Goal: Information Seeking & Learning: Check status

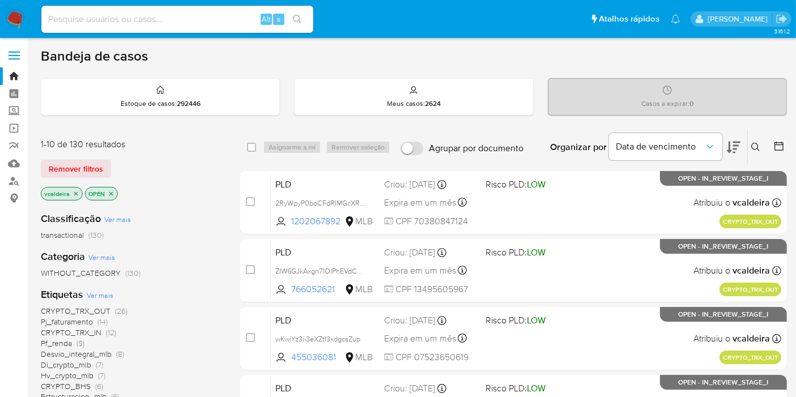
click at [99, 290] on span "Ver mais" at bounding box center [100, 295] width 27 height 10
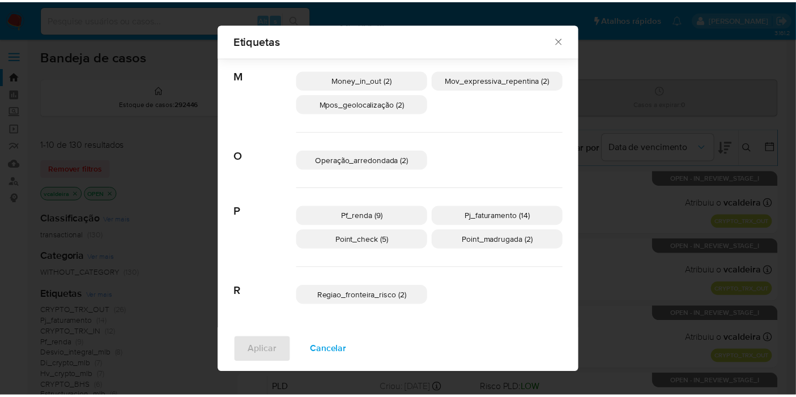
scroll to position [330, 0]
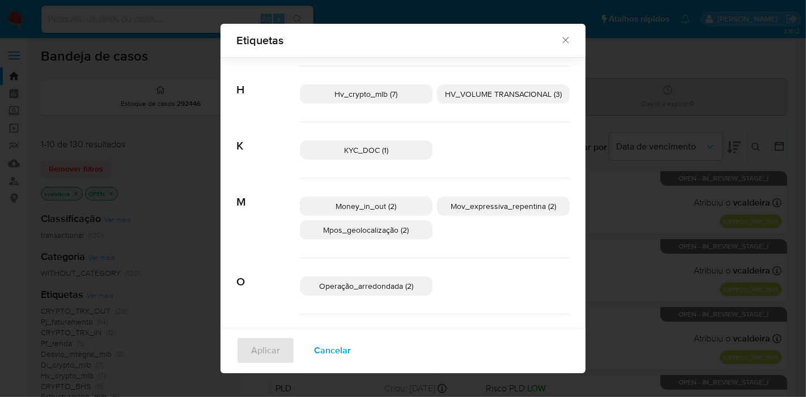
click at [473, 93] on span "HV_VOLUME TRANSACIONAL (3)" at bounding box center [503, 93] width 117 height 11
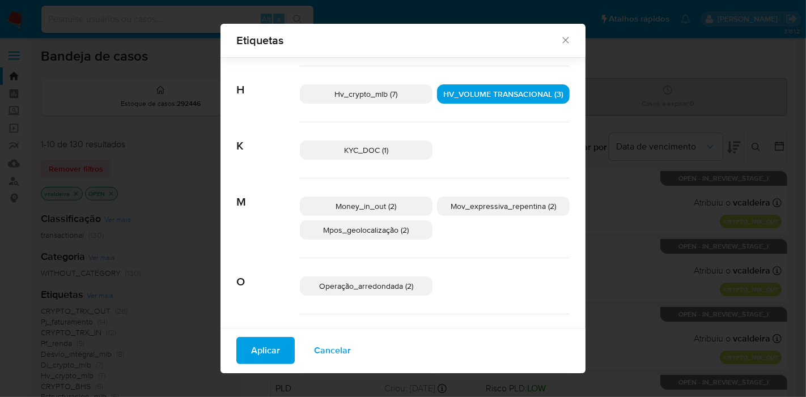
click at [251, 363] on span "Aplicar" at bounding box center [265, 350] width 29 height 25
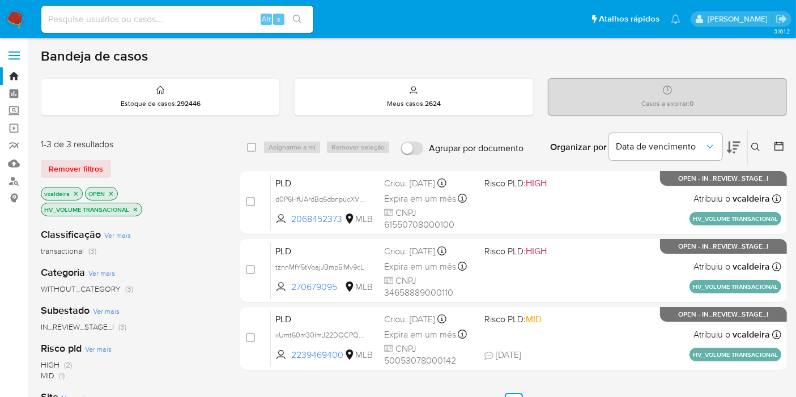
click at [139, 209] on p "HV_VOLUME TRANSACIONAL" at bounding box center [91, 209] width 100 height 12
click at [134, 212] on p "HV_VOLUME TRANSACIONAL" at bounding box center [91, 209] width 100 height 12
click at [133, 210] on icon "close-filter" at bounding box center [135, 209] width 7 height 7
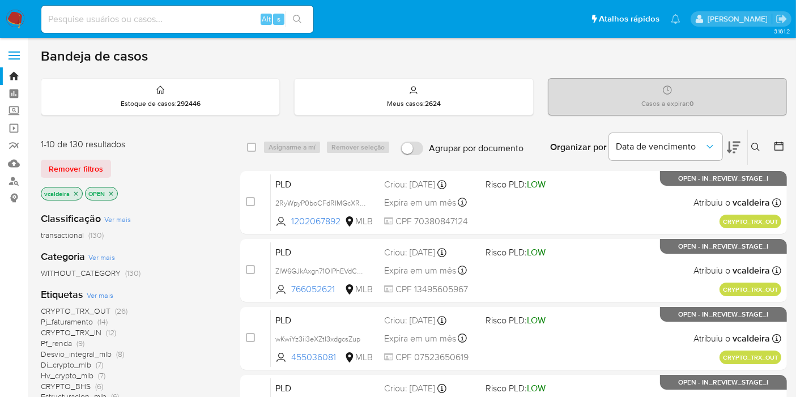
click at [66, 346] on span "Pf_renda" at bounding box center [56, 343] width 31 height 11
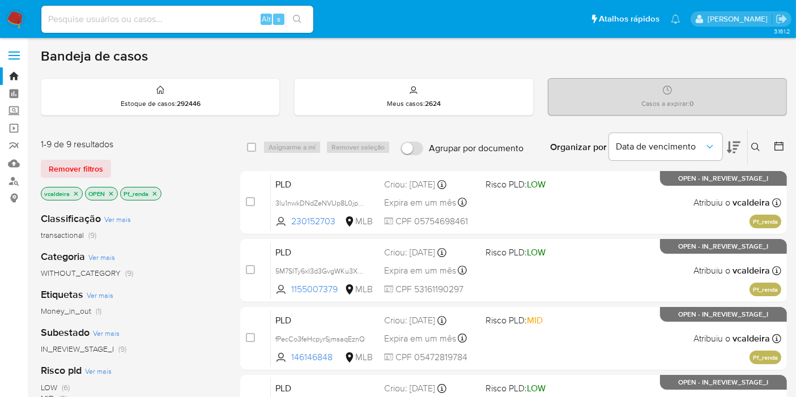
click at [154, 193] on icon "close-filter" at bounding box center [155, 194] width 4 height 4
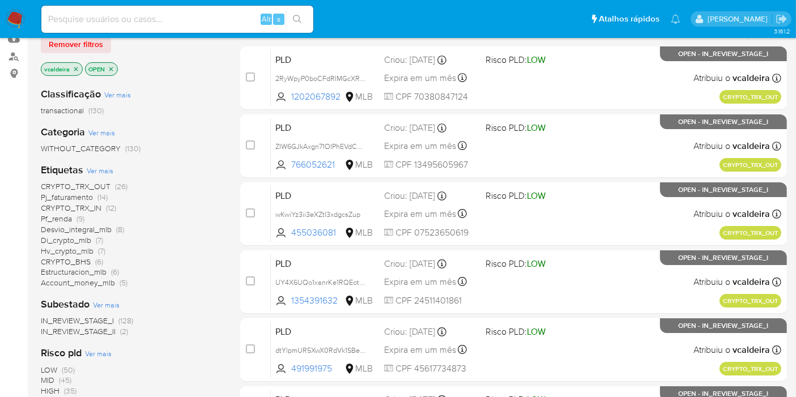
scroll to position [126, 0]
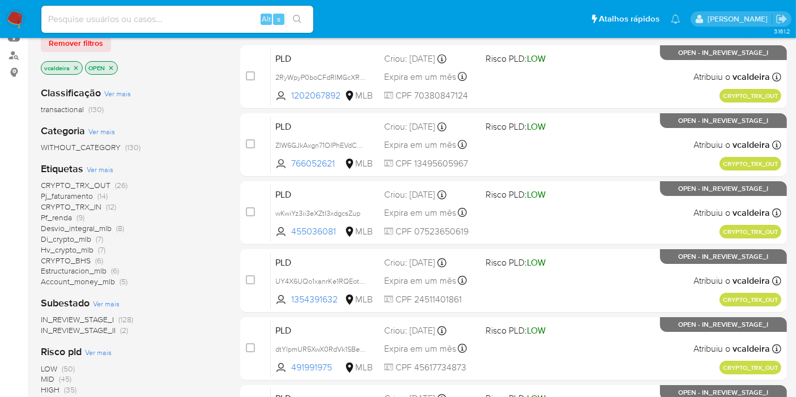
click at [183, 14] on input at bounding box center [177, 19] width 272 height 15
paste input "I0bSbwhFGLSb0IkE9THv7JnJ"
type input "I0bSbwhFGLSb0IkE9THv7JnJ"
click at [224, 16] on input "I0bSbwhFGLSb0IkE9THv7JnJ" at bounding box center [177, 19] width 272 height 15
click at [193, 22] on input "I0bSbwhFGLSb0IkE9THv7JnJ" at bounding box center [177, 19] width 272 height 15
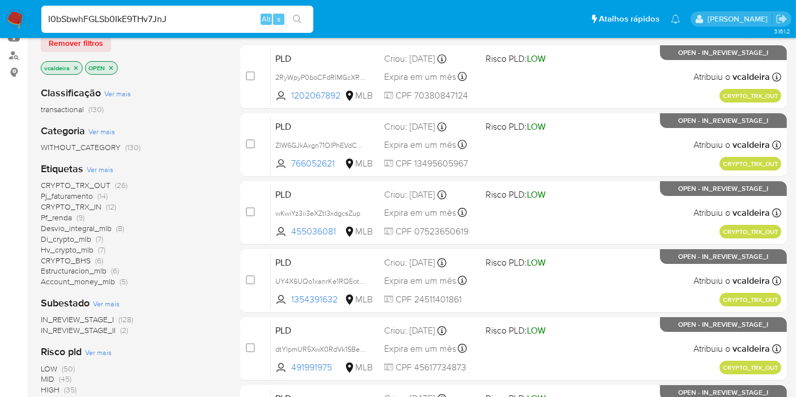
click at [129, 21] on input "I0bSbwhFGLSb0IkE9THv7JnJ" at bounding box center [177, 19] width 272 height 15
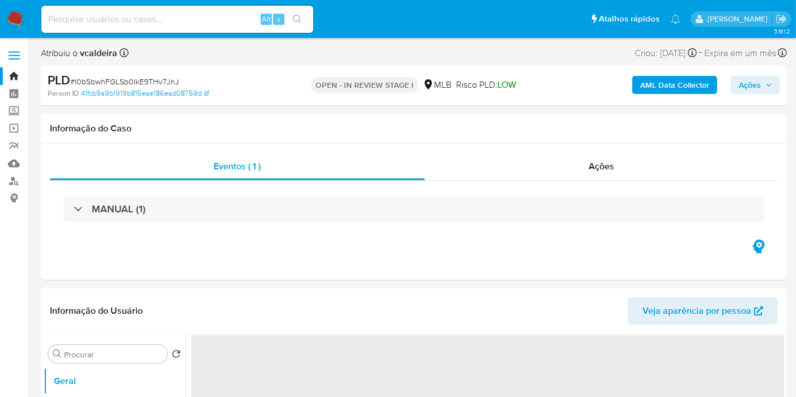
select select "10"
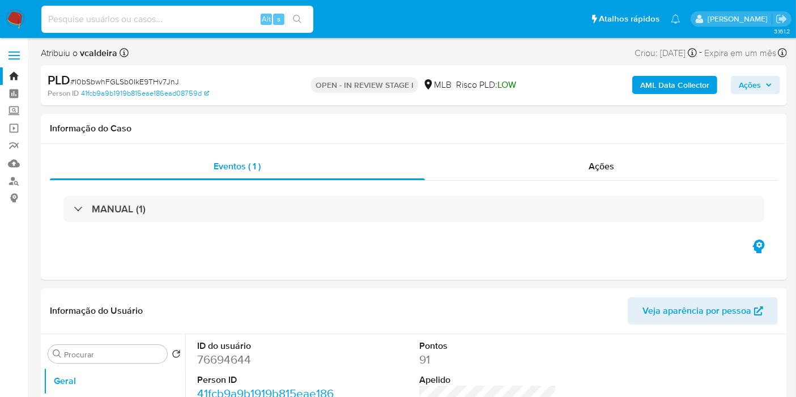
click at [151, 22] on input at bounding box center [177, 19] width 272 height 15
paste input "I0bSbwhFGLSb0IkE9THv7JnJ"
type input "I0bSbwhFGLSb0IkE9THv7JnJ"
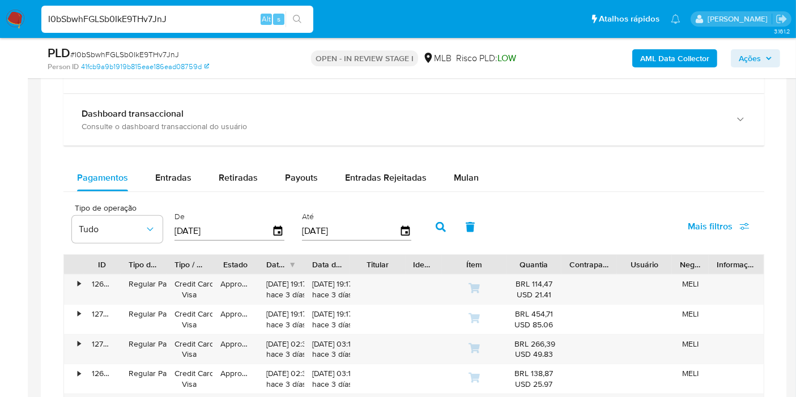
scroll to position [944, 0]
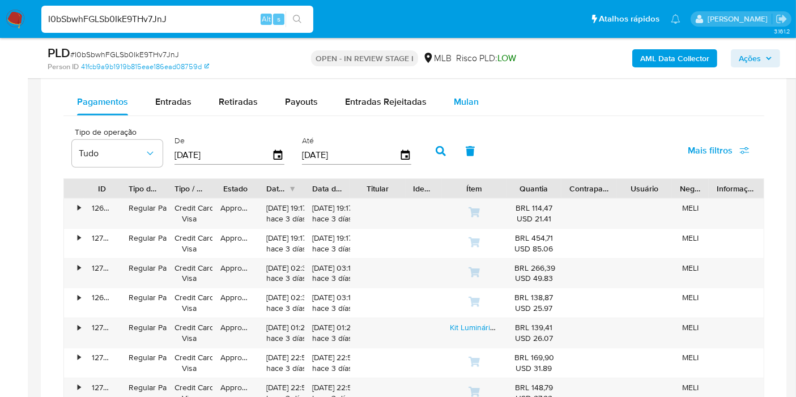
drag, startPoint x: 453, startPoint y: 105, endPoint x: 462, endPoint y: 104, distance: 8.5
click at [462, 104] on span "Mulan" at bounding box center [466, 101] width 25 height 13
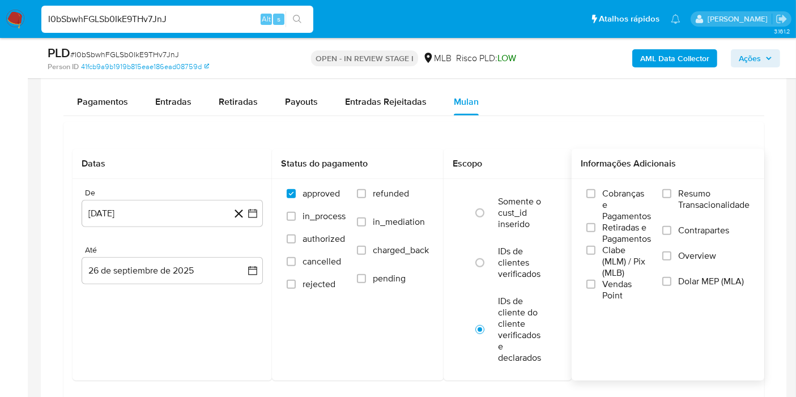
click at [700, 196] on span "Resumo Transacionalidade" at bounding box center [713, 199] width 71 height 23
click at [671, 196] on input "Resumo Transacionalidade" at bounding box center [666, 193] width 9 height 9
click at [189, 210] on button "26 [PERSON_NAME] de 2024" at bounding box center [172, 213] width 181 height 27
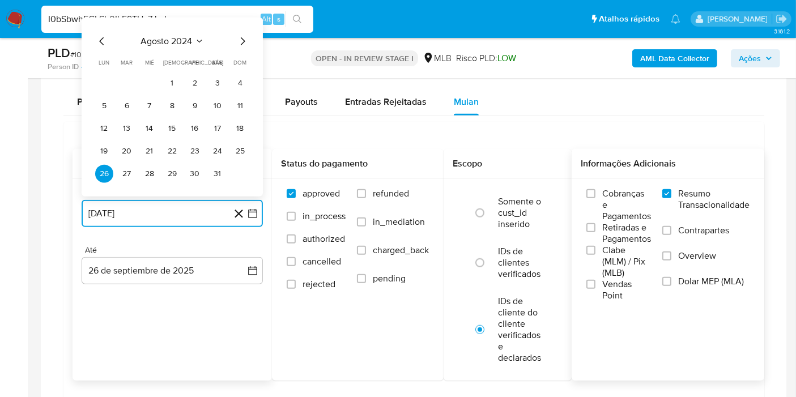
click at [185, 36] on span "agosto 2024" at bounding box center [167, 41] width 52 height 11
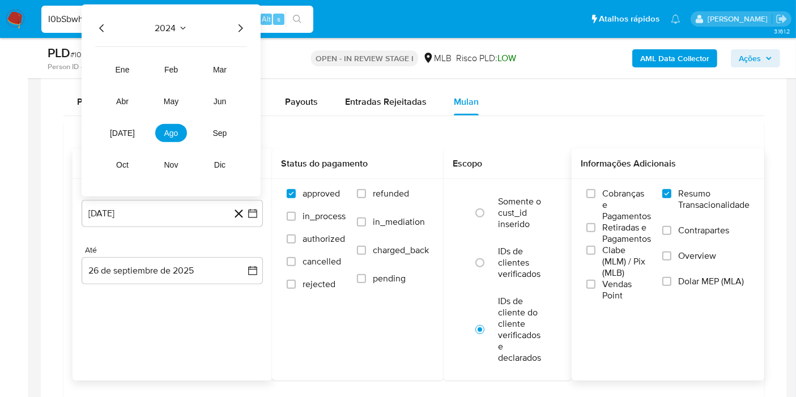
click at [237, 24] on icon "Año siguiente" at bounding box center [240, 29] width 14 height 14
click at [163, 130] on button "ago" at bounding box center [171, 133] width 32 height 18
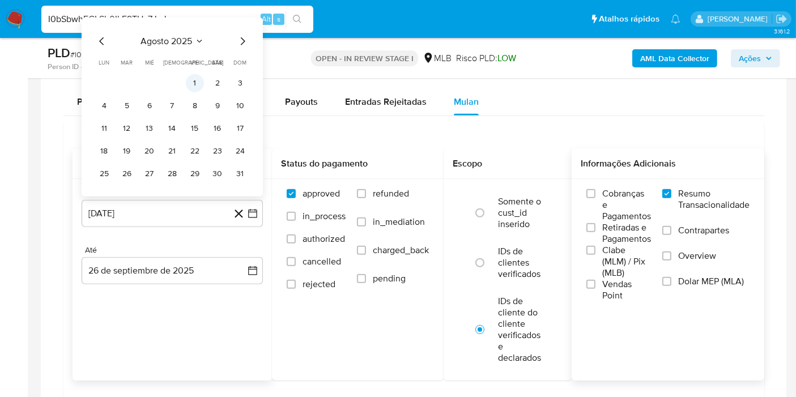
click at [191, 80] on button "1" at bounding box center [195, 83] width 18 height 18
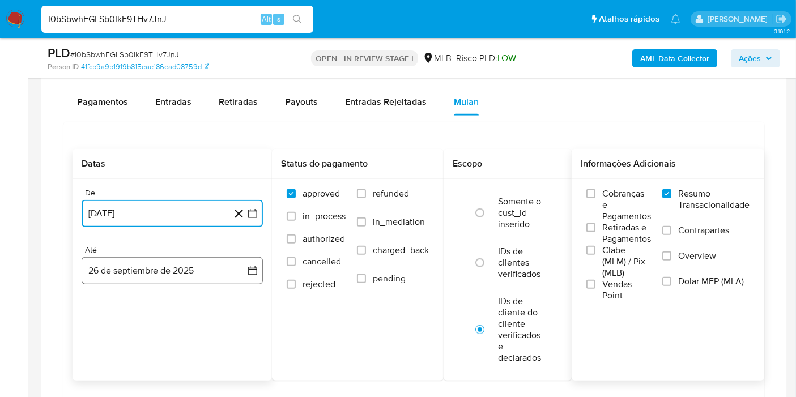
click at [142, 272] on button "26 de septiembre de 2025" at bounding box center [172, 270] width 181 height 27
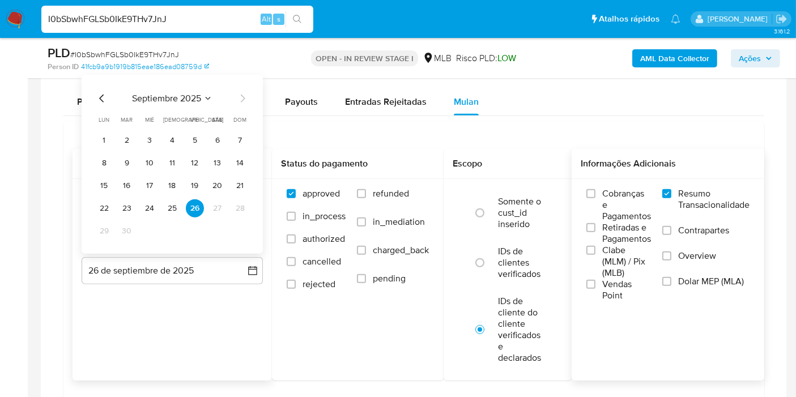
click at [160, 209] on tr "22 23 24 25 26 27 28" at bounding box center [172, 208] width 154 height 18
click at [151, 210] on button "24" at bounding box center [150, 208] width 18 height 18
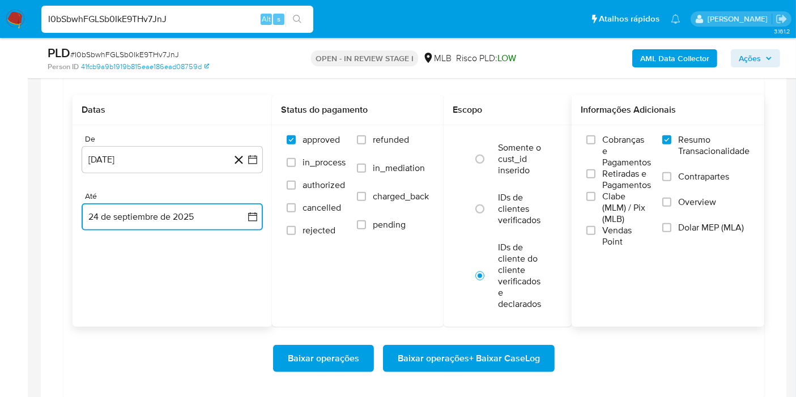
scroll to position [1070, 0]
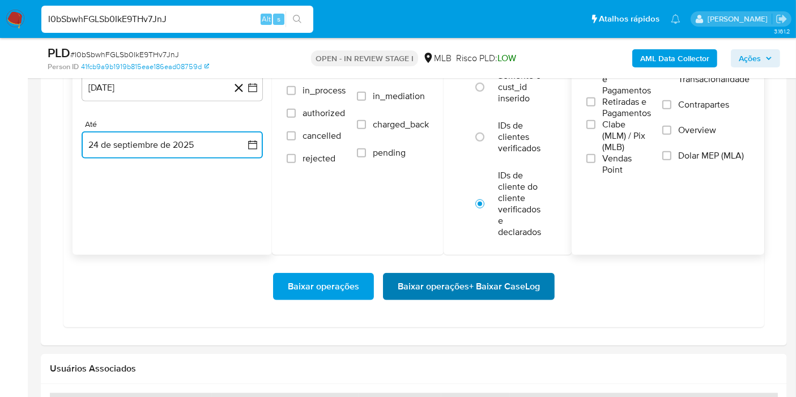
click at [436, 288] on span "Baixar operações + Baixar CaseLog" at bounding box center [469, 286] width 142 height 25
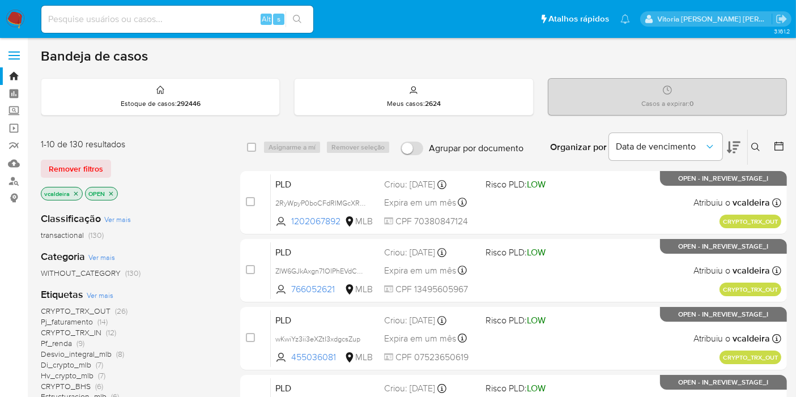
click at [155, 20] on input at bounding box center [177, 19] width 272 height 15
paste input "278980905"
type input "278980905"
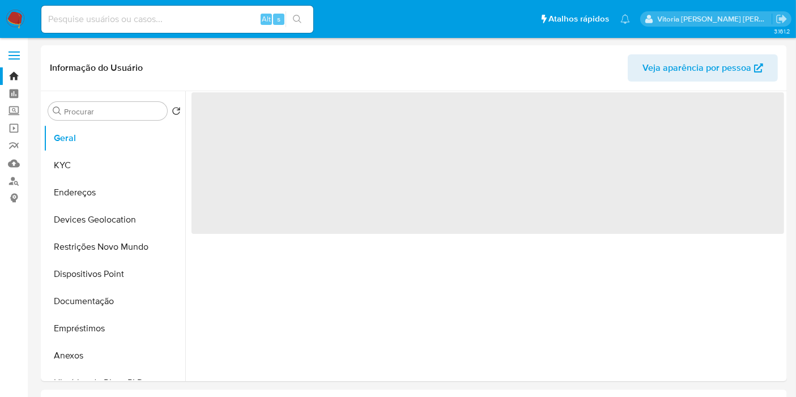
select select "10"
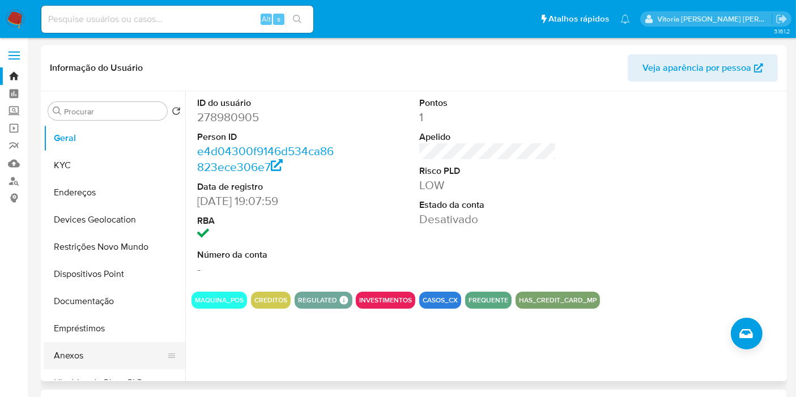
click at [71, 346] on button "Anexos" at bounding box center [110, 355] width 133 height 27
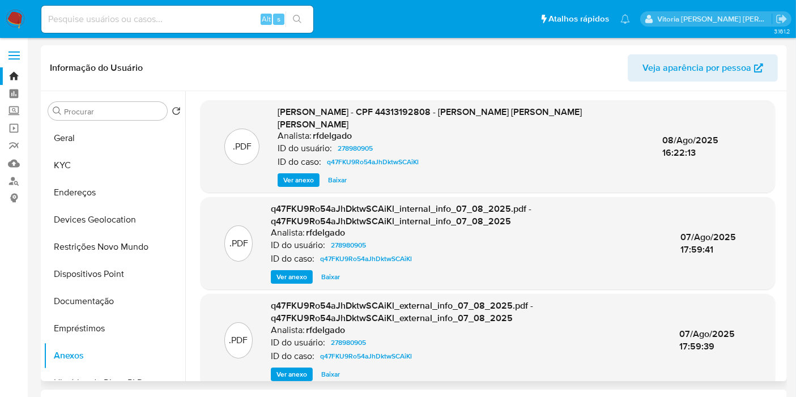
click at [310, 175] on span "Ver anexo" at bounding box center [298, 180] width 31 height 11
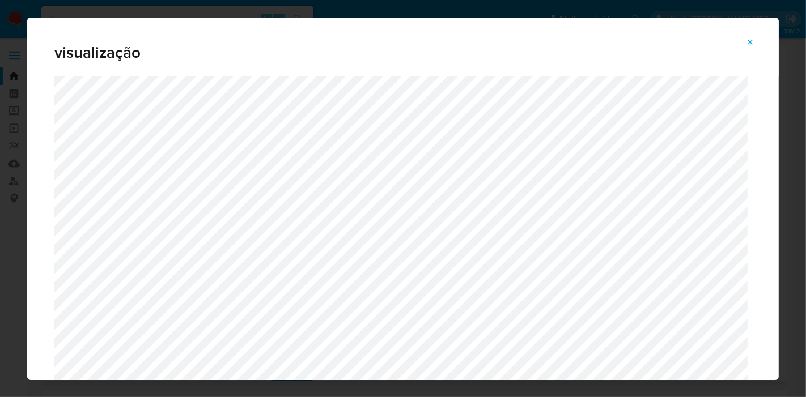
click at [750, 39] on icon "Attachment preview" at bounding box center [750, 42] width 9 height 9
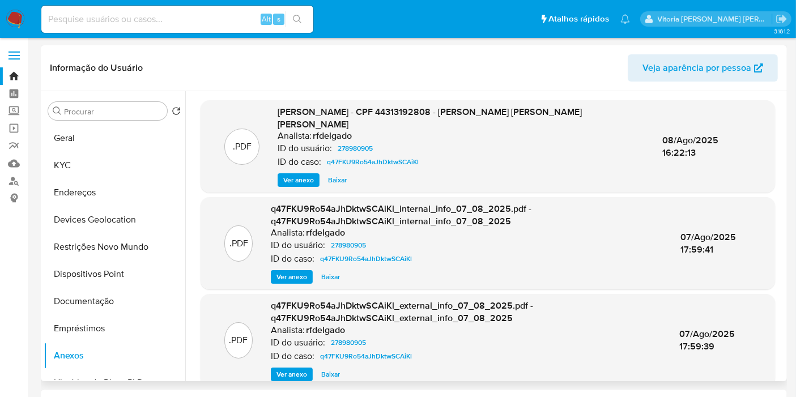
click at [169, 14] on input at bounding box center [177, 19] width 272 height 15
paste input "1038457725"
type input "1038457725"
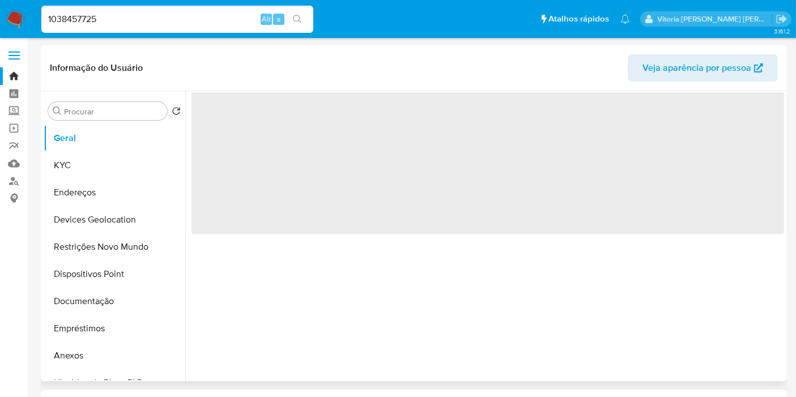
select select "10"
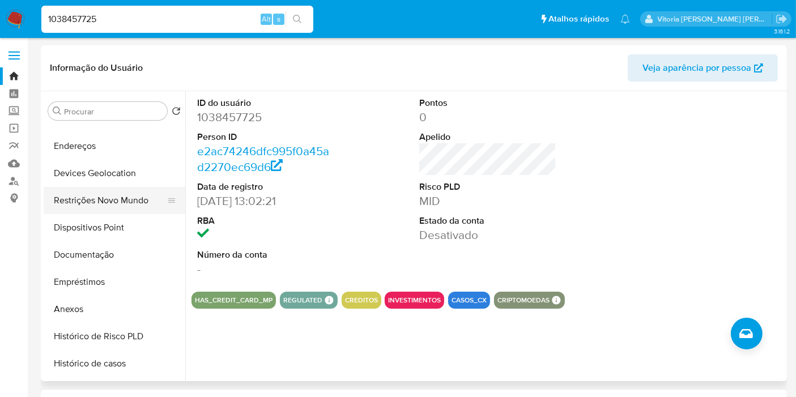
scroll to position [126, 0]
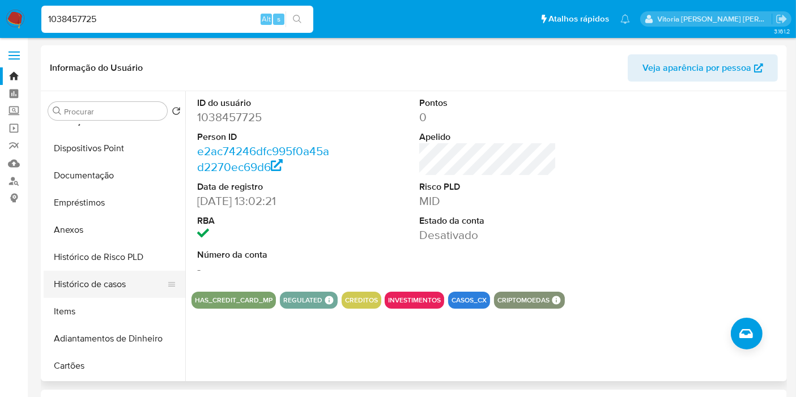
click at [105, 287] on button "Histórico de casos" at bounding box center [110, 284] width 133 height 27
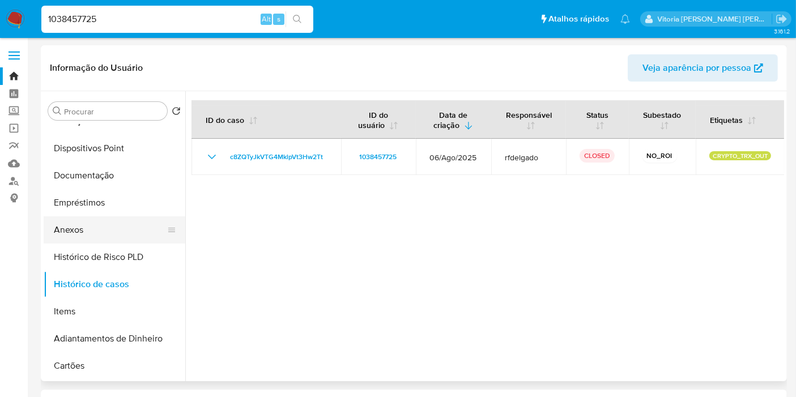
click at [80, 229] on button "Anexos" at bounding box center [110, 229] width 133 height 27
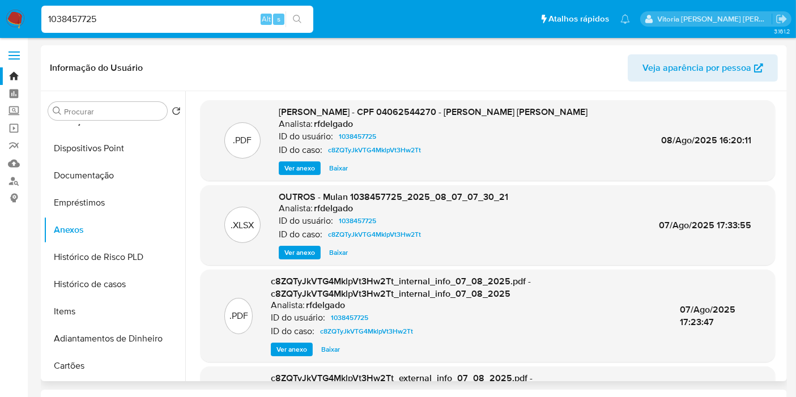
click at [290, 167] on span "Ver anexo" at bounding box center [299, 168] width 31 height 11
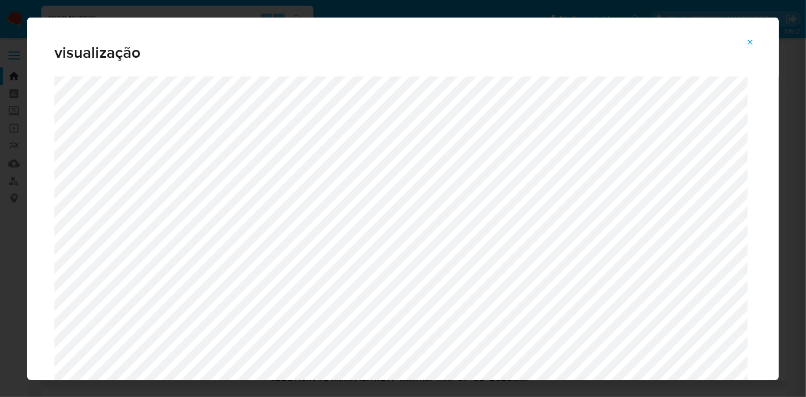
click at [754, 44] on icon "Attachment preview" at bounding box center [750, 42] width 9 height 9
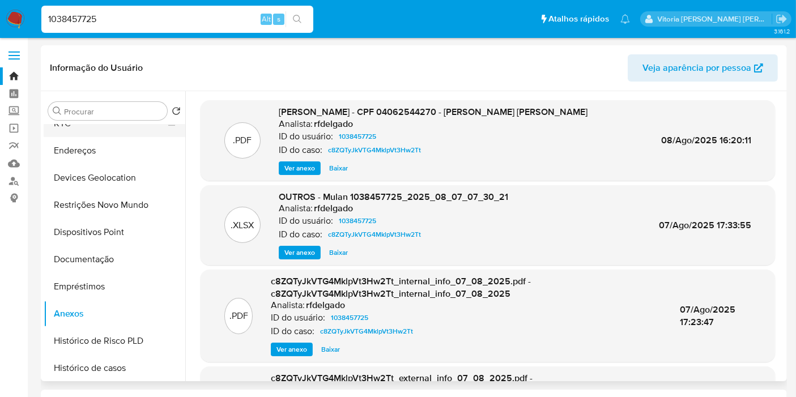
scroll to position [0, 0]
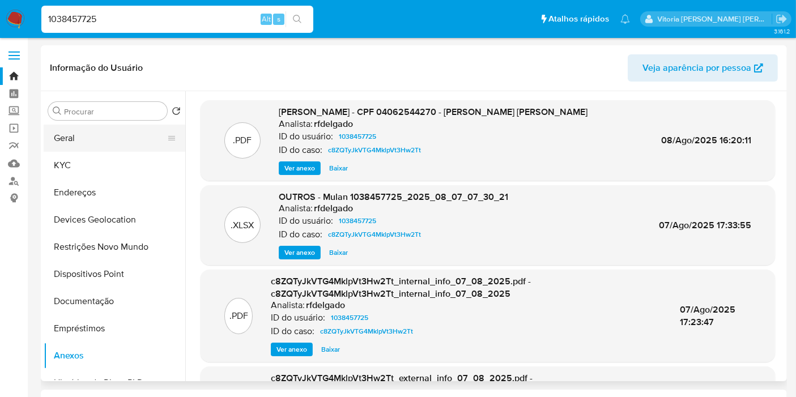
click at [100, 140] on button "Geral" at bounding box center [110, 138] width 133 height 27
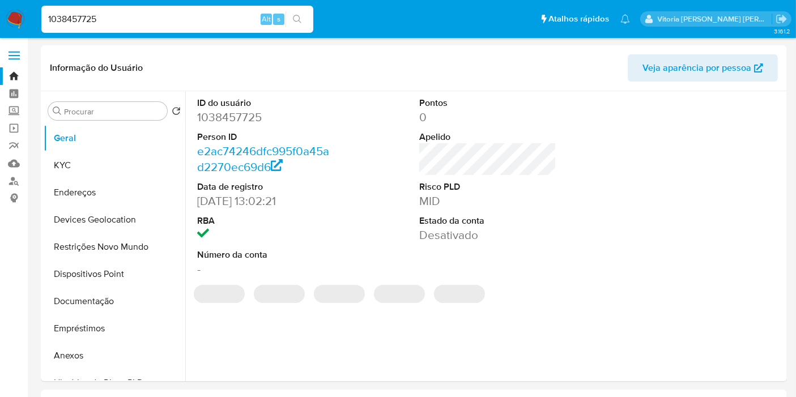
click at [241, 120] on dd "1038457725" at bounding box center [265, 117] width 137 height 16
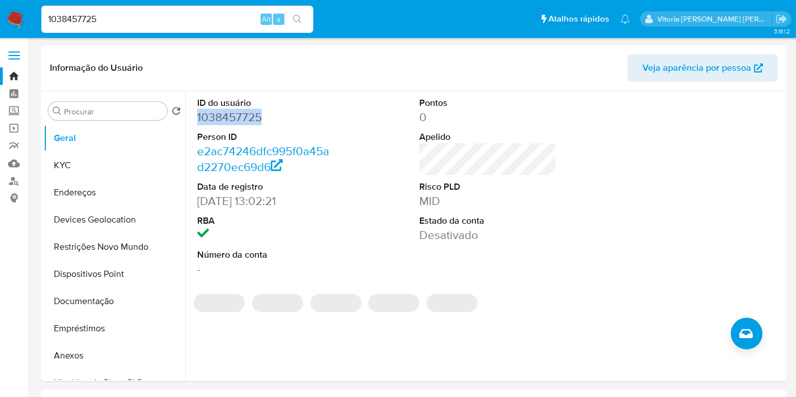
copy dd "1038457725"
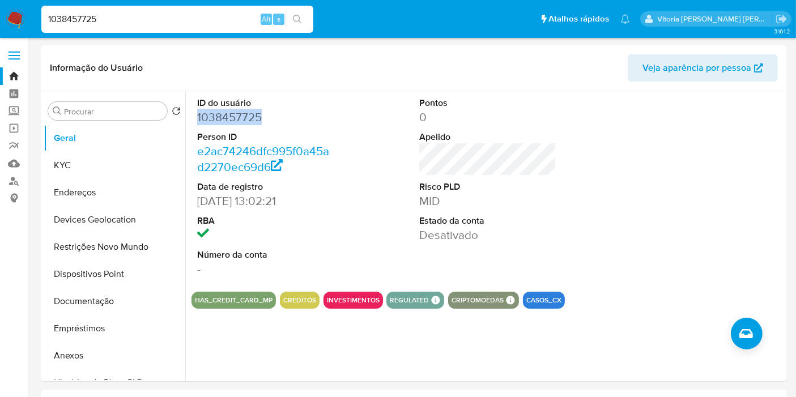
click at [142, 13] on input "1038457725" at bounding box center [177, 19] width 272 height 15
click at [142, 14] on input "1038457725" at bounding box center [177, 19] width 272 height 15
paste input "hzAjza78WasuLCQfeRv6dEHP"
type input "hzAjza78WasuLCQfeRv6dEHP"
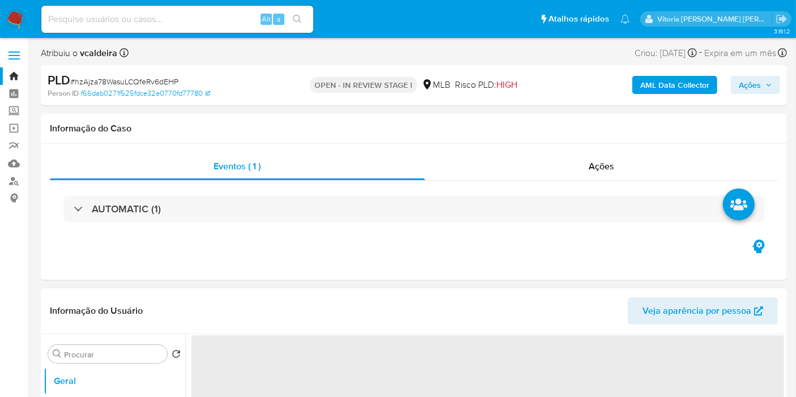
select select "10"
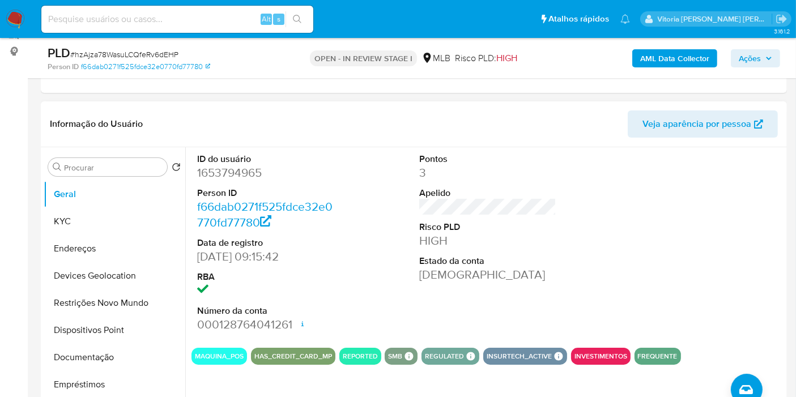
scroll to position [126, 0]
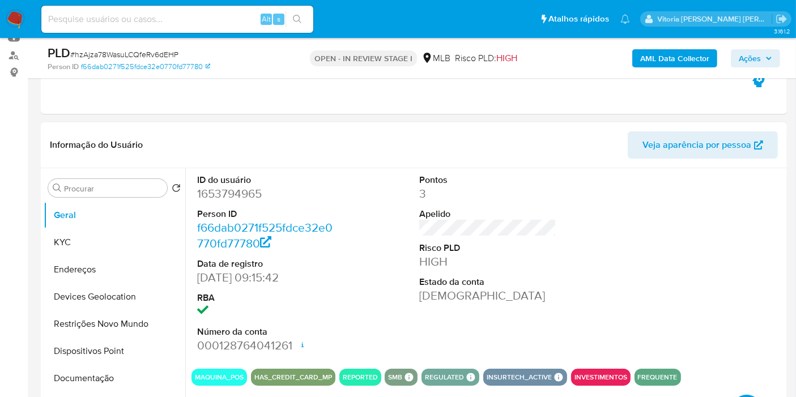
click at [241, 194] on dd "1653794965" at bounding box center [265, 194] width 137 height 16
copy dd "1653794965"
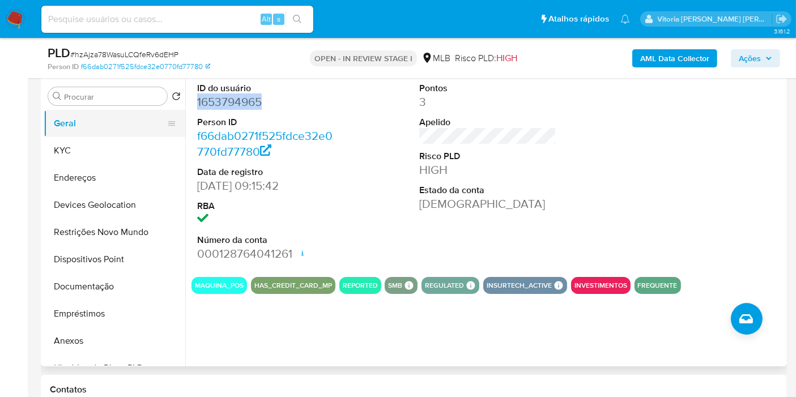
scroll to position [189, 0]
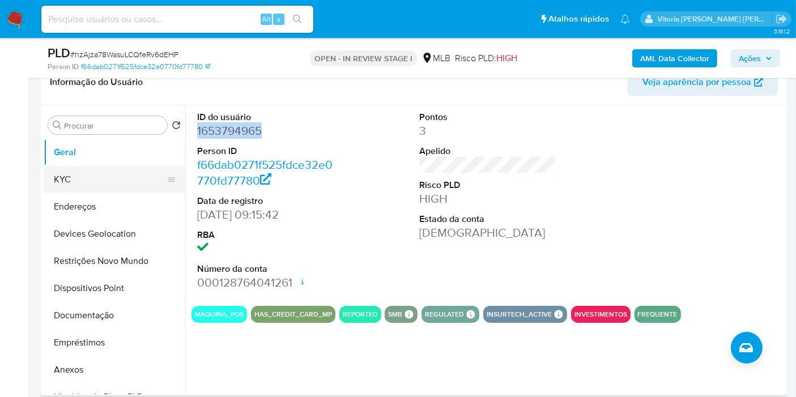
click at [64, 176] on button "KYC" at bounding box center [110, 179] width 133 height 27
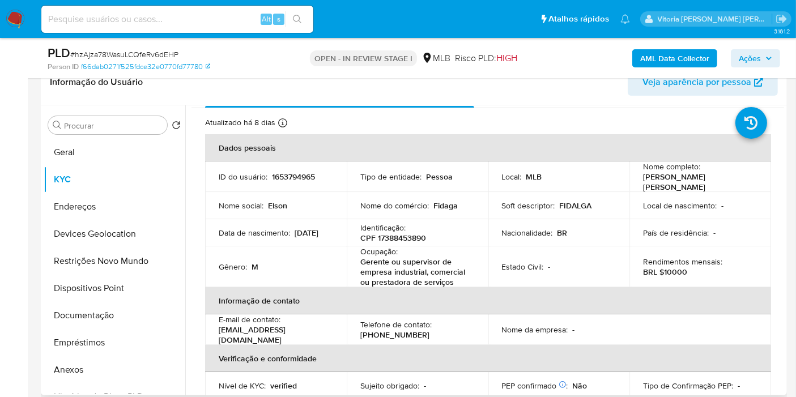
scroll to position [24, 0]
click at [92, 203] on button "Endereços" at bounding box center [110, 206] width 133 height 27
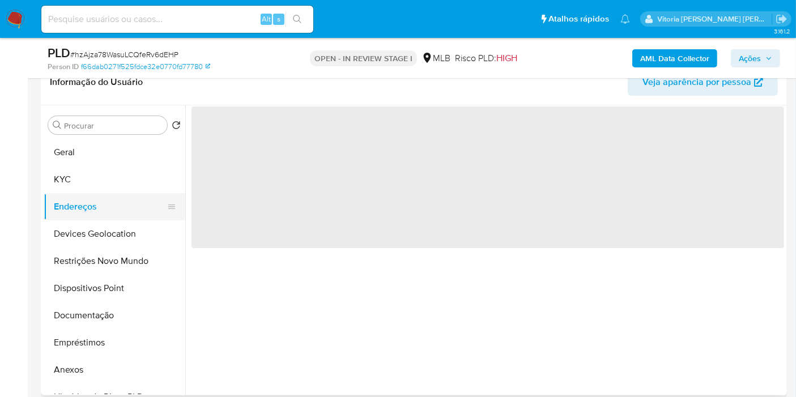
scroll to position [0, 0]
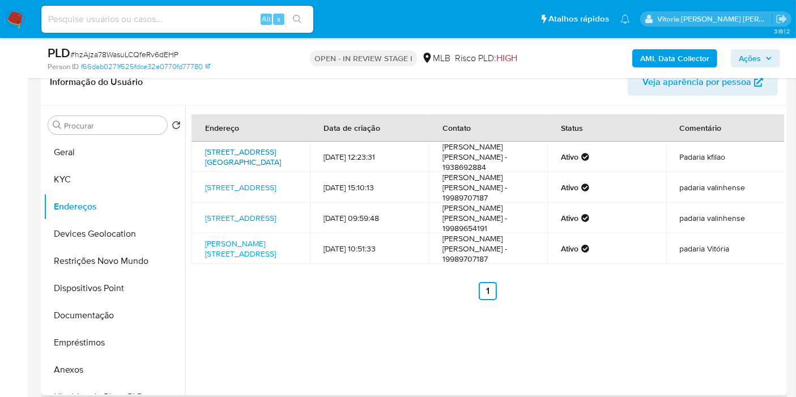
click at [251, 154] on link "Rua Das Gardenias 431, Valinhos, São Paulo, 13273350, Brasil 431" at bounding box center [243, 157] width 76 height 22
click at [266, 182] on link "Rua Sete De Setembro 173, Valinhos, São Paulo, 13270100, Brasil 173" at bounding box center [240, 187] width 71 height 11
click at [219, 240] on link "Rua João Previtalle 932, Valinhos, São Paulo, 13272400, Brasil 932" at bounding box center [240, 249] width 71 height 22
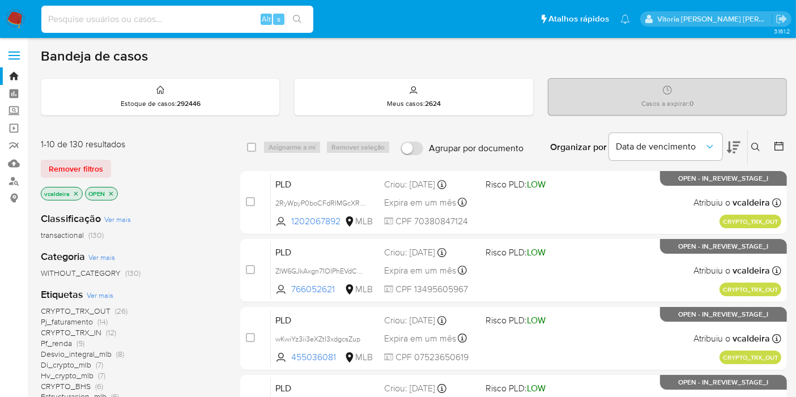
click at [171, 21] on input at bounding box center [177, 19] width 272 height 15
paste input "UY4X6UQo1xanrKe1RQEotQl3"
type input "UY4X6UQo1xanrKe1RQEotQl3"
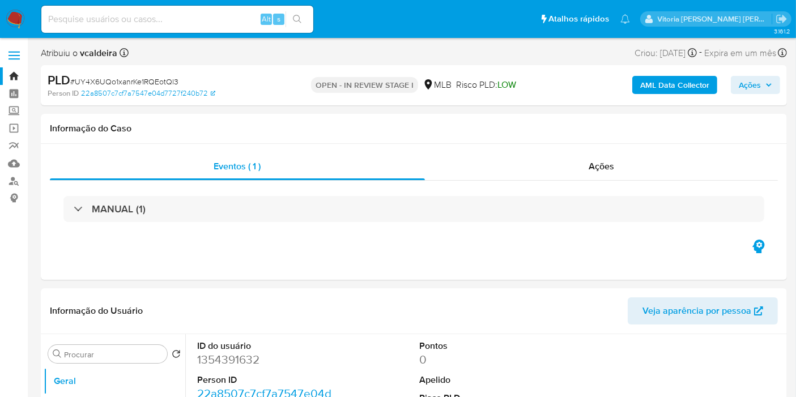
select select "10"
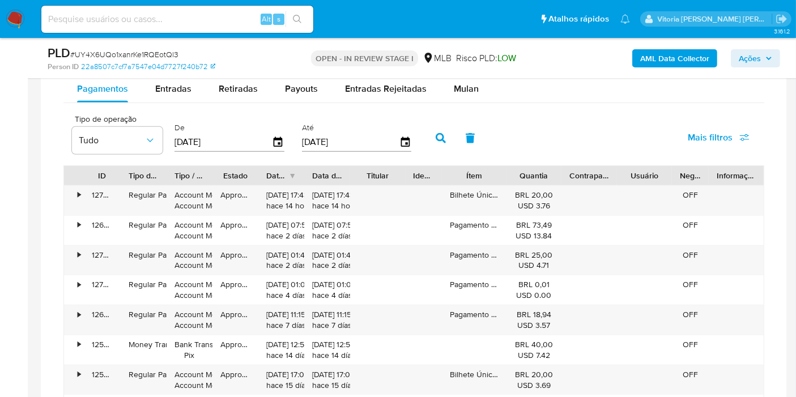
scroll to position [881, 0]
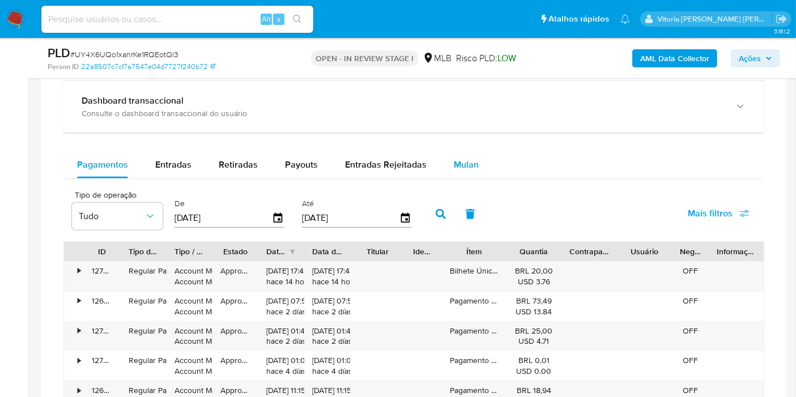
click at [454, 161] on span "Mulan" at bounding box center [466, 164] width 25 height 13
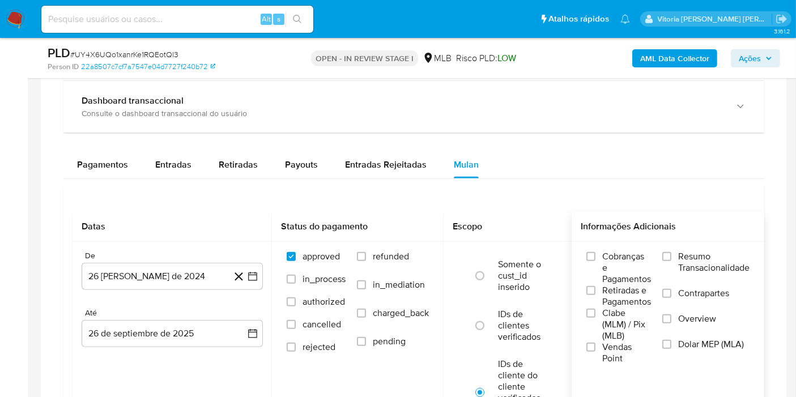
click at [706, 257] on span "Resumo Transacionalidade" at bounding box center [713, 262] width 71 height 23
click at [671, 257] on input "Resumo Transacionalidade" at bounding box center [666, 256] width 9 height 9
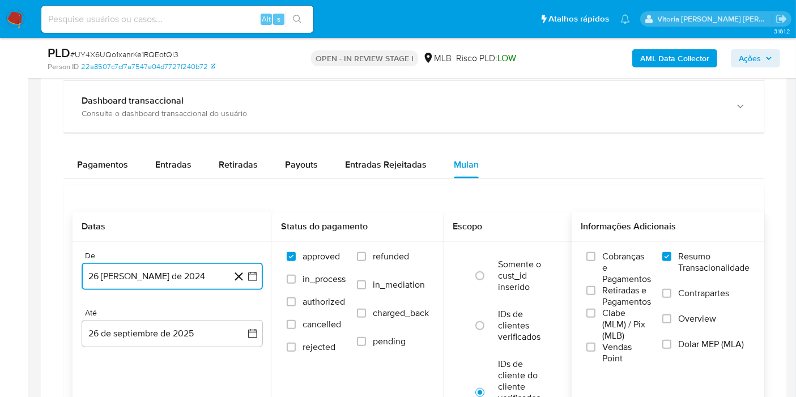
click at [141, 278] on button "26 de agosto de 2024" at bounding box center [172, 276] width 181 height 27
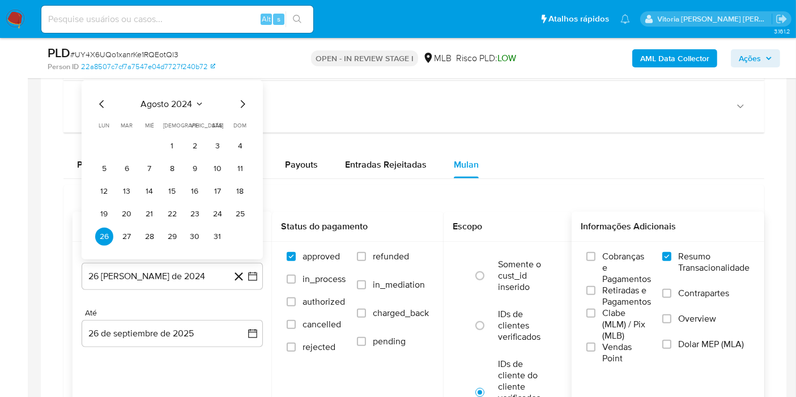
click at [192, 94] on div "agosto 2024 agosto 2024 lun lunes mar martes mié miércoles jue jueves vie viern…" at bounding box center [172, 169] width 181 height 179
click at [202, 101] on icon "Seleccionar mes y año" at bounding box center [199, 104] width 9 height 9
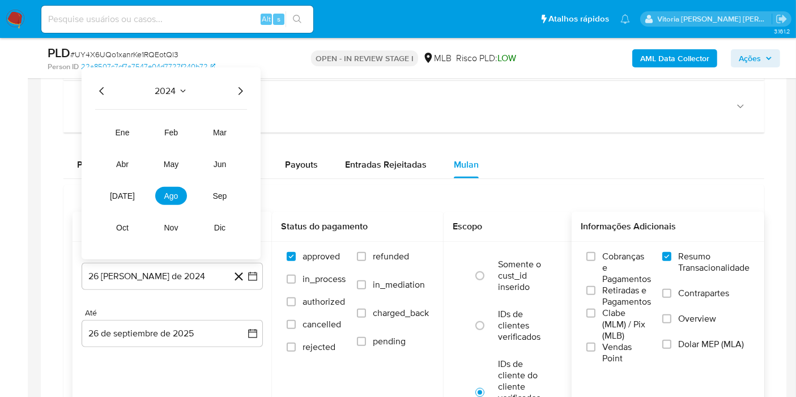
click at [234, 89] on icon "Año siguiente" at bounding box center [240, 91] width 14 height 14
click at [164, 197] on span "ago" at bounding box center [171, 196] width 14 height 9
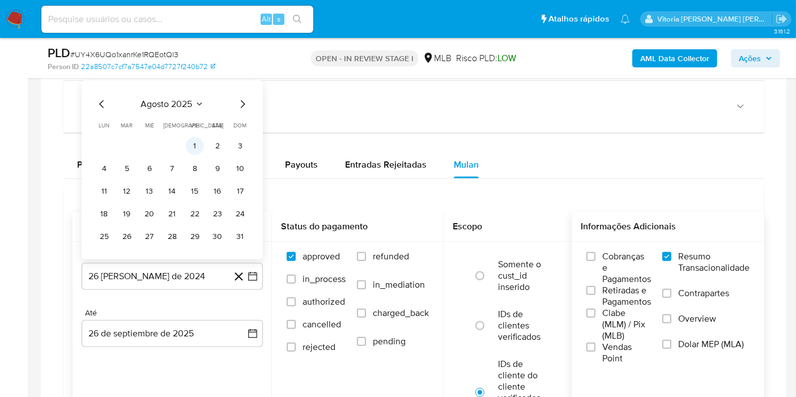
click at [202, 144] on button "1" at bounding box center [195, 146] width 18 height 18
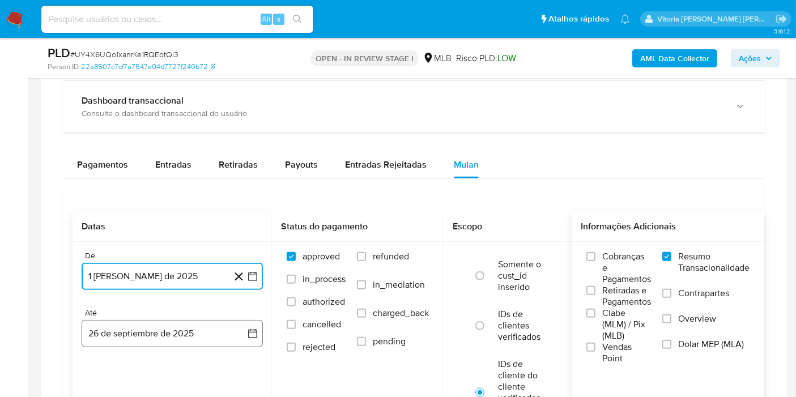
click at [133, 327] on button "26 de septiembre de 2025" at bounding box center [172, 333] width 181 height 27
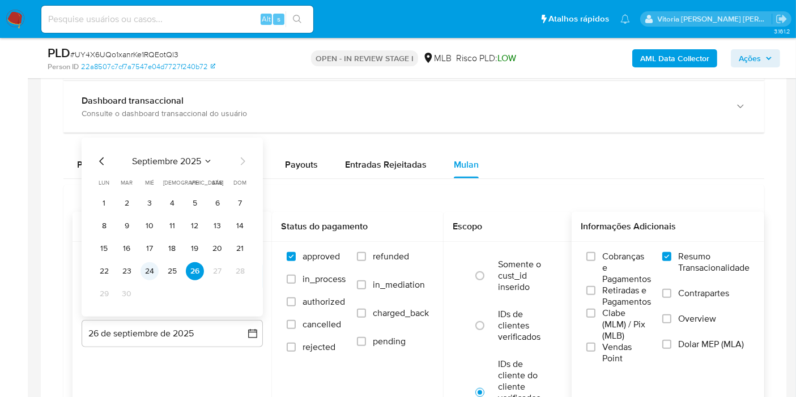
click at [153, 265] on button "24" at bounding box center [150, 271] width 18 height 18
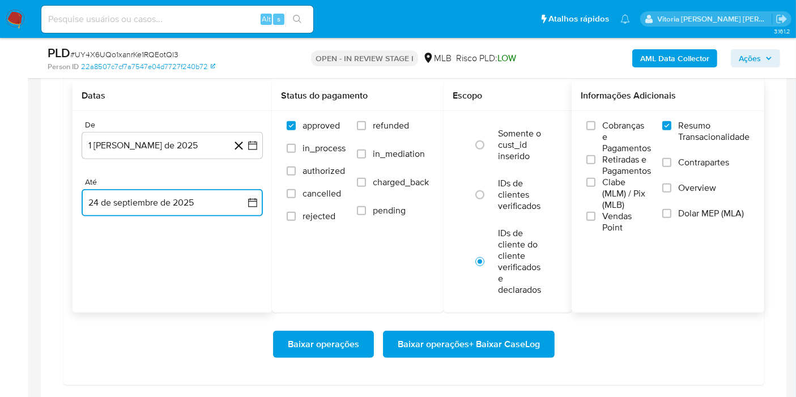
scroll to position [1007, 0]
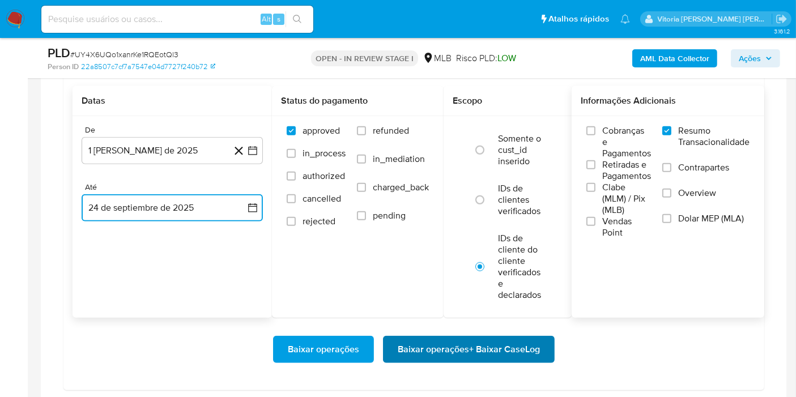
click at [450, 348] on span "Baixar operações + Baixar CaseLog" at bounding box center [469, 349] width 142 height 25
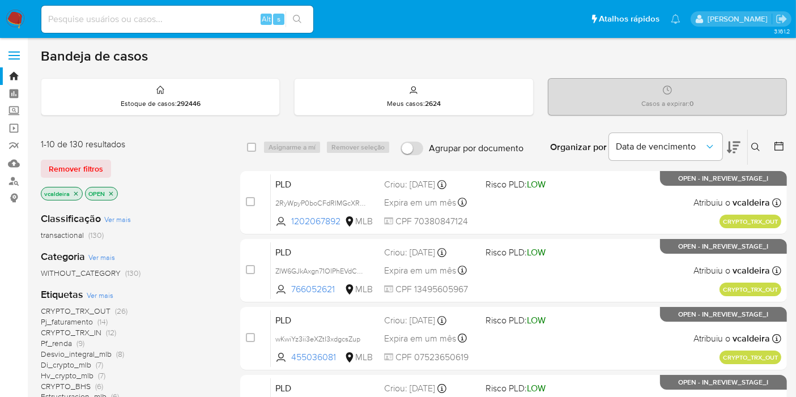
click at [126, 17] on input at bounding box center [177, 19] width 272 height 15
paste input "uQIPrjsQDnsqjol5hxERED0B"
type input "uQIPrjsQDnsqjol5hxERED0B"
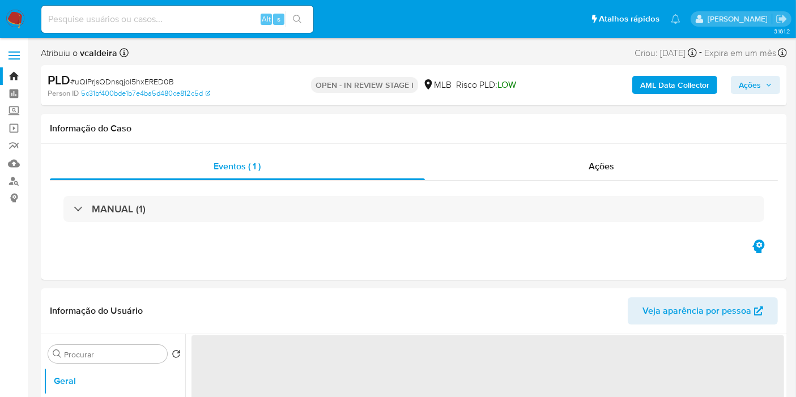
select select "10"
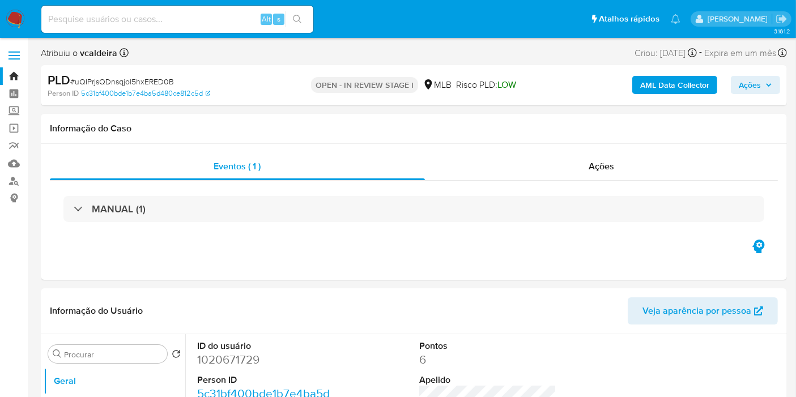
click at [120, 22] on input at bounding box center [177, 19] width 272 height 15
paste input "uQIPrjsQDnsqjol5hxERED0B"
type input "uQIPrjsQDnsqjol5hxERED0B"
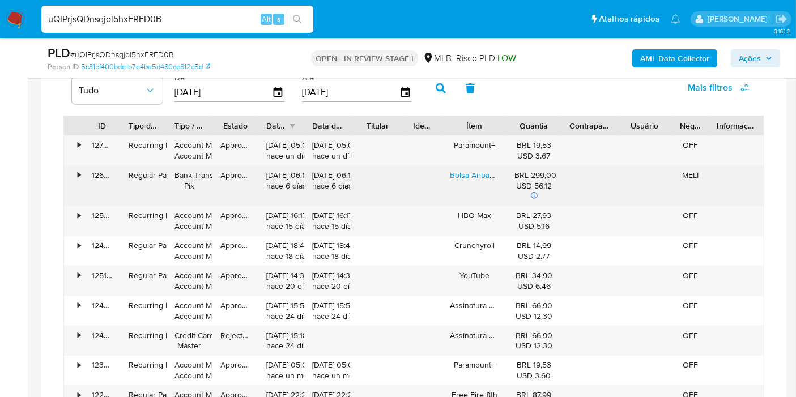
scroll to position [818, 0]
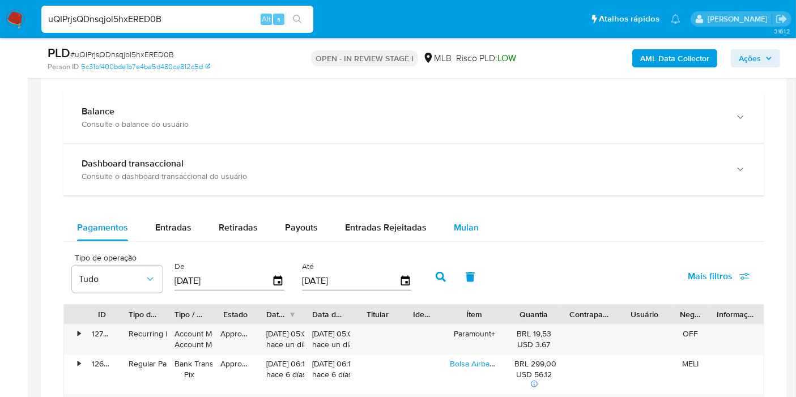
click at [474, 228] on button "Mulan" at bounding box center [466, 227] width 52 height 27
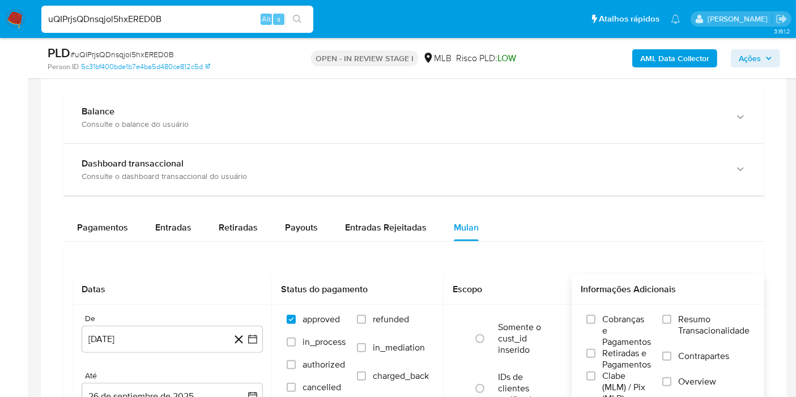
scroll to position [944, 0]
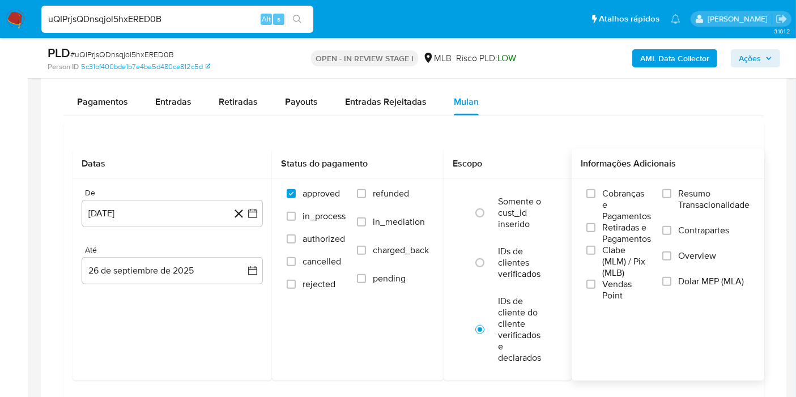
click at [704, 199] on span "Resumo Transacionalidade" at bounding box center [713, 199] width 71 height 23
click at [671, 198] on input "Resumo Transacionalidade" at bounding box center [666, 193] width 9 height 9
click at [121, 210] on button "26 [PERSON_NAME] de 2024" at bounding box center [172, 213] width 181 height 27
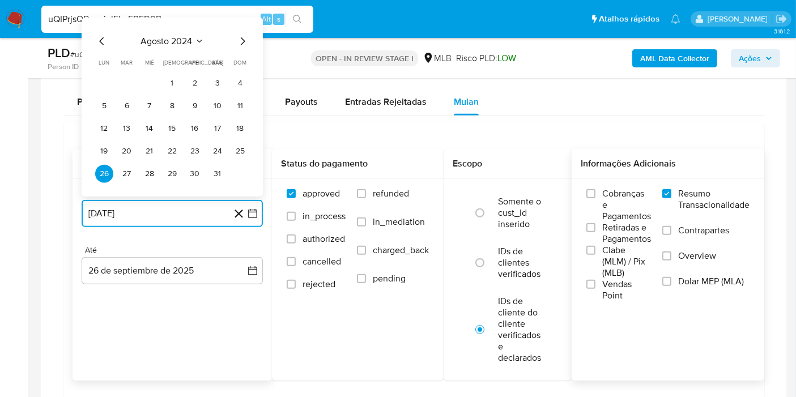
click at [178, 36] on span "agosto 2024" at bounding box center [167, 41] width 52 height 11
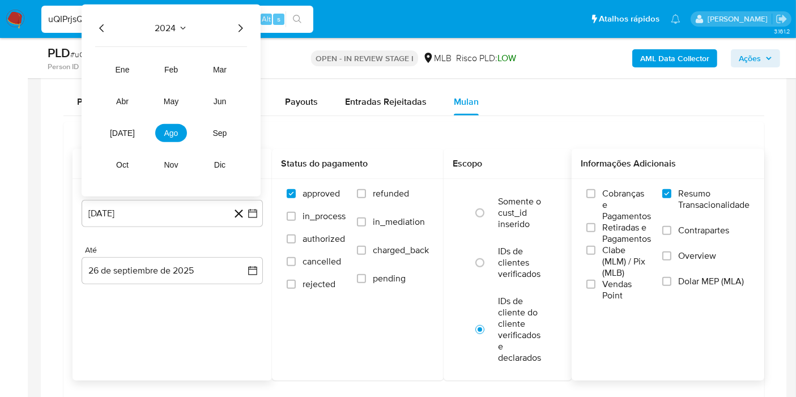
click at [241, 23] on icon "Año siguiente" at bounding box center [240, 29] width 14 height 14
click at [175, 135] on button "ago" at bounding box center [171, 133] width 32 height 18
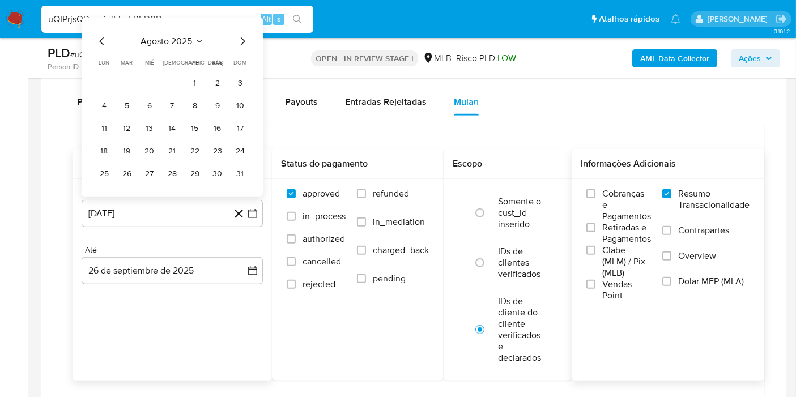
click at [197, 75] on button "1" at bounding box center [195, 83] width 18 height 18
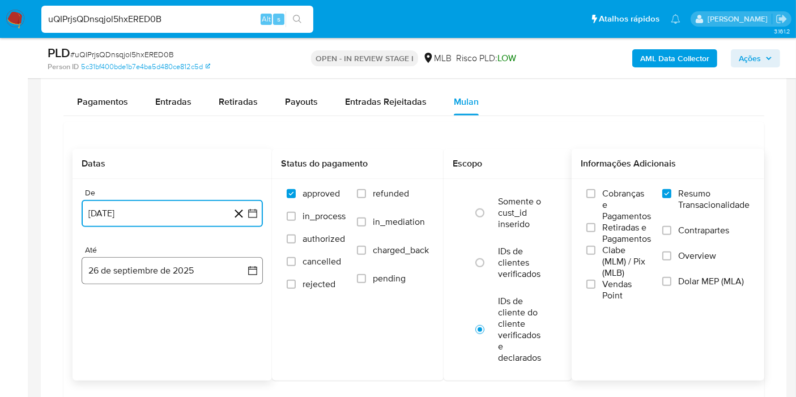
click at [152, 266] on button "26 de septiembre de 2025" at bounding box center [172, 270] width 181 height 27
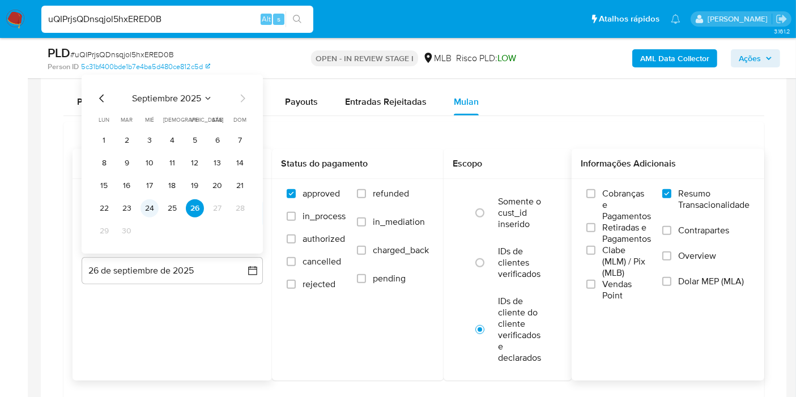
click at [151, 202] on button "24" at bounding box center [150, 208] width 18 height 18
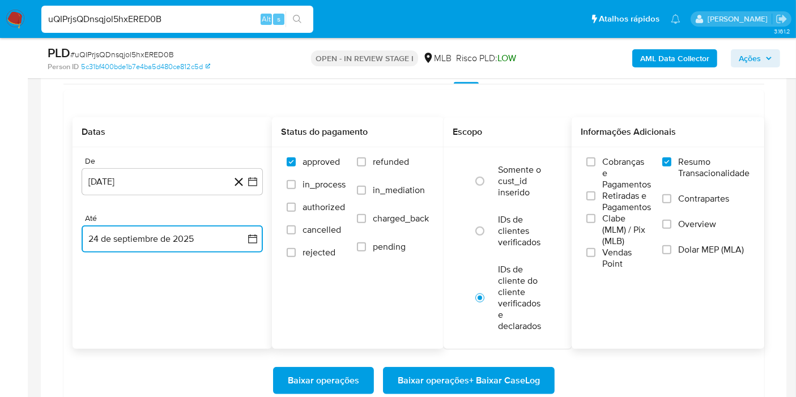
scroll to position [1070, 0]
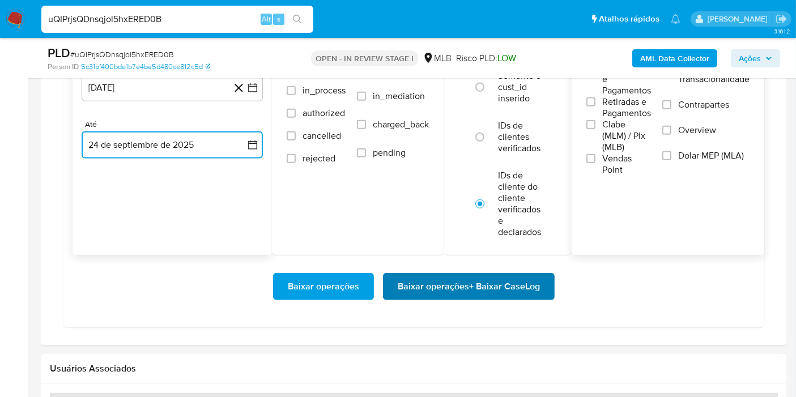
click at [430, 279] on span "Baixar operações + Baixar CaseLog" at bounding box center [469, 286] width 142 height 25
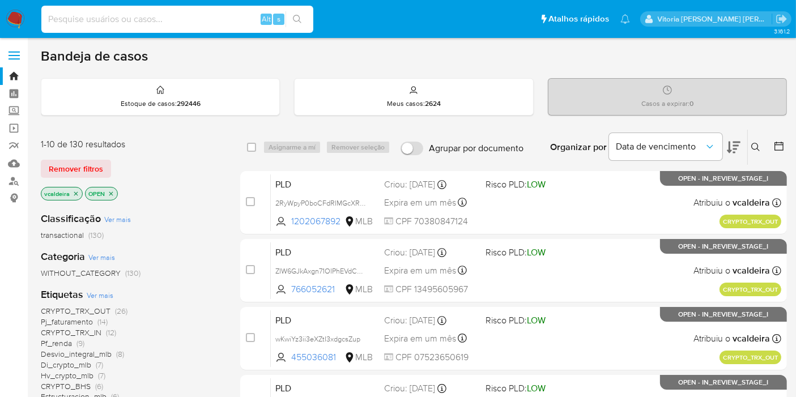
click at [158, 20] on input at bounding box center [177, 19] width 272 height 15
paste input "BLatUf8q6DimntHgnZYh09Qb"
type input "BLatUf8q6DimntHgnZYh09Qb"
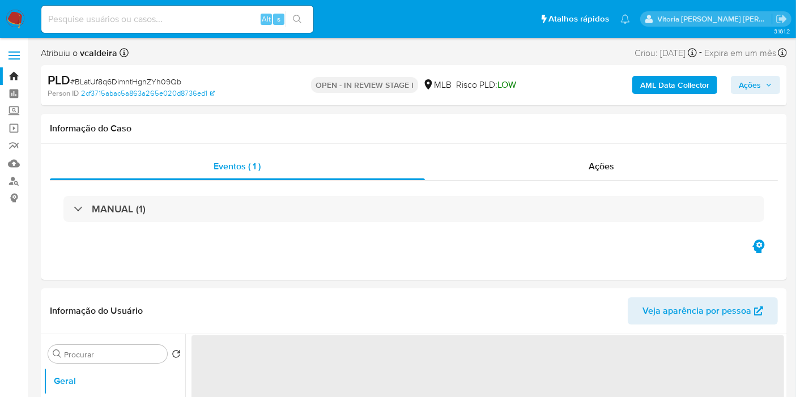
select select "10"
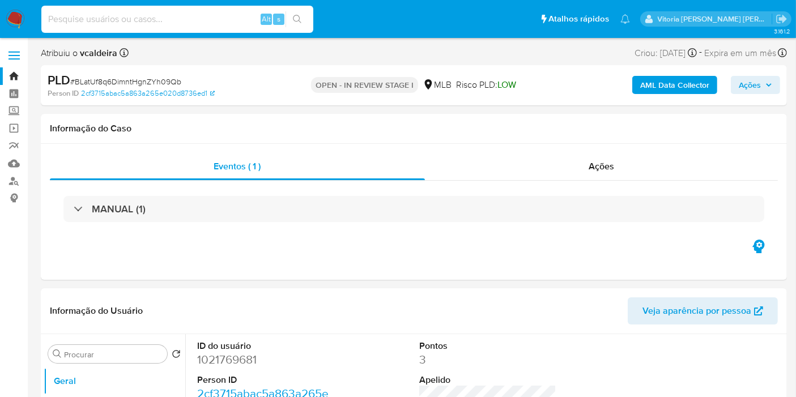
click at [151, 26] on input at bounding box center [177, 19] width 272 height 15
paste input "dtYlpmUR5XwX0RdVk1SBe3Fw"
type input "dtYlpmUR5XwX0RdVk1SBe3Fw"
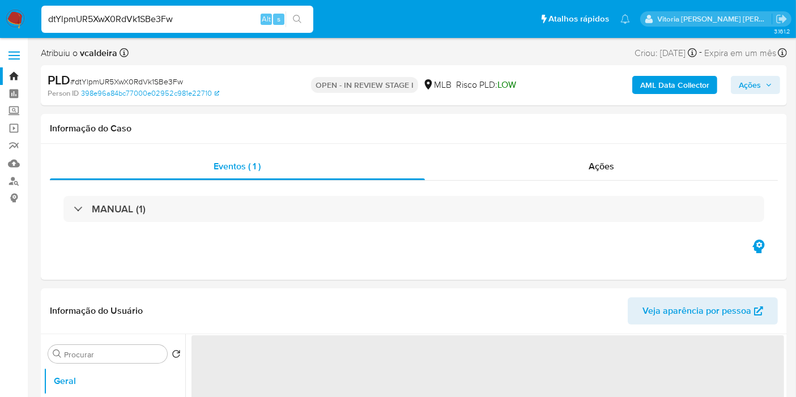
select select "10"
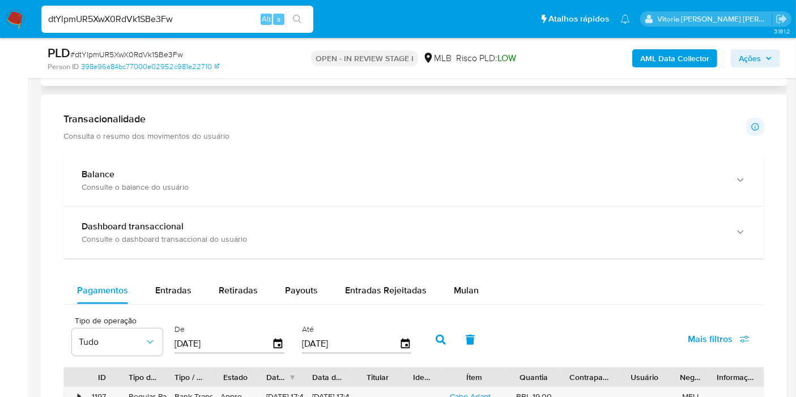
scroll to position [818, 0]
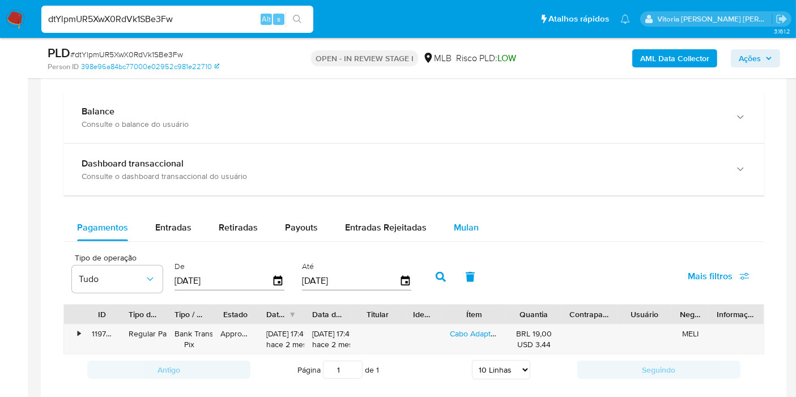
click at [462, 216] on div "Mulan" at bounding box center [466, 227] width 25 height 27
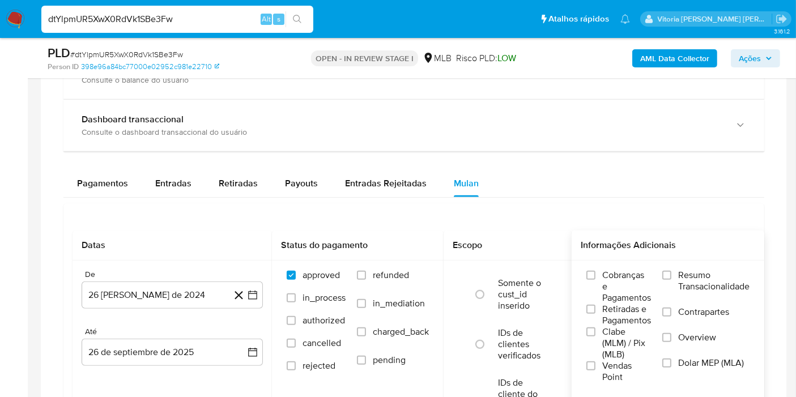
scroll to position [881, 0]
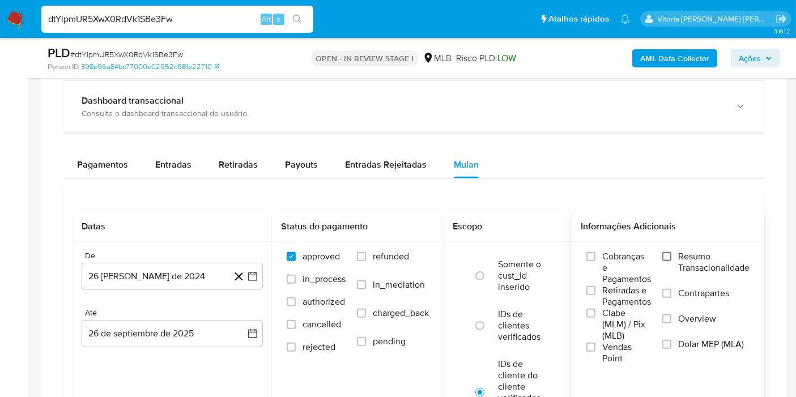
click at [671, 253] on input "Resumo Transacionalidade" at bounding box center [666, 256] width 9 height 9
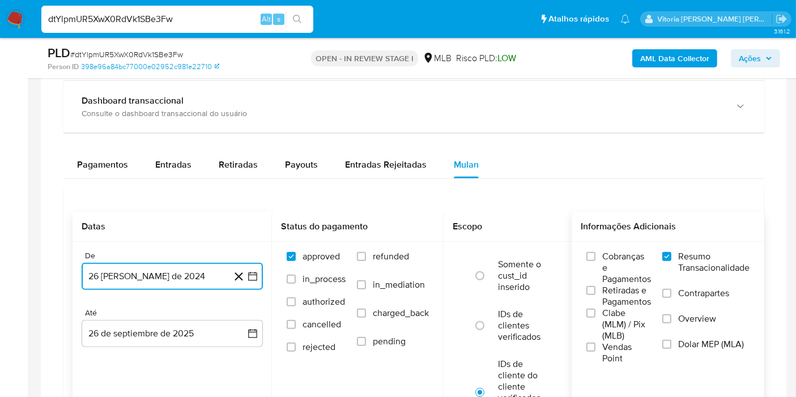
click at [138, 278] on button "26 [PERSON_NAME] de 2024" at bounding box center [172, 276] width 181 height 27
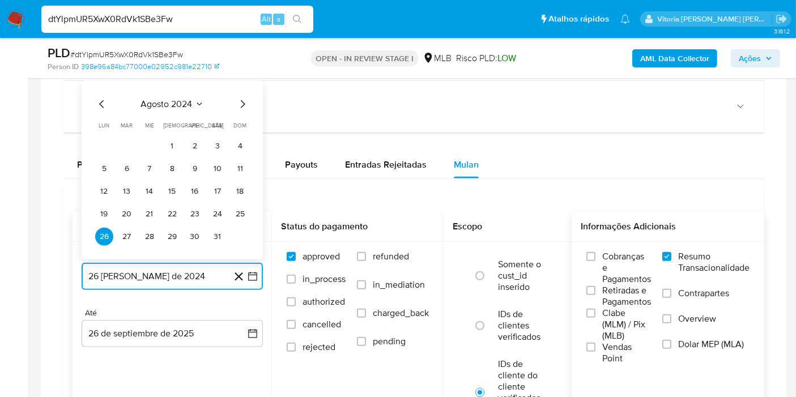
click at [193, 104] on button "agosto 2024" at bounding box center [172, 104] width 63 height 11
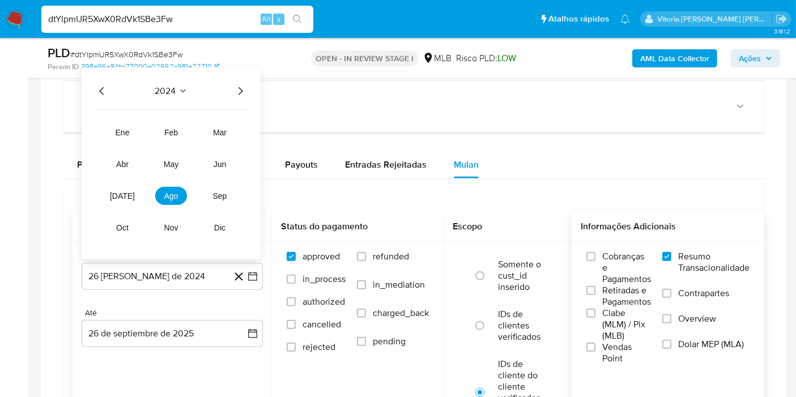
click at [233, 90] on icon "Año siguiente" at bounding box center [240, 91] width 14 height 14
click at [168, 198] on button "ago" at bounding box center [171, 196] width 32 height 18
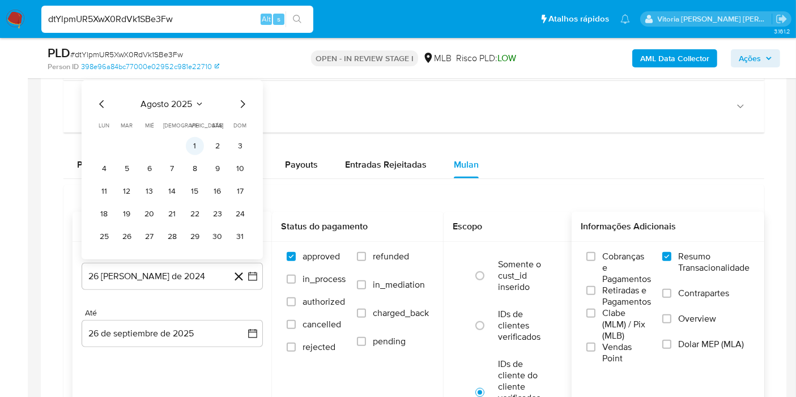
click at [193, 143] on button "1" at bounding box center [195, 146] width 18 height 18
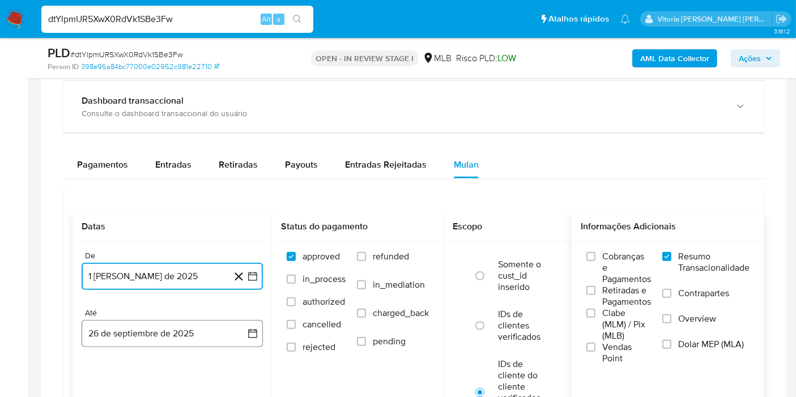
click at [134, 335] on button "26 de septiembre de 2025" at bounding box center [172, 333] width 181 height 27
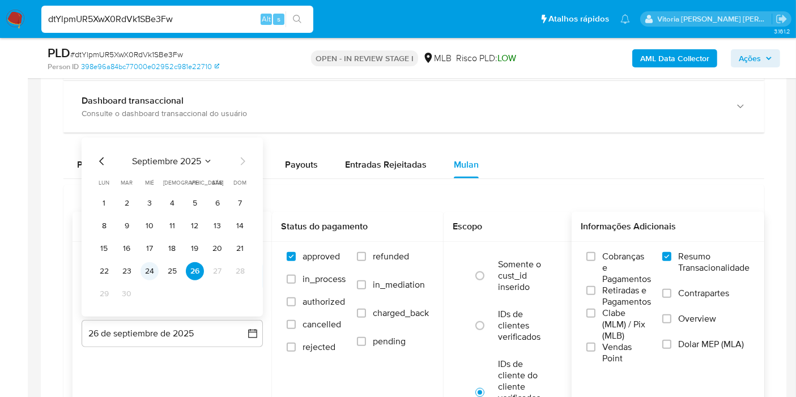
click at [148, 271] on button "24" at bounding box center [150, 271] width 18 height 18
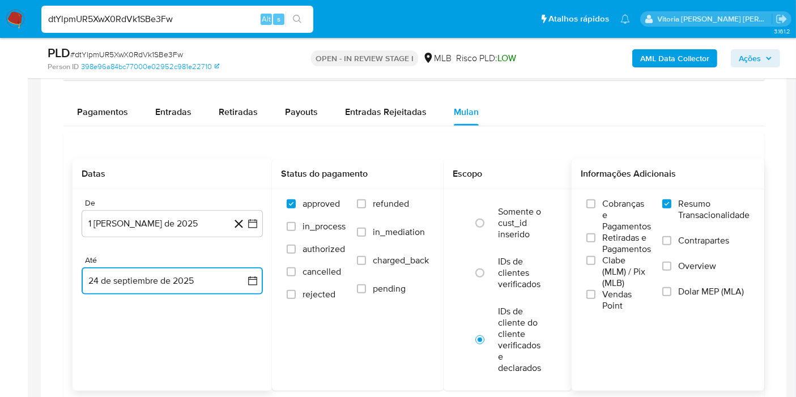
scroll to position [1007, 0]
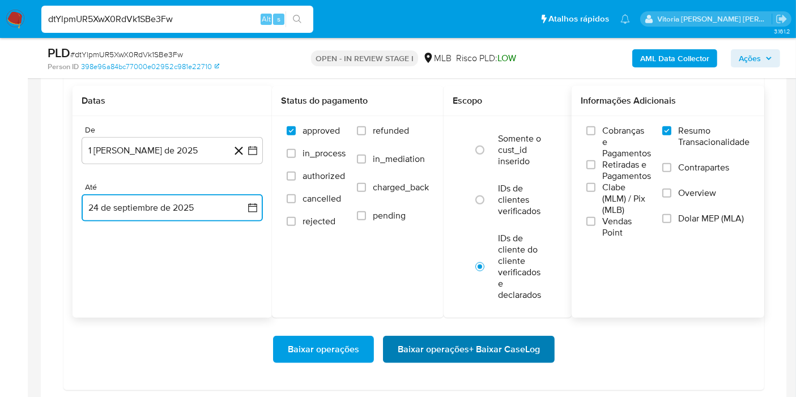
click at [437, 348] on span "Baixar operações + Baixar CaseLog" at bounding box center [469, 349] width 142 height 25
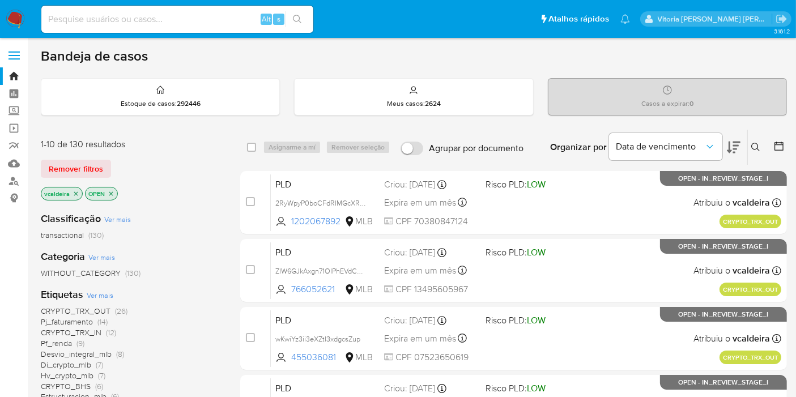
click at [224, 17] on input at bounding box center [177, 19] width 272 height 15
paste input "89rqVFb1kNa0s93q9VKERM8c"
type input "89rqVFb1kNa0s93q9VKERM8c"
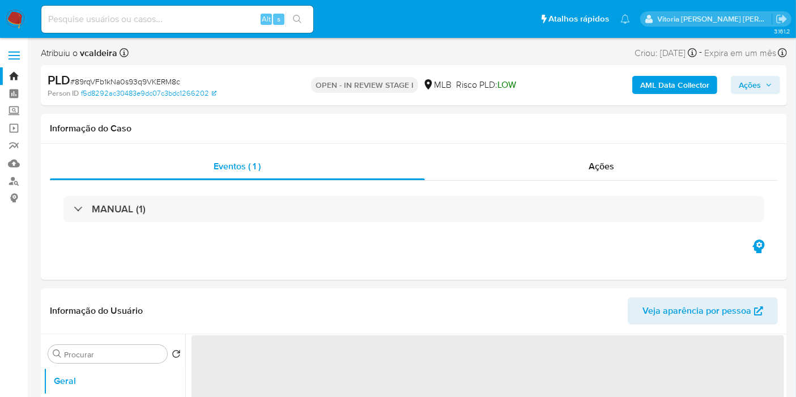
select select "10"
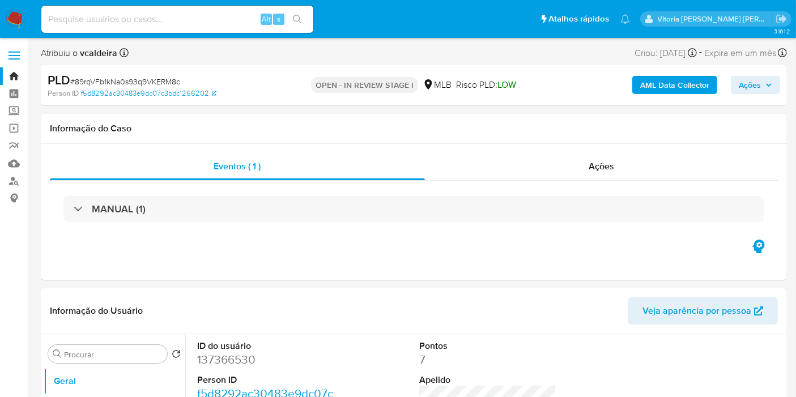
click at [149, 19] on input at bounding box center [177, 19] width 272 height 15
paste input "u8URQl74zo0GLN4MK51W6BjI"
type input "u8URQl74zo0GLN4MK51W6BjI"
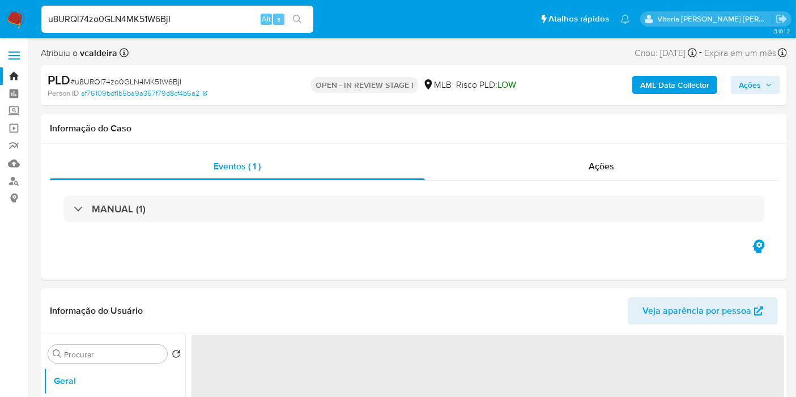
select select "10"
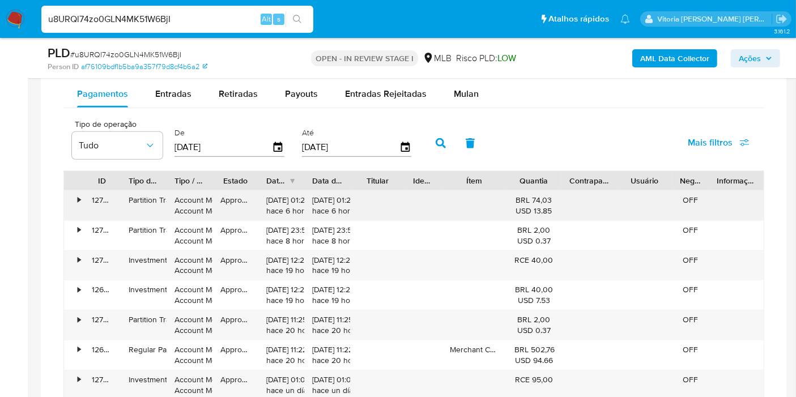
scroll to position [881, 0]
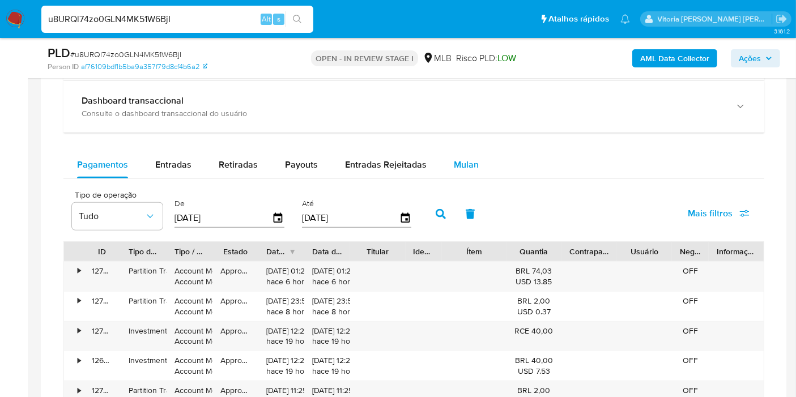
click at [467, 167] on span "Mulan" at bounding box center [466, 164] width 25 height 13
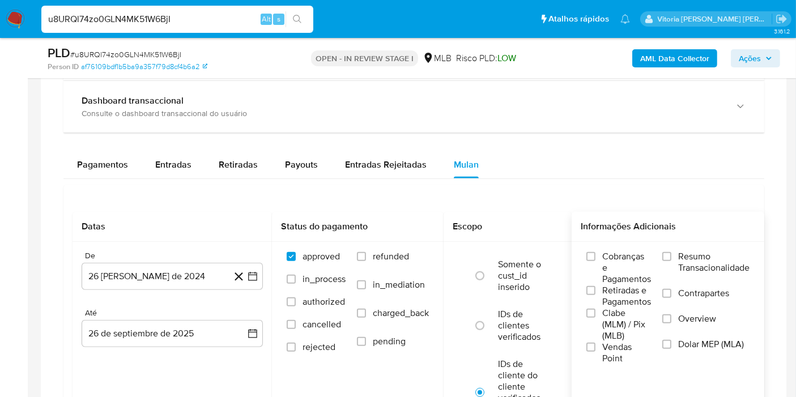
click at [692, 259] on span "Resumo Transacionalidade" at bounding box center [713, 262] width 71 height 23
click at [671, 259] on input "Resumo Transacionalidade" at bounding box center [666, 256] width 9 height 9
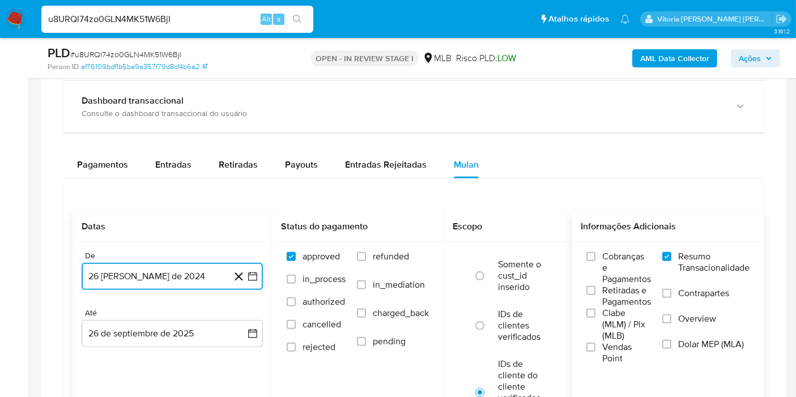
click at [157, 284] on button "26 de agosto de 2024" at bounding box center [172, 276] width 181 height 27
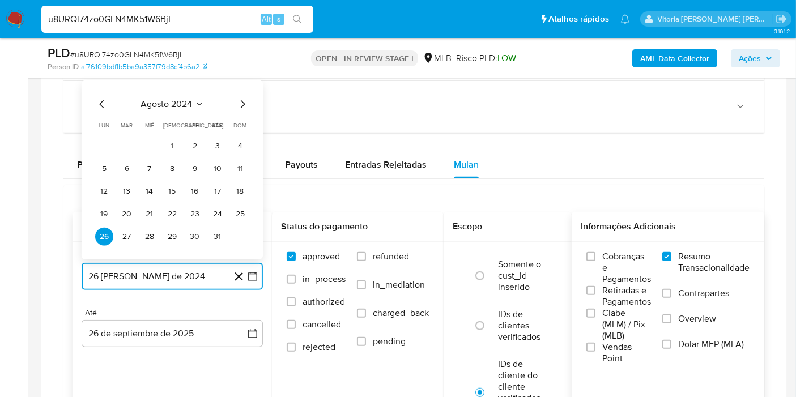
click at [189, 107] on span "agosto 2024" at bounding box center [167, 104] width 52 height 11
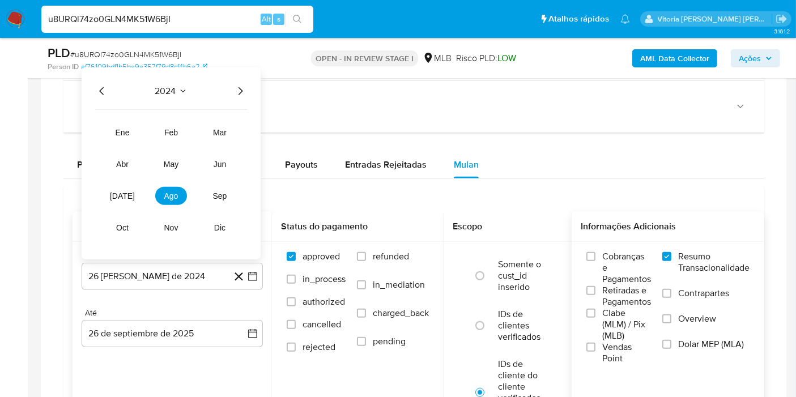
click at [239, 90] on icon "Año siguiente" at bounding box center [240, 91] width 14 height 14
click at [174, 199] on button "ago" at bounding box center [171, 196] width 32 height 18
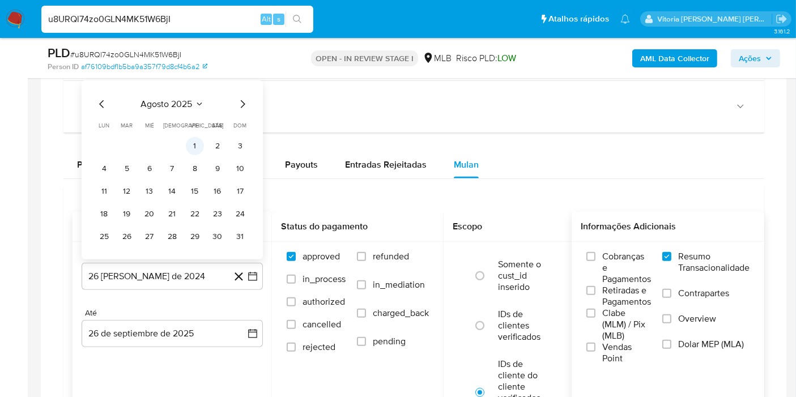
click at [195, 140] on button "1" at bounding box center [195, 146] width 18 height 18
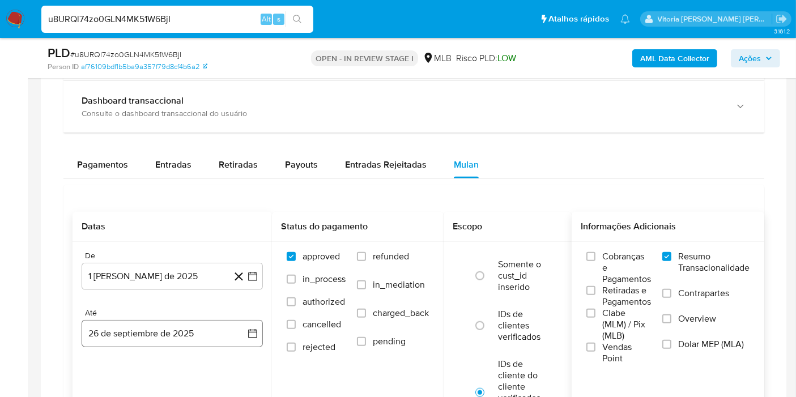
drag, startPoint x: 116, startPoint y: 347, endPoint x: 122, endPoint y: 337, distance: 12.4
click at [115, 348] on div "De 1 de agosto de 2025 1-08-2025 Até 26 de septiembre de 2025 26-09-2025" at bounding box center [172, 308] width 199 height 133
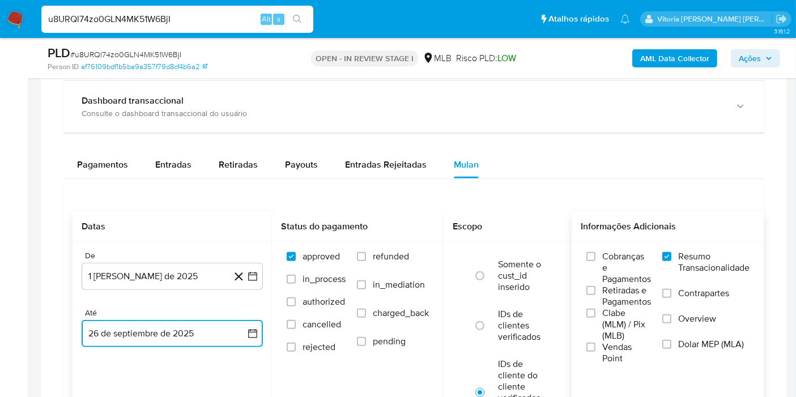
click at [122, 337] on button "26 de septiembre de 2025" at bounding box center [172, 333] width 181 height 27
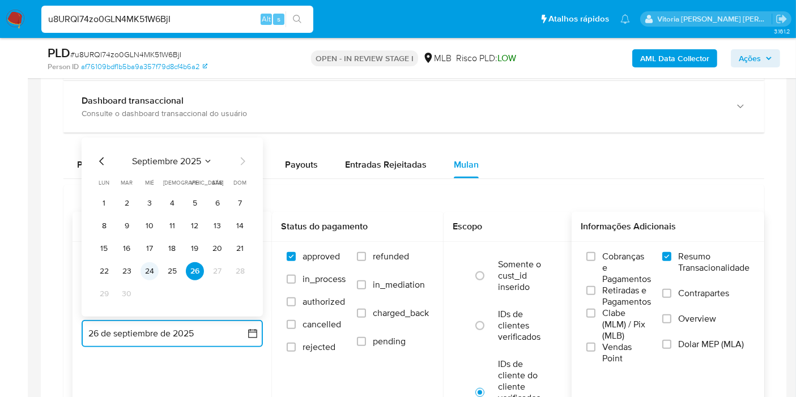
click at [146, 262] on button "24" at bounding box center [150, 271] width 18 height 18
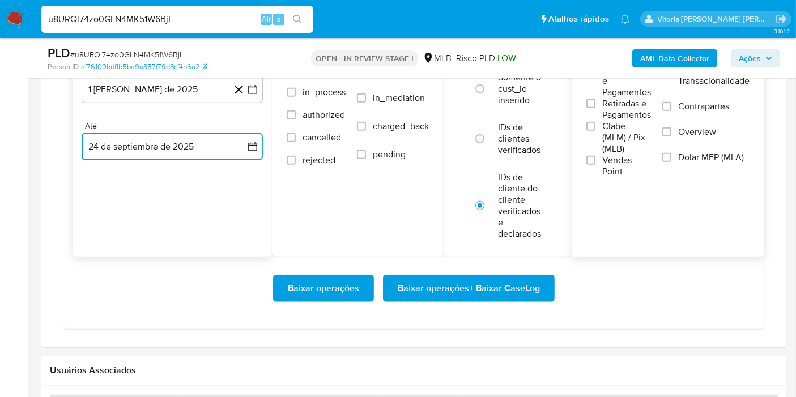
scroll to position [1070, 0]
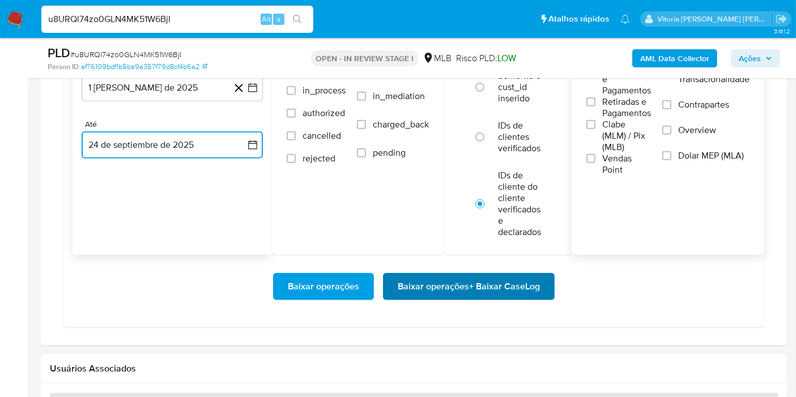
click at [432, 284] on span "Baixar operações + Baixar CaseLog" at bounding box center [469, 286] width 142 height 25
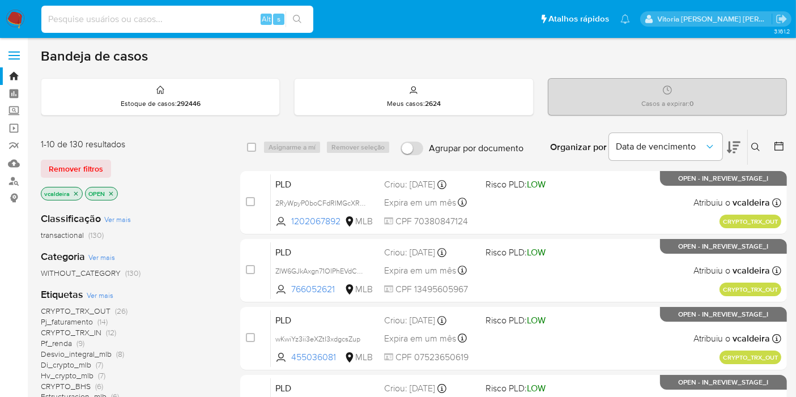
click at [110, 20] on input at bounding box center [177, 19] width 272 height 15
paste input "f7ZGUbpD89B4CrRqW0R4pTb2"
type input "f7ZGUbpD89B4CrRqW0R4pTb2"
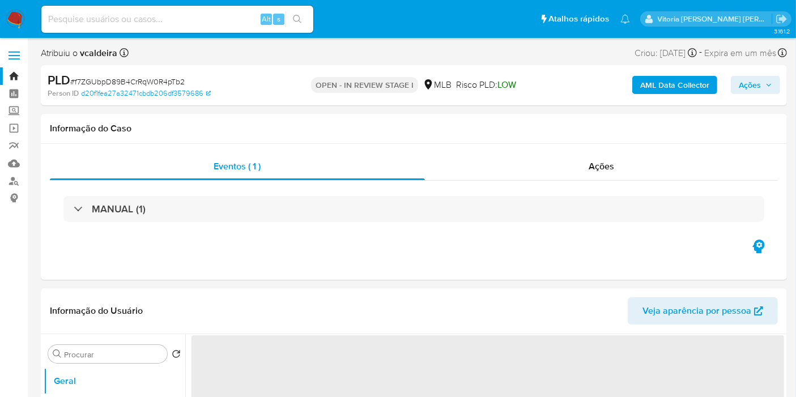
select select "10"
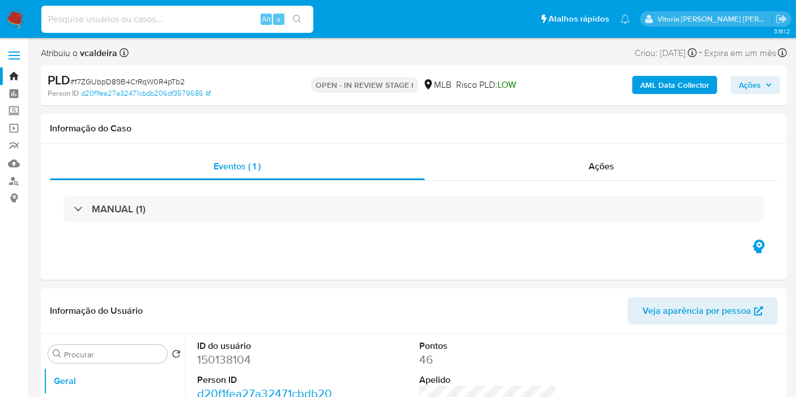
click at [190, 15] on input at bounding box center [177, 19] width 272 height 15
click at [199, 8] on div "Alt s" at bounding box center [177, 19] width 272 height 27
click at [165, 20] on input at bounding box center [177, 19] width 272 height 15
paste input "89rqVFb1kNa0s93q9VKERM8c"
type input "89rqVFb1kNa0s93q9VKERM8c"
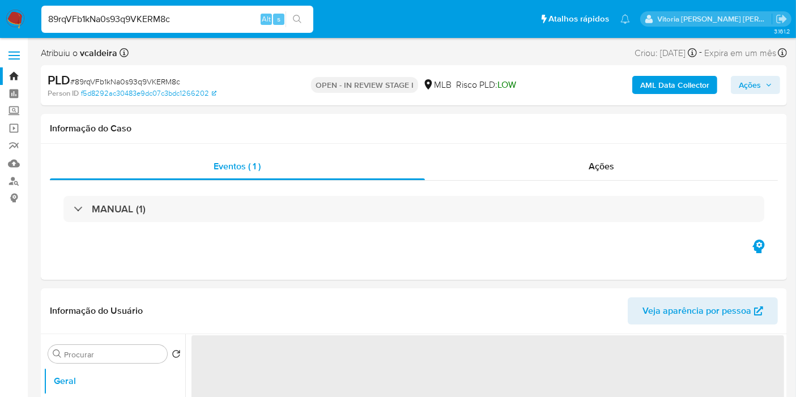
select select "10"
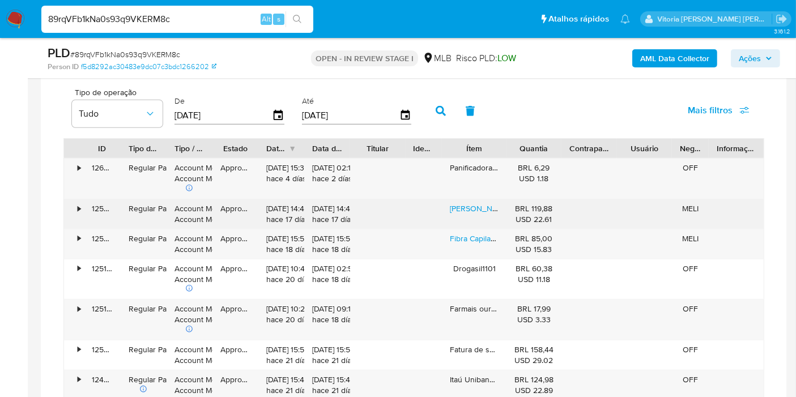
scroll to position [818, 0]
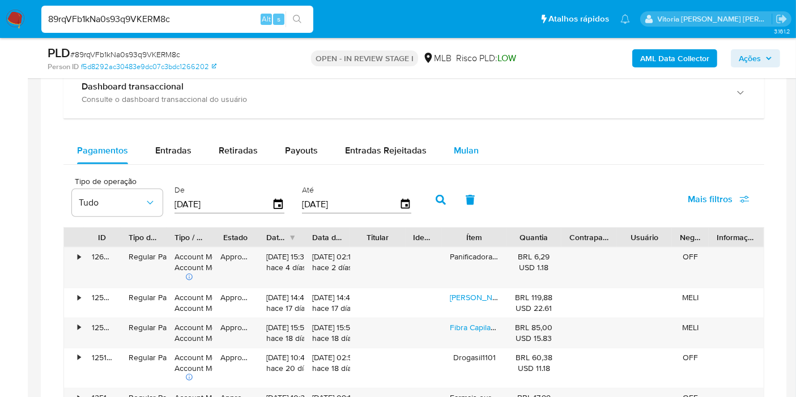
click at [454, 140] on div "Mulan" at bounding box center [466, 150] width 25 height 27
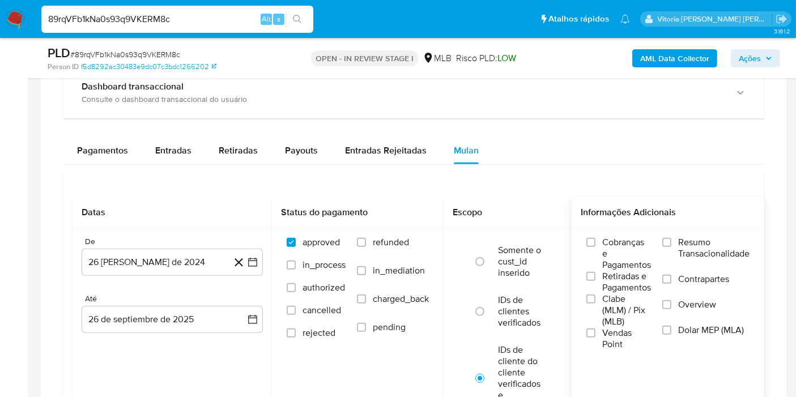
click at [699, 244] on span "Resumo Transacionalidade" at bounding box center [713, 248] width 71 height 23
click at [671, 244] on input "Resumo Transacionalidade" at bounding box center [666, 242] width 9 height 9
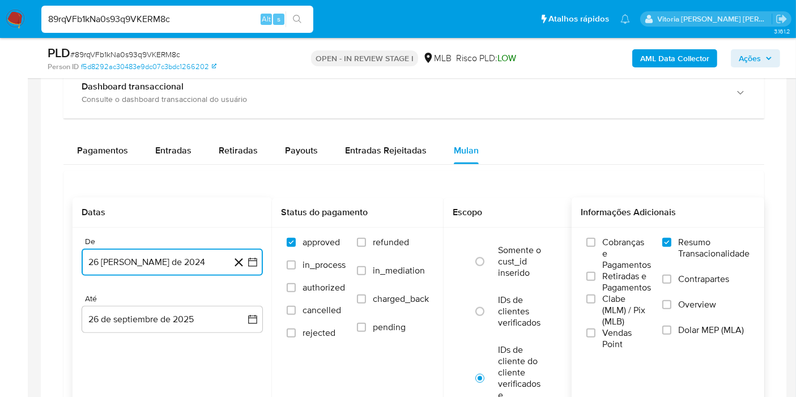
click at [132, 266] on button "26 de agosto de 2024" at bounding box center [172, 262] width 181 height 27
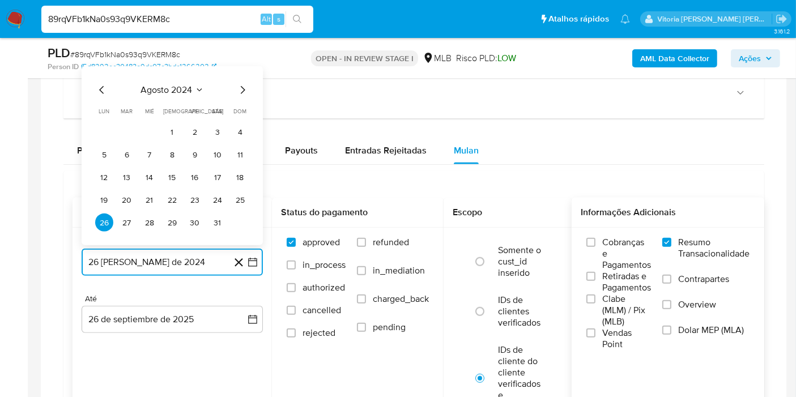
click at [190, 87] on span "agosto 2024" at bounding box center [167, 89] width 52 height 11
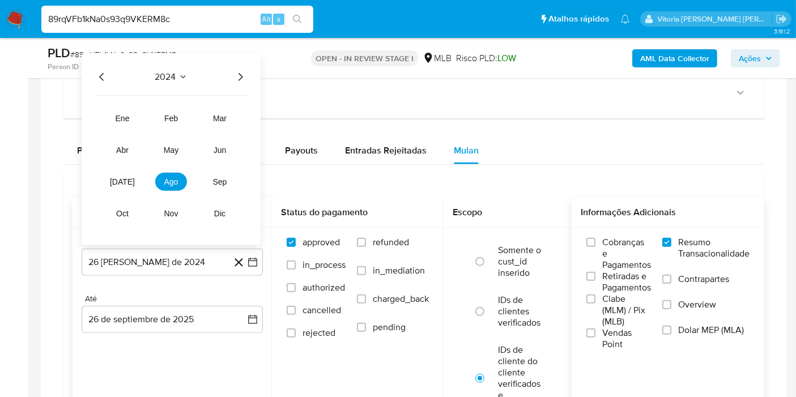
click at [233, 82] on div "2024 2024 ene feb mar abr may jun jul ago sep oct nov dic" at bounding box center [171, 149] width 179 height 192
click at [237, 73] on icon "Año siguiente" at bounding box center [240, 77] width 14 height 14
click at [180, 180] on button "ago" at bounding box center [171, 182] width 32 height 18
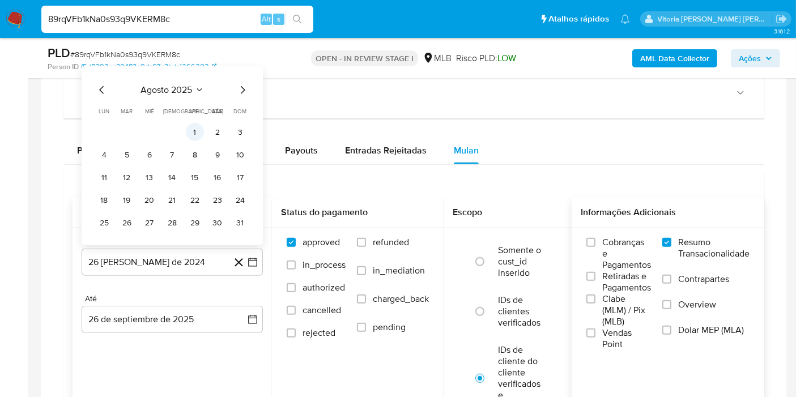
click at [190, 130] on button "1" at bounding box center [195, 132] width 18 height 18
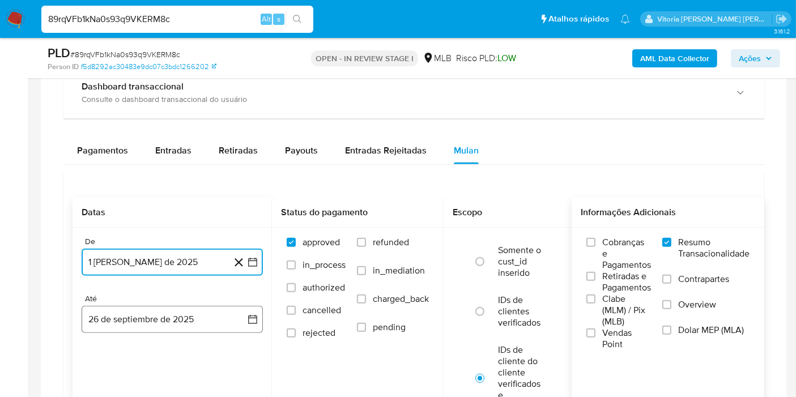
click at [176, 328] on button "26 de septiembre de 2025" at bounding box center [172, 319] width 181 height 27
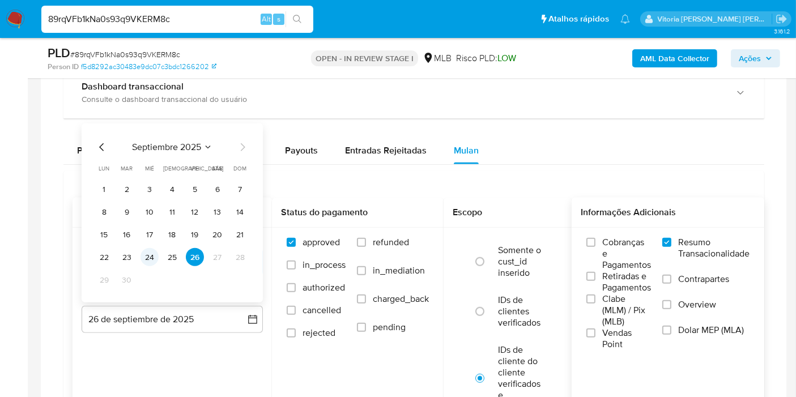
click at [144, 256] on button "24" at bounding box center [150, 257] width 18 height 18
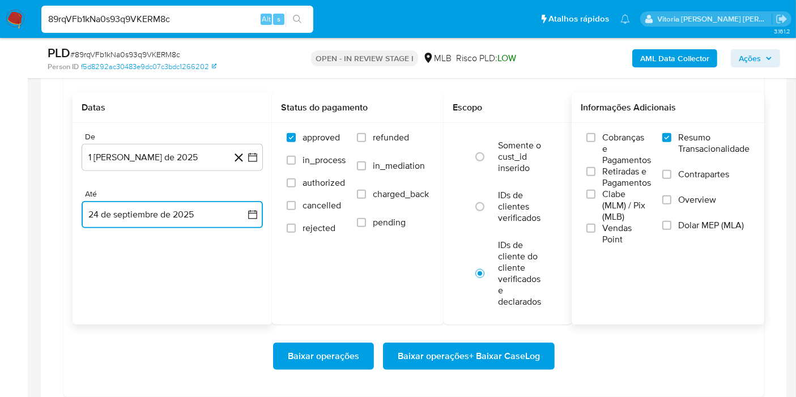
scroll to position [1007, 0]
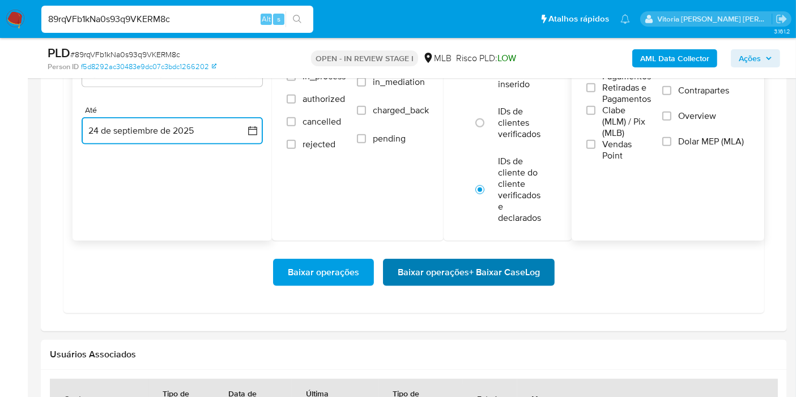
click at [462, 280] on span "Baixar operações + Baixar CaseLog" at bounding box center [469, 272] width 142 height 25
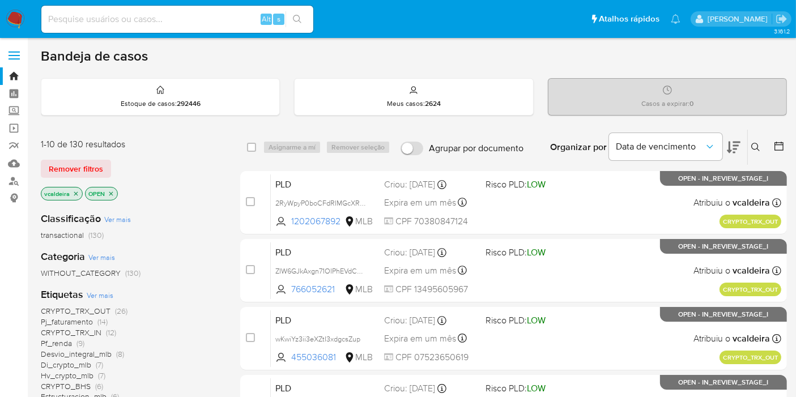
click at [190, 23] on input at bounding box center [177, 19] width 272 height 15
paste input "hl9AroqfSzo9aCQJsKOLVBXN"
type input "hl9AroqfSzo9aCQJsKOLVBXN"
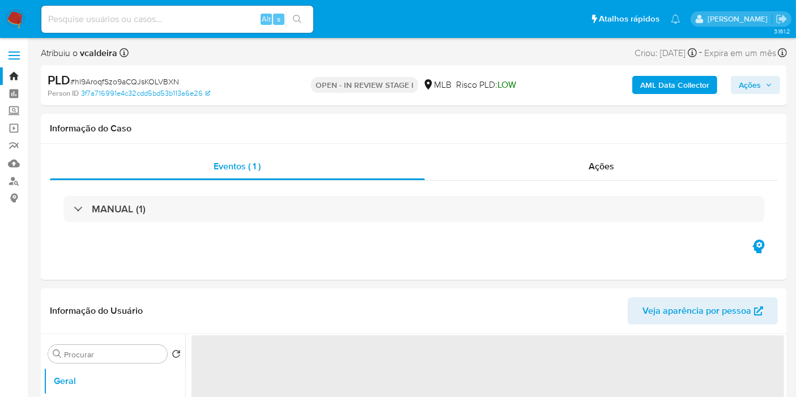
select select "10"
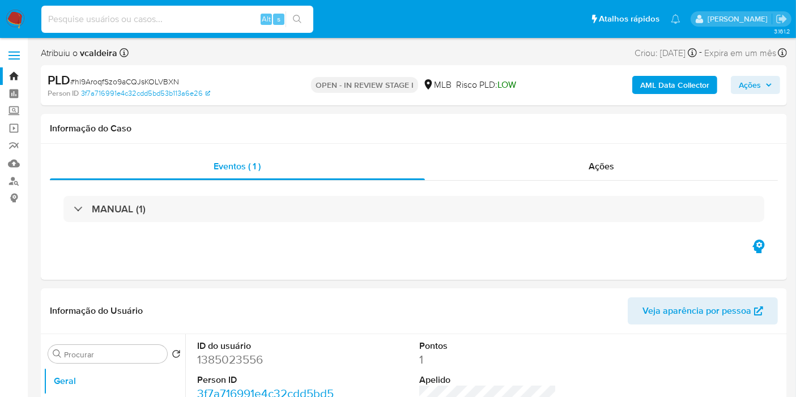
click at [135, 13] on input at bounding box center [177, 19] width 272 height 15
paste input "f7ZGUbpD89B4CrRqW0R4pTb2"
type input "f7ZGUbpD89B4CrRqW0R4pTb2"
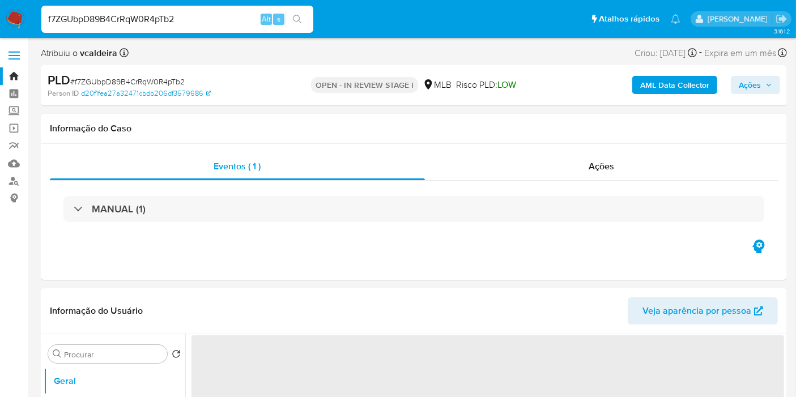
select select "10"
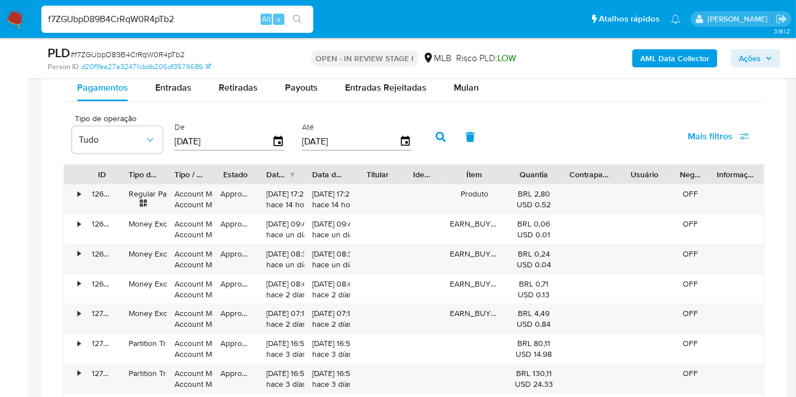
scroll to position [881, 0]
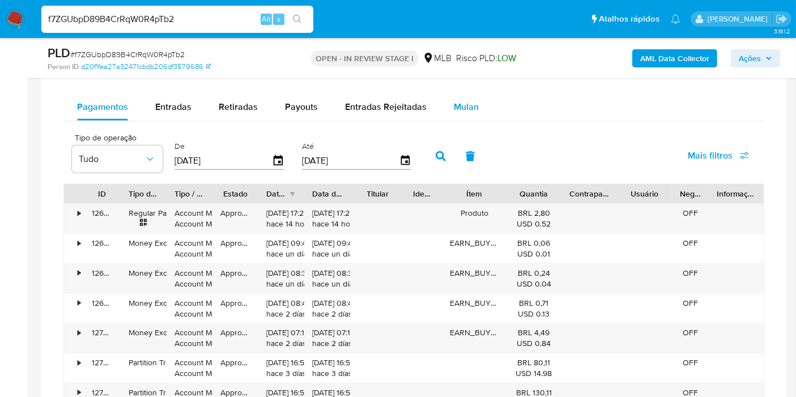
click at [466, 102] on span "Mulan" at bounding box center [466, 106] width 25 height 13
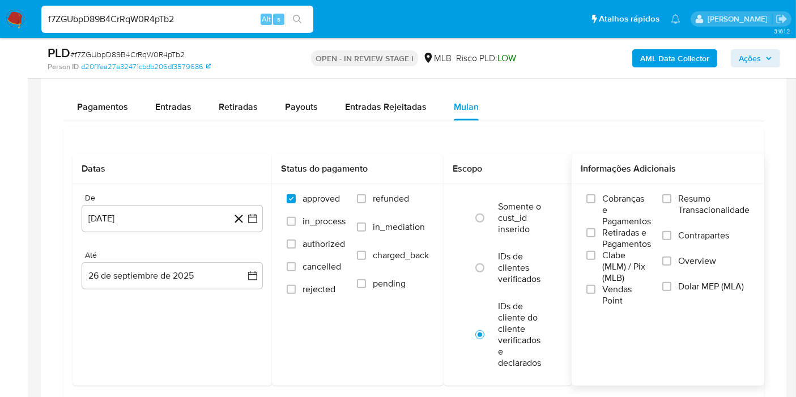
click at [708, 215] on label "Resumo Transacionalidade" at bounding box center [705, 211] width 87 height 37
click at [671, 203] on input "Resumo Transacionalidade" at bounding box center [666, 198] width 9 height 9
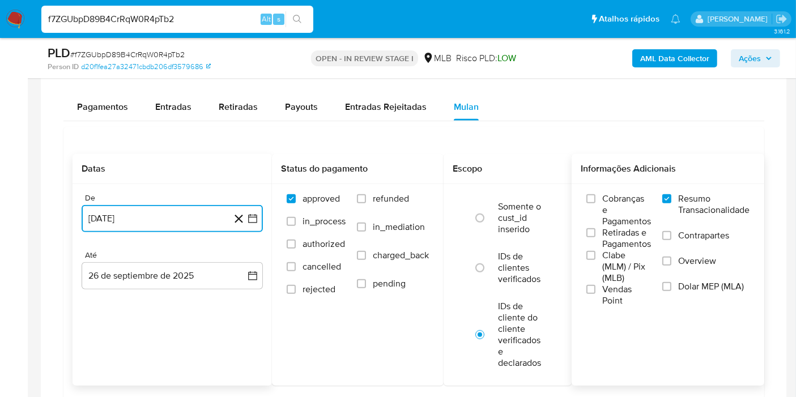
click at [134, 229] on button "26 de agosto de 2024" at bounding box center [172, 218] width 181 height 27
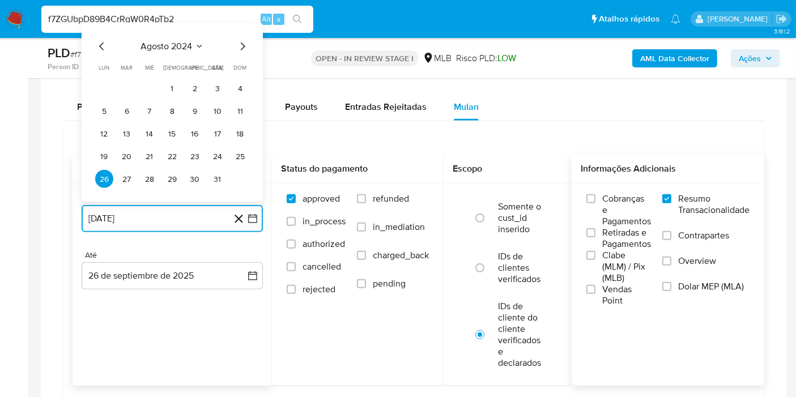
click at [190, 43] on span "agosto 2024" at bounding box center [167, 46] width 52 height 11
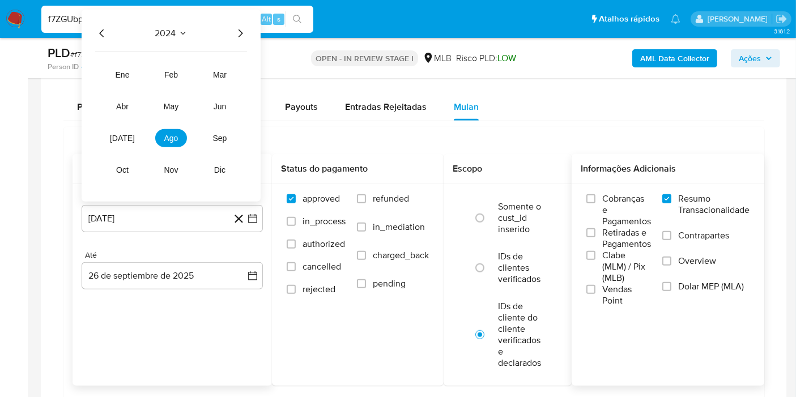
click at [243, 32] on icon "Año siguiente" at bounding box center [240, 34] width 14 height 14
click at [186, 137] on button "ago" at bounding box center [171, 138] width 32 height 18
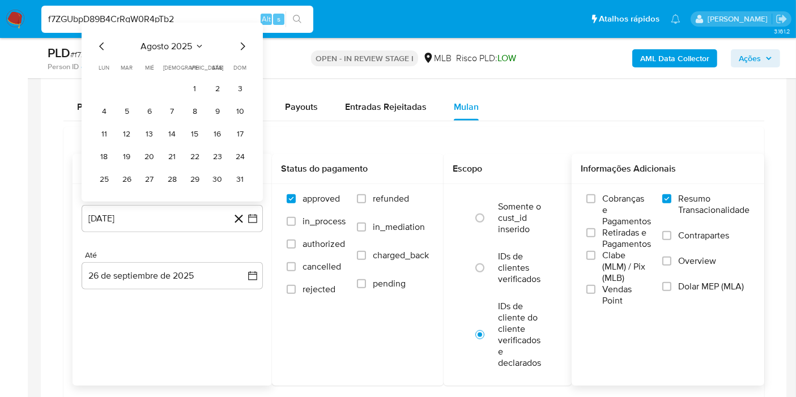
click at [205, 82] on tr "1 2 3" at bounding box center [172, 88] width 154 height 18
click at [194, 83] on button "1" at bounding box center [195, 88] width 18 height 18
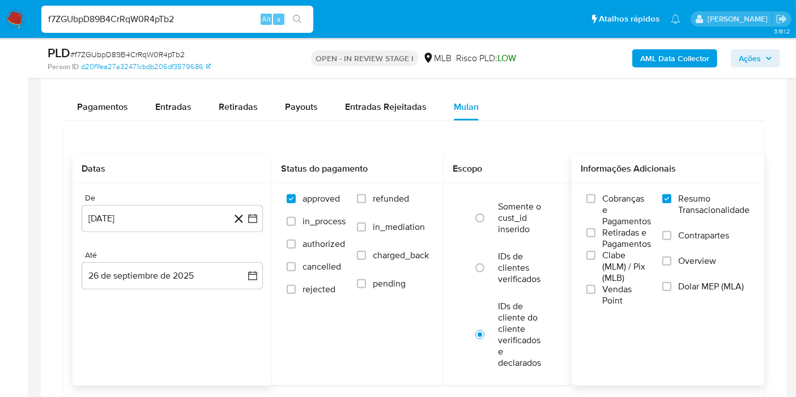
click at [156, 289] on div "De 1 de agosto de 2025 1-08-2025 Até 26 de septiembre de 2025 26-09-2025" at bounding box center [172, 250] width 199 height 133
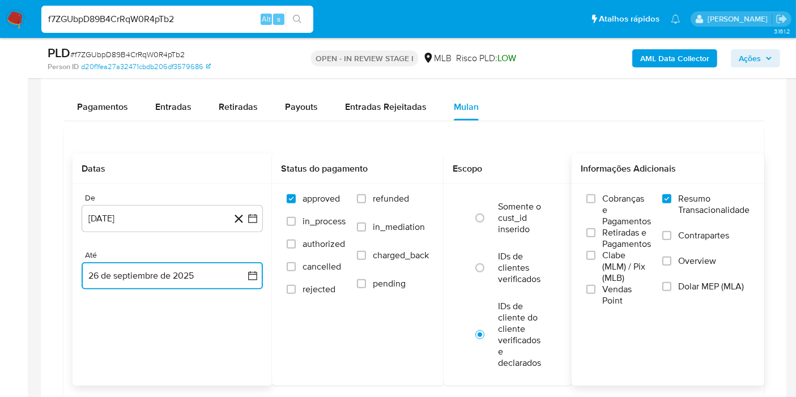
click at [156, 273] on button "26 de septiembre de 2025" at bounding box center [172, 275] width 181 height 27
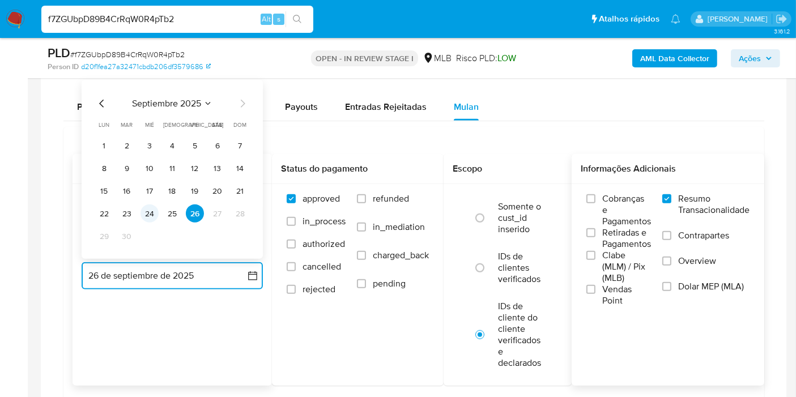
click at [151, 212] on button "24" at bounding box center [150, 214] width 18 height 18
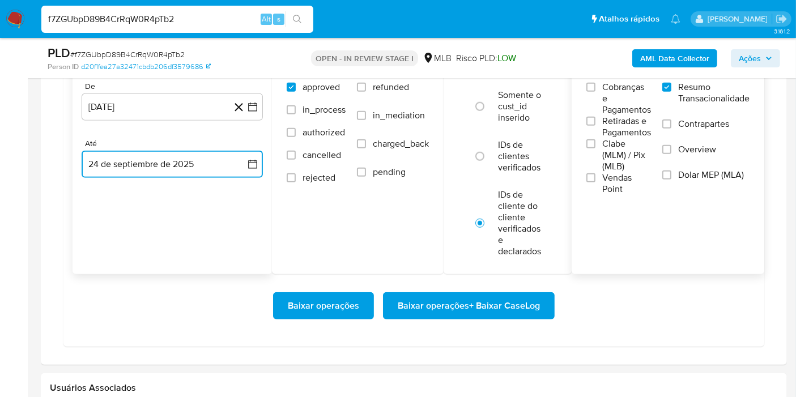
scroll to position [1070, 0]
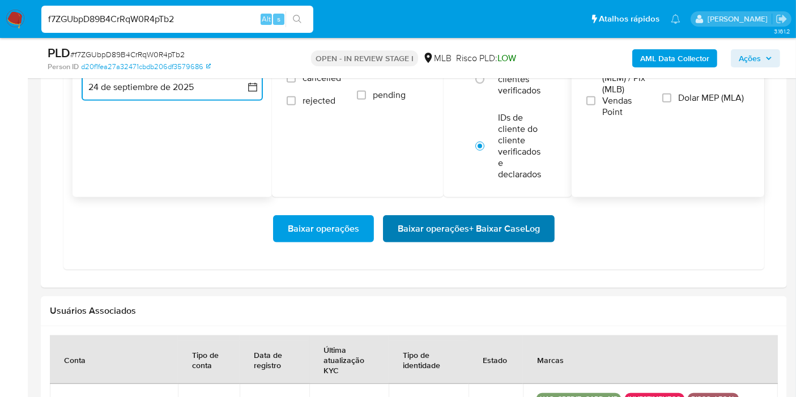
click at [531, 231] on span "Baixar operações + Baixar CaseLog" at bounding box center [469, 228] width 142 height 25
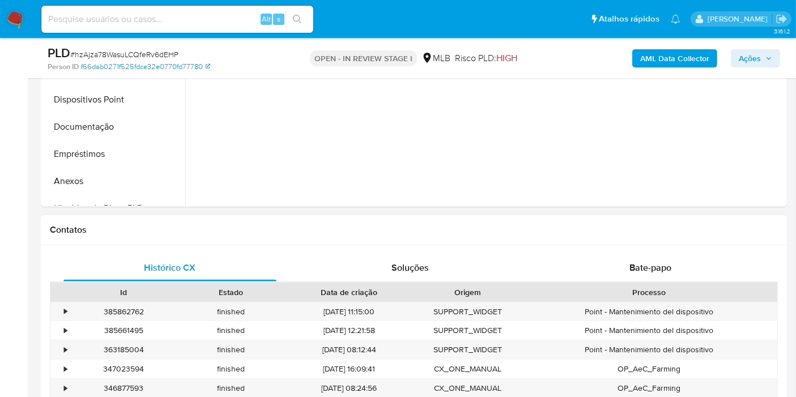
select select "10"
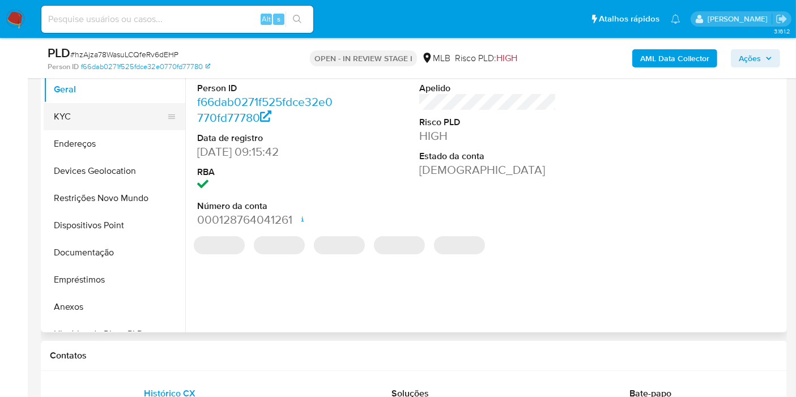
click at [89, 107] on button "KYC" at bounding box center [110, 116] width 133 height 27
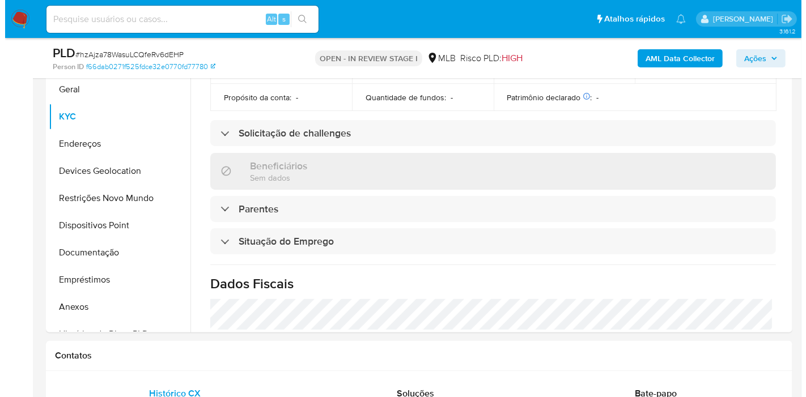
scroll to position [528, 0]
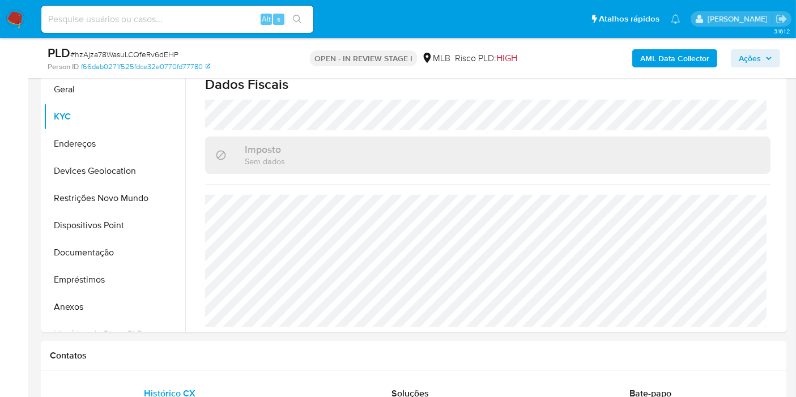
click at [692, 57] on b "AML Data Collector" at bounding box center [674, 58] width 69 height 18
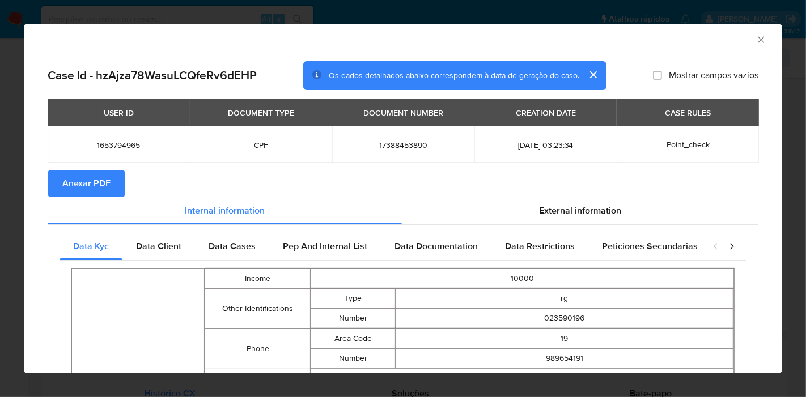
click at [71, 171] on span "Anexar PDF" at bounding box center [86, 183] width 48 height 25
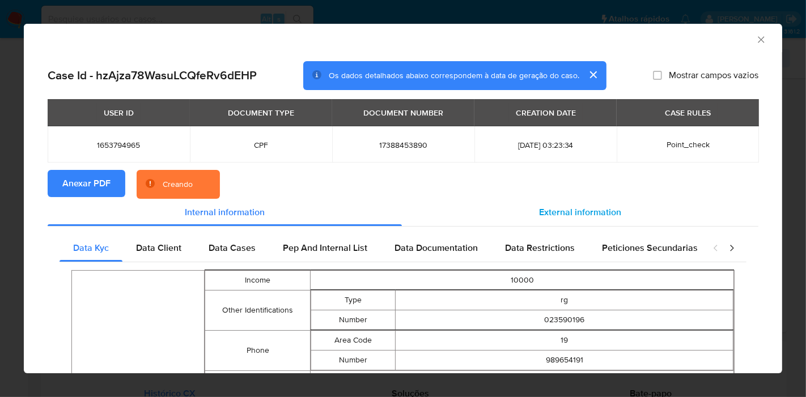
drag, startPoint x: 554, startPoint y: 220, endPoint x: 488, endPoint y: 207, distance: 66.3
click at [551, 220] on div "External information" at bounding box center [580, 212] width 356 height 27
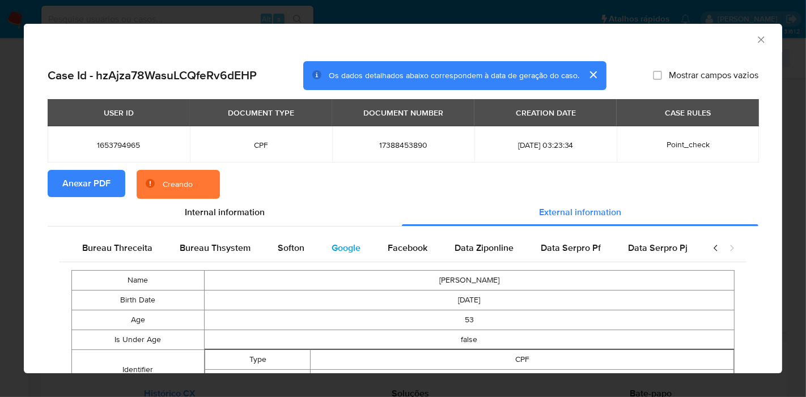
click at [350, 248] on span "Google" at bounding box center [345, 247] width 29 height 13
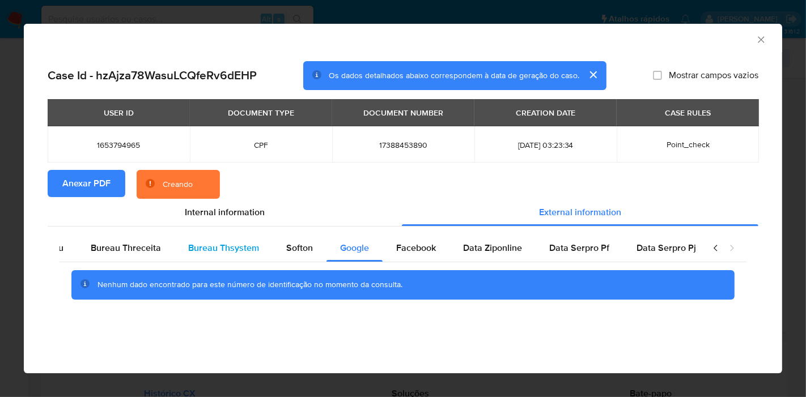
scroll to position [0, 0]
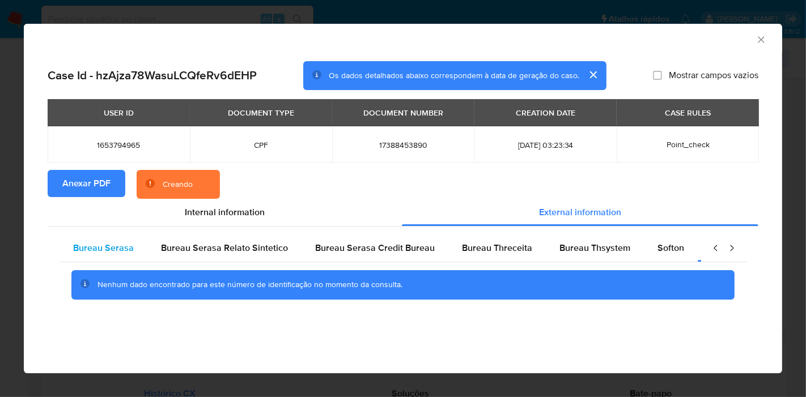
click at [127, 246] on span "Bureau Serasa" at bounding box center [103, 247] width 61 height 13
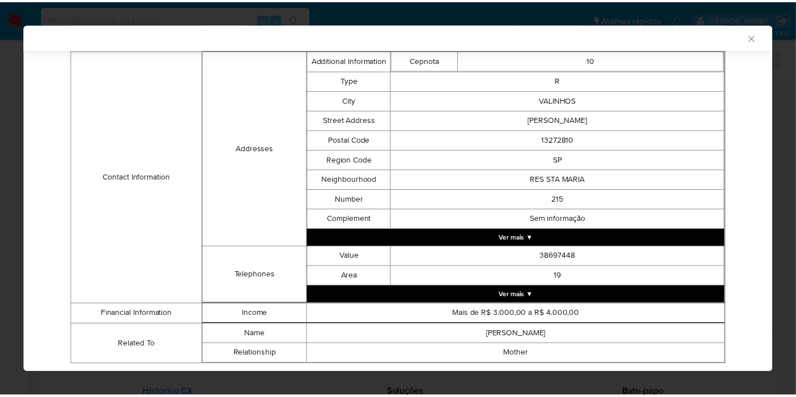
scroll to position [371, 0]
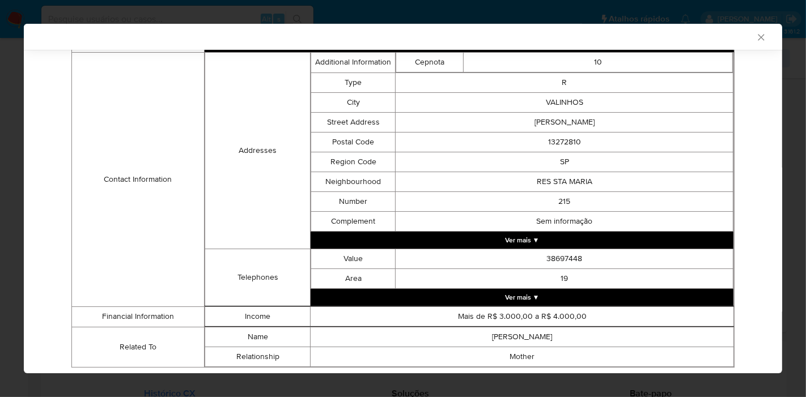
click at [750, 43] on div "AML Data Collector" at bounding box center [403, 37] width 758 height 26
click at [755, 39] on icon "Fechar a janela" at bounding box center [760, 37] width 11 height 11
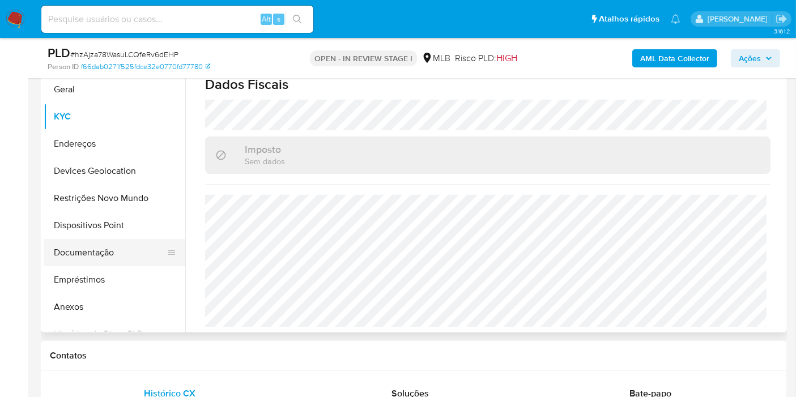
click at [119, 254] on button "Documentação" at bounding box center [110, 252] width 133 height 27
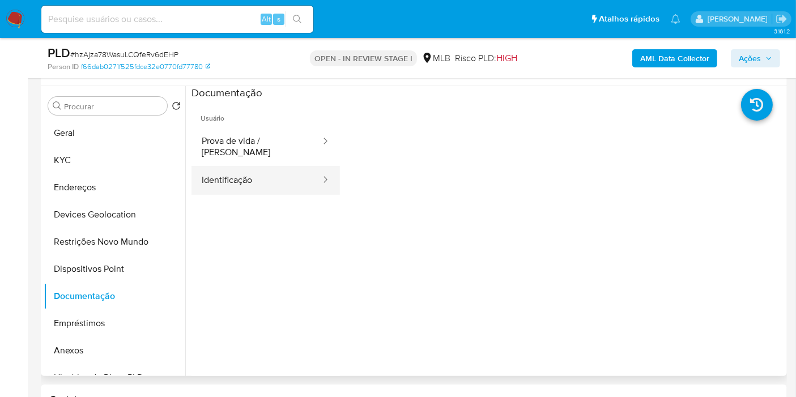
scroll to position [189, 0]
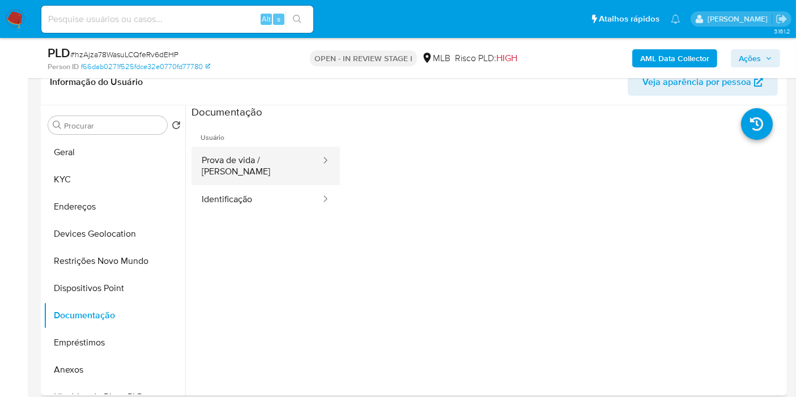
click at [269, 158] on button "Prova de vida / Selfie" at bounding box center [257, 166] width 130 height 39
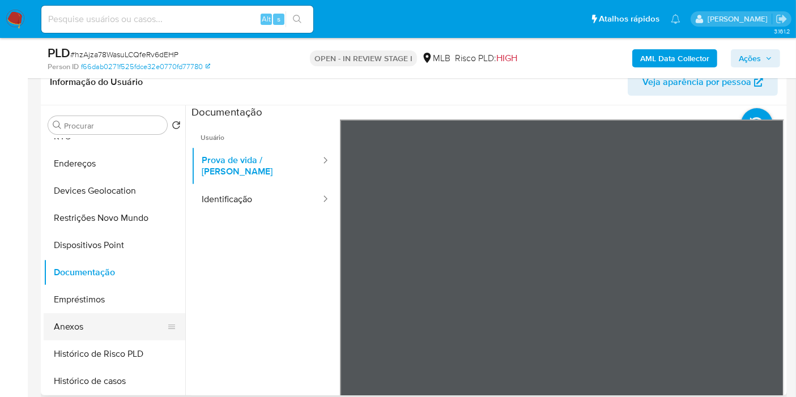
scroll to position [63, 0]
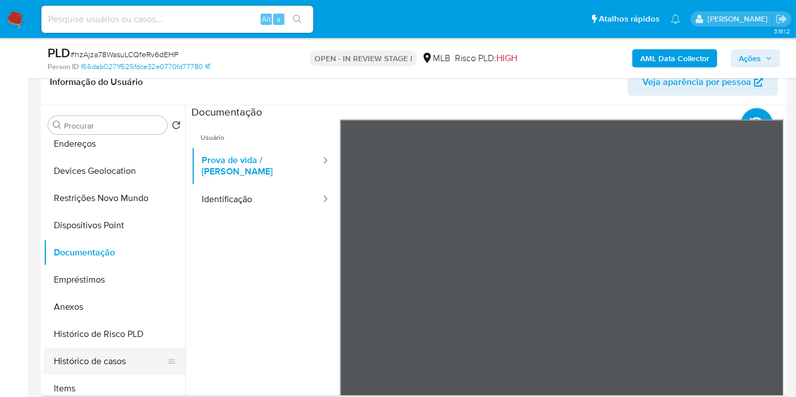
click at [82, 359] on button "Histórico de casos" at bounding box center [110, 361] width 133 height 27
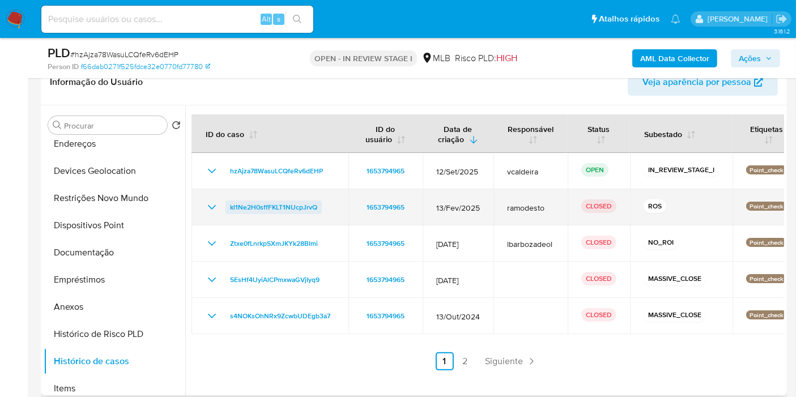
click at [297, 206] on span "kl1Ne2H0sffFKLT1NUcpJrvQ" at bounding box center [273, 208] width 87 height 14
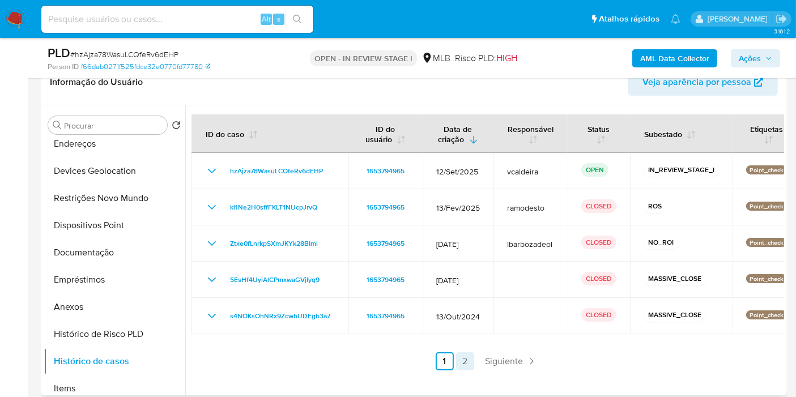
click at [460, 362] on link "2" at bounding box center [465, 361] width 18 height 18
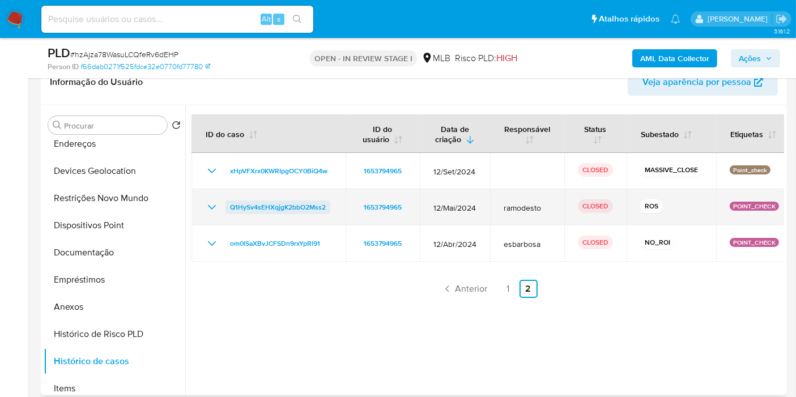
click at [298, 210] on span "Q1HySv4sEHXqjgK2bbO2Mss2" at bounding box center [278, 208] width 96 height 14
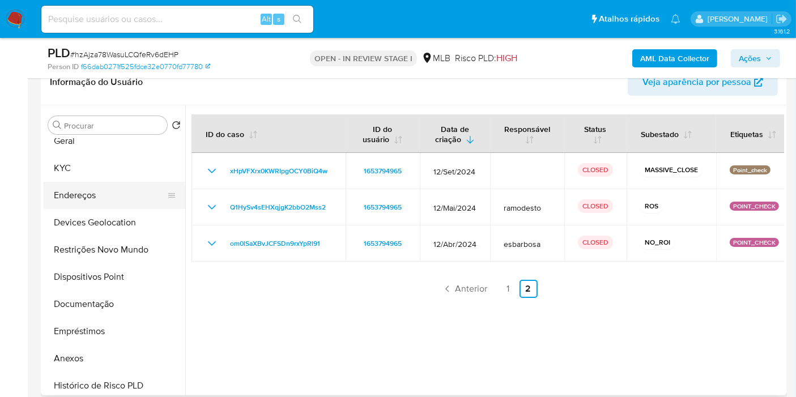
scroll to position [0, 0]
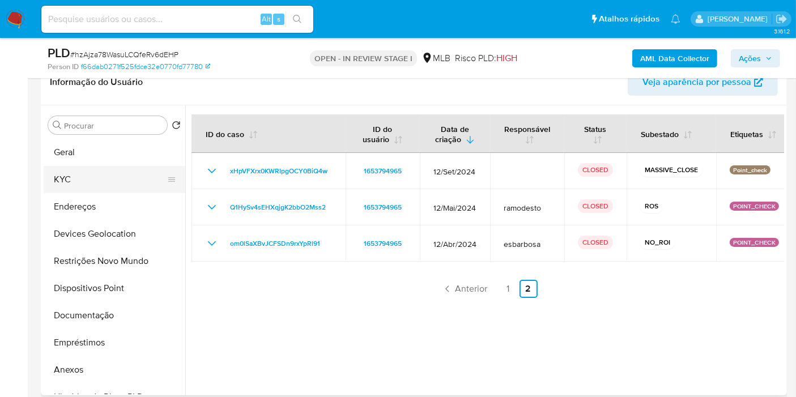
click at [80, 184] on button "KYC" at bounding box center [110, 179] width 133 height 27
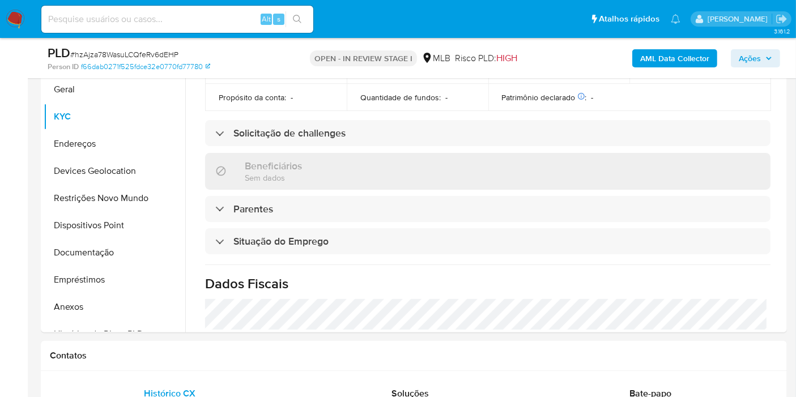
scroll to position [528, 0]
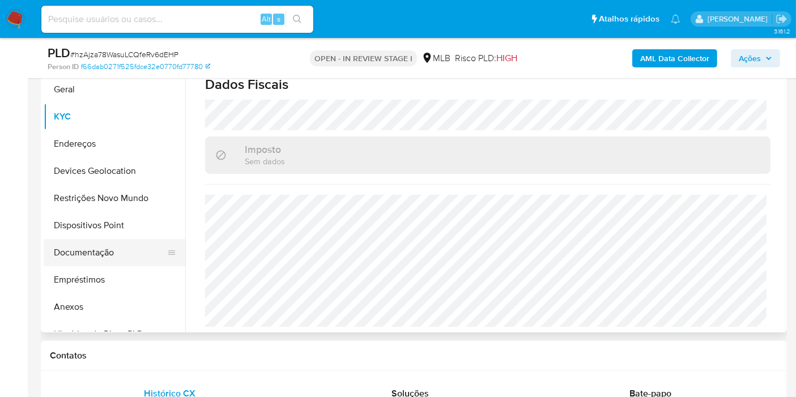
click at [89, 255] on button "Documentação" at bounding box center [110, 252] width 133 height 27
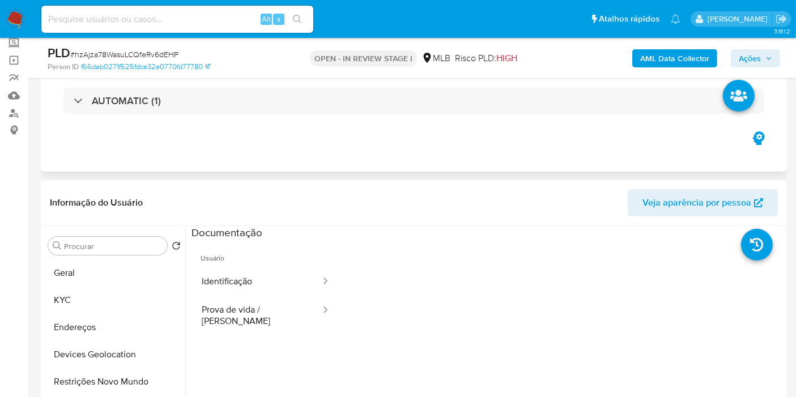
scroll to position [63, 0]
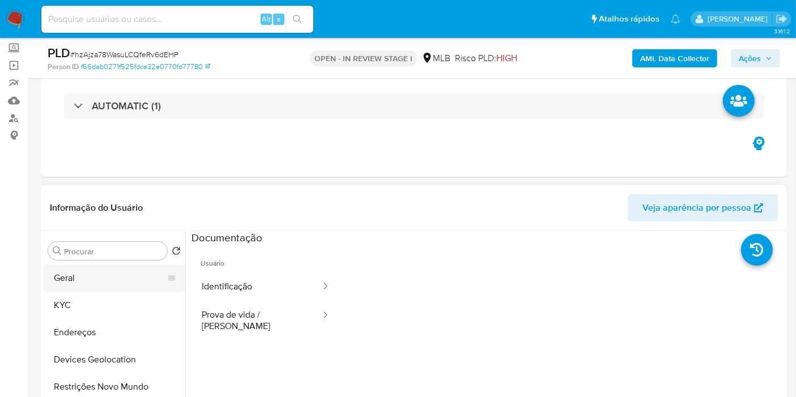
click at [57, 288] on button "Geral" at bounding box center [110, 278] width 133 height 27
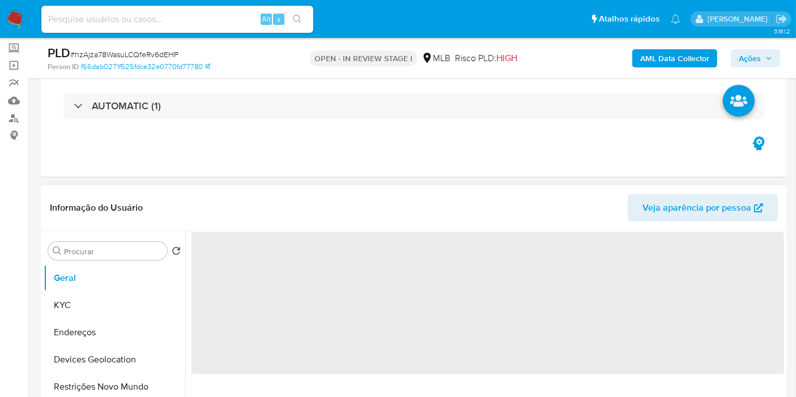
scroll to position [189, 0]
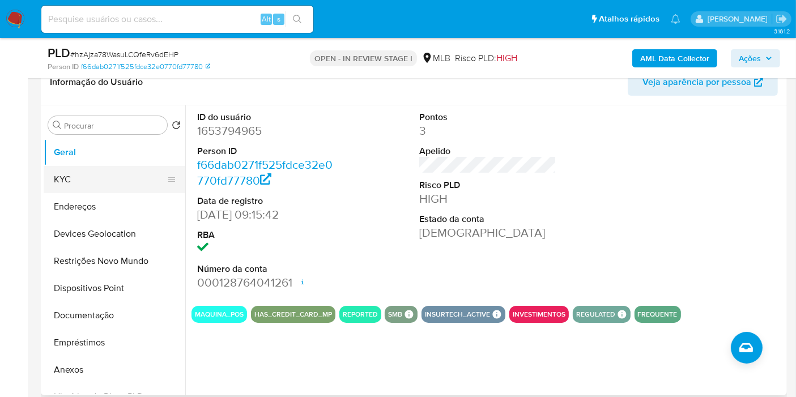
click at [80, 177] on button "KYC" at bounding box center [110, 179] width 133 height 27
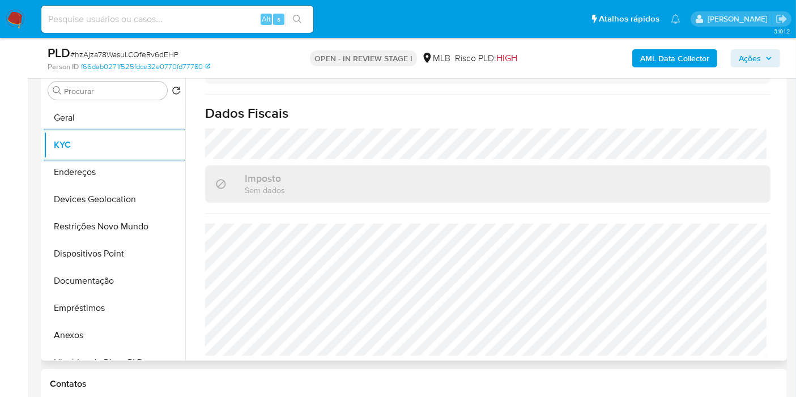
scroll to position [528, 0]
click at [100, 175] on button "Endereços" at bounding box center [110, 172] width 133 height 27
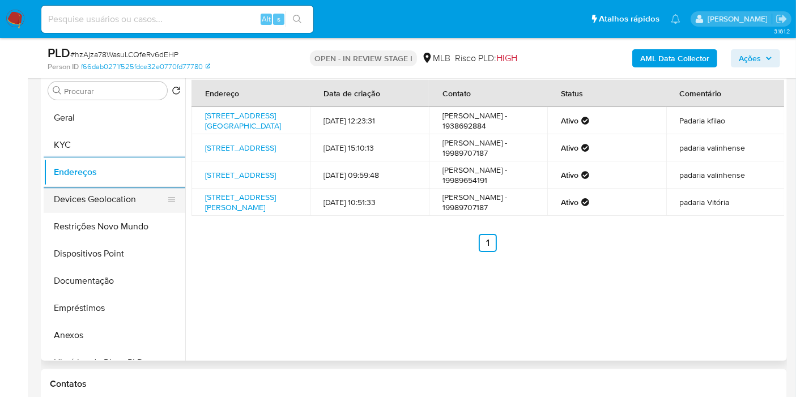
click at [109, 207] on button "Devices Geolocation" at bounding box center [110, 199] width 133 height 27
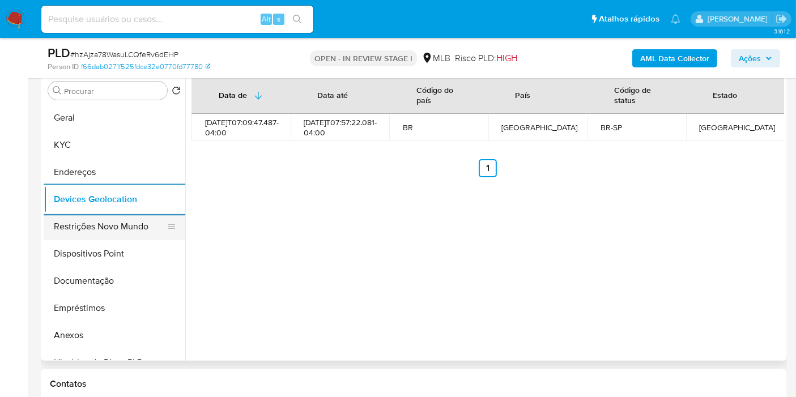
click at [85, 227] on button "Restrições Novo Mundo" at bounding box center [110, 226] width 133 height 27
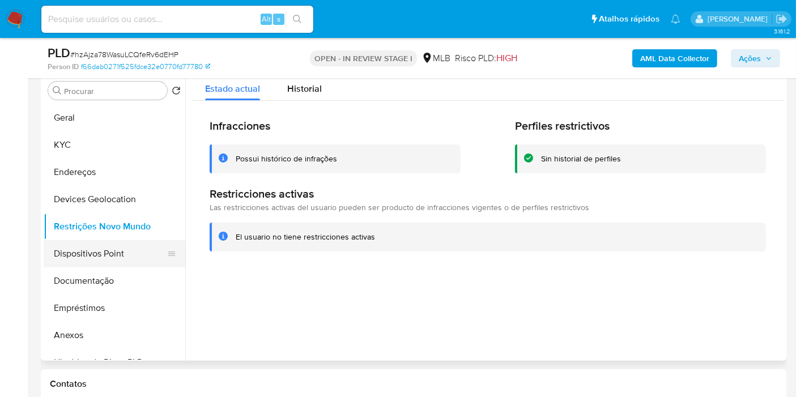
click at [107, 260] on button "Dispositivos Point" at bounding box center [110, 253] width 133 height 27
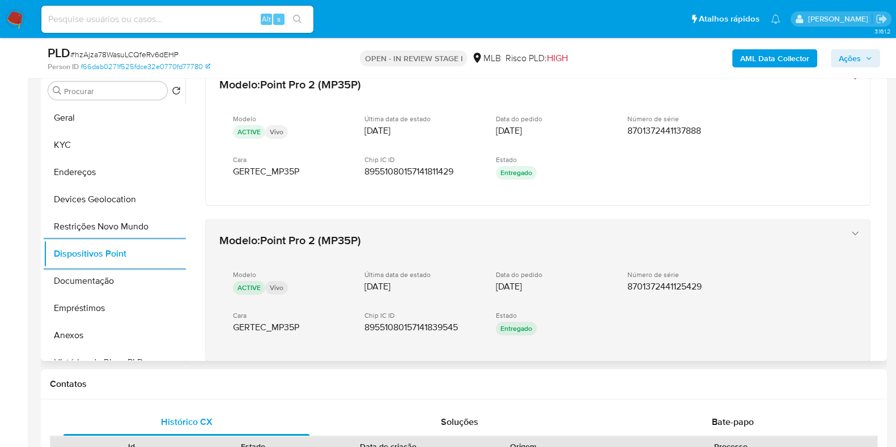
scroll to position [552, 0]
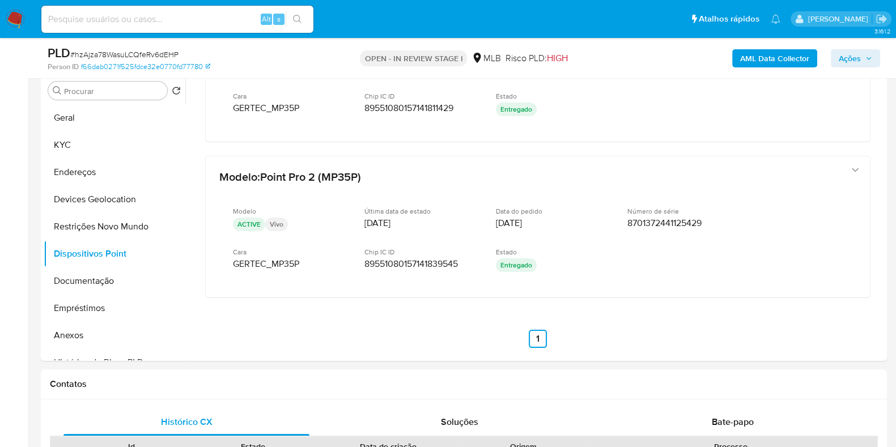
click at [805, 58] on span "Ações" at bounding box center [850, 58] width 22 height 18
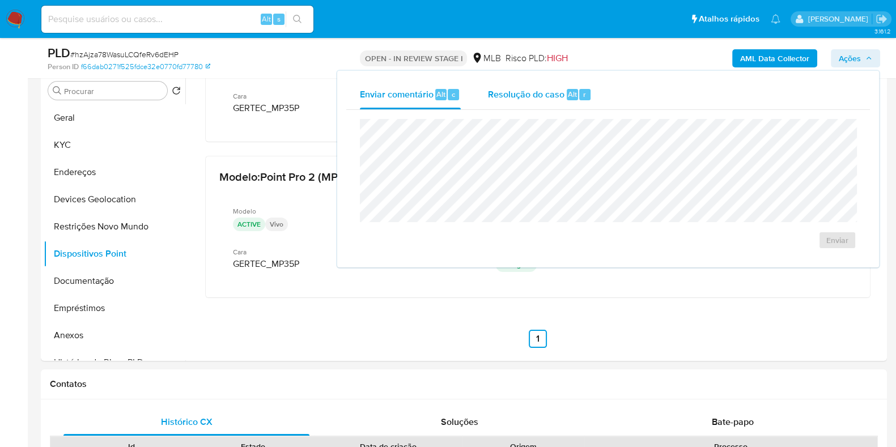
click at [551, 90] on span "Resolução do caso" at bounding box center [526, 93] width 76 height 13
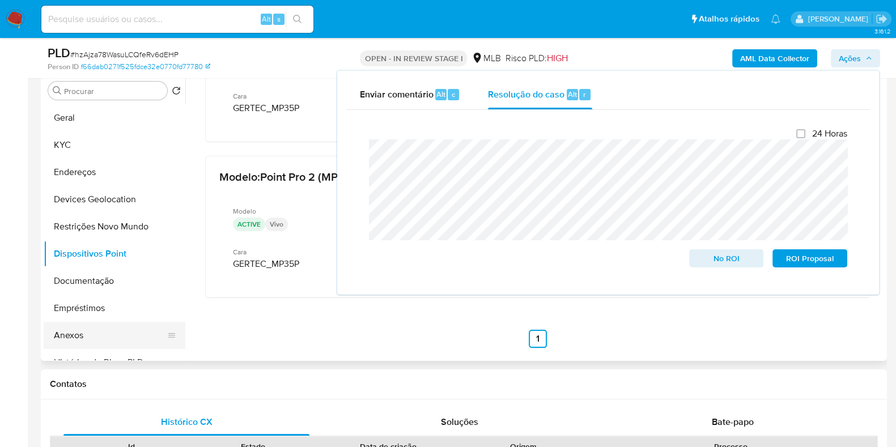
click at [112, 334] on button "Anexos" at bounding box center [110, 335] width 133 height 27
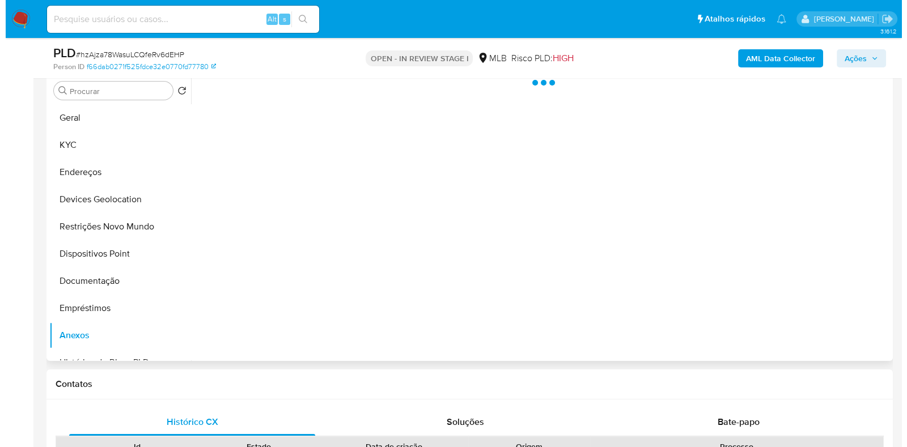
scroll to position [153, 0]
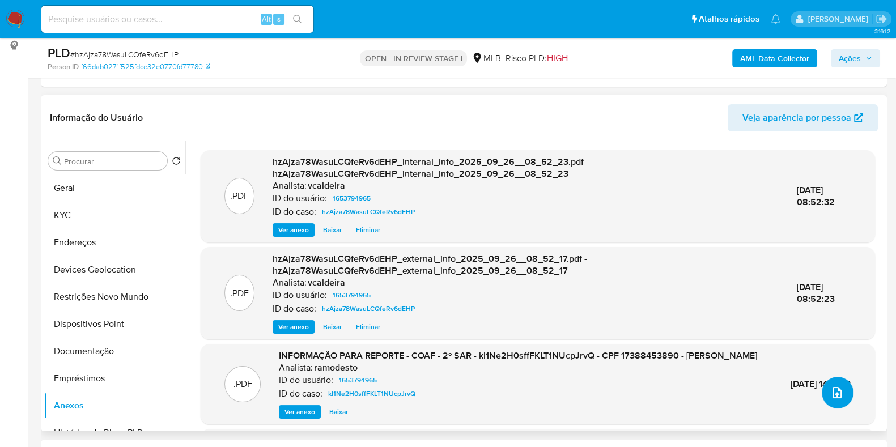
click at [805, 397] on button "upload-file" at bounding box center [838, 393] width 32 height 32
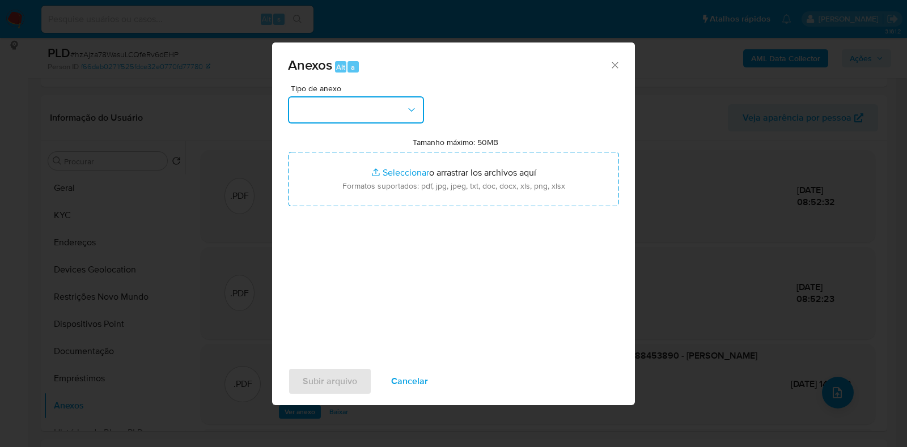
click at [401, 112] on button "button" at bounding box center [356, 109] width 136 height 27
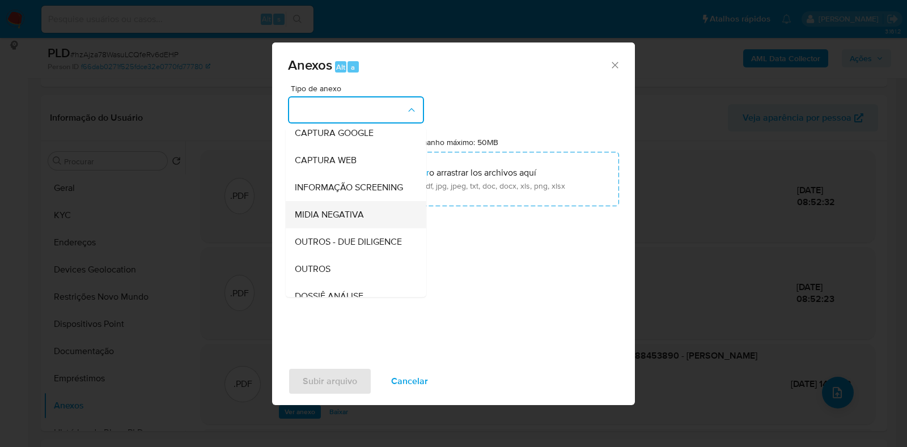
scroll to position [175, 0]
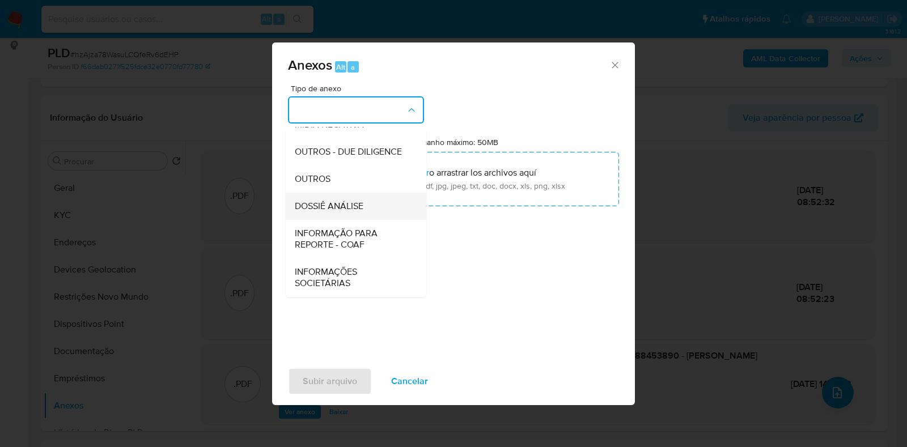
click at [310, 206] on span "DOSSIÊ ANÁLISE" at bounding box center [329, 206] width 69 height 11
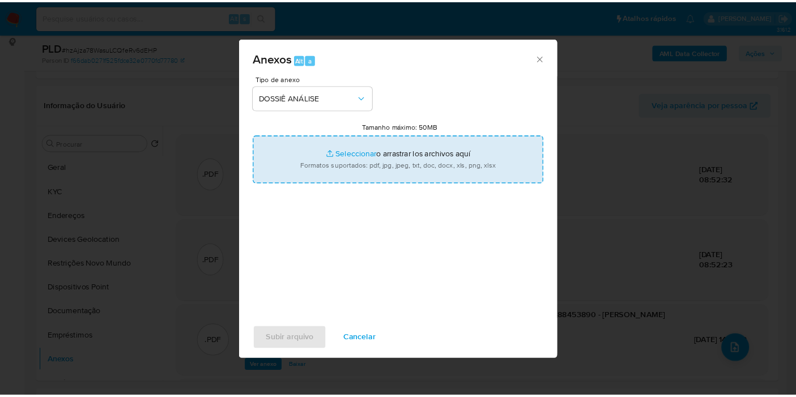
scroll to position [152, 0]
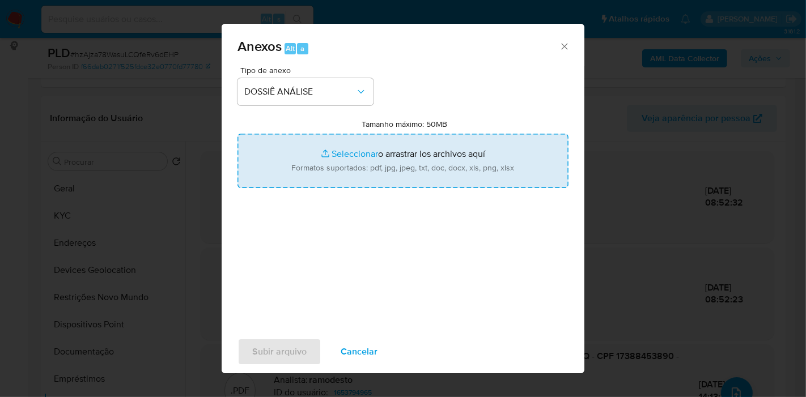
type input "C:\fakepath\Mulan 1653794965_2025_09_25_08_30_44.pdf"
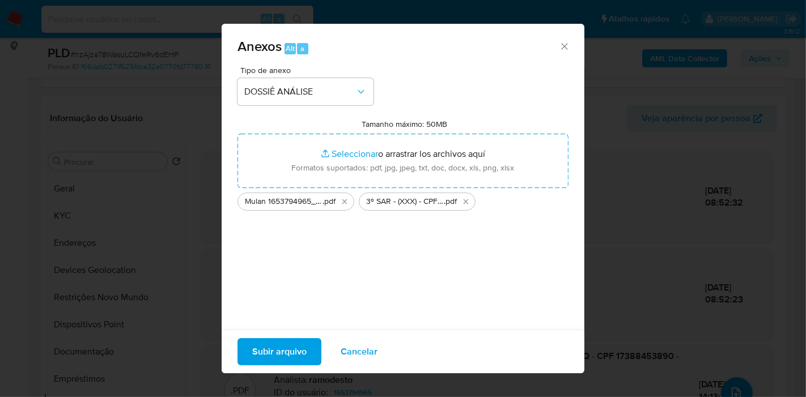
click at [282, 352] on span "Subir arquivo" at bounding box center [279, 351] width 54 height 25
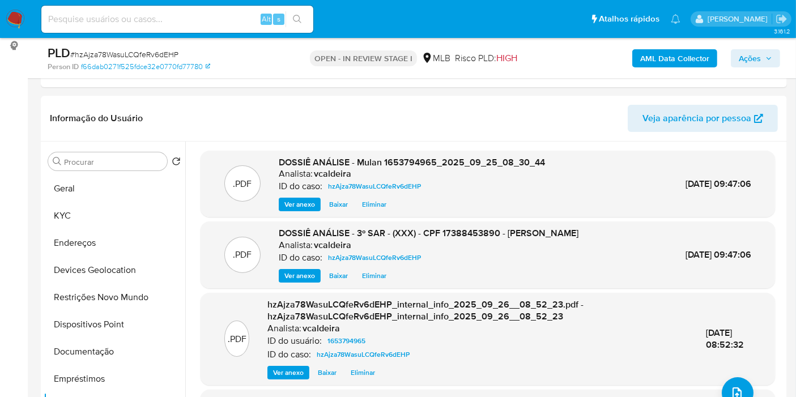
click at [759, 64] on span "Ações" at bounding box center [750, 58] width 22 height 18
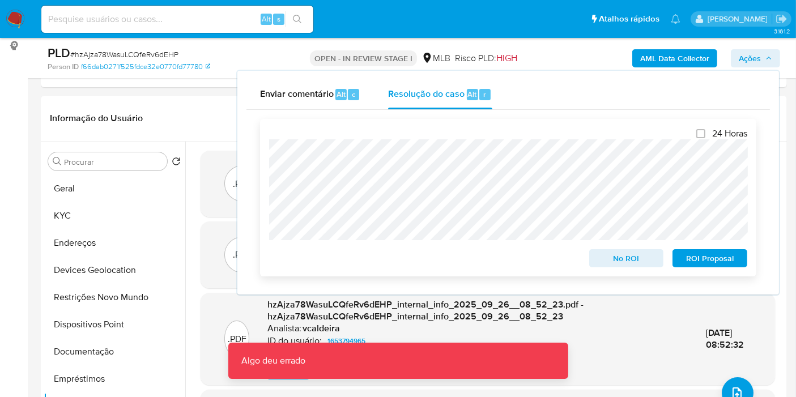
click at [695, 265] on span "ROI Proposal" at bounding box center [710, 258] width 59 height 16
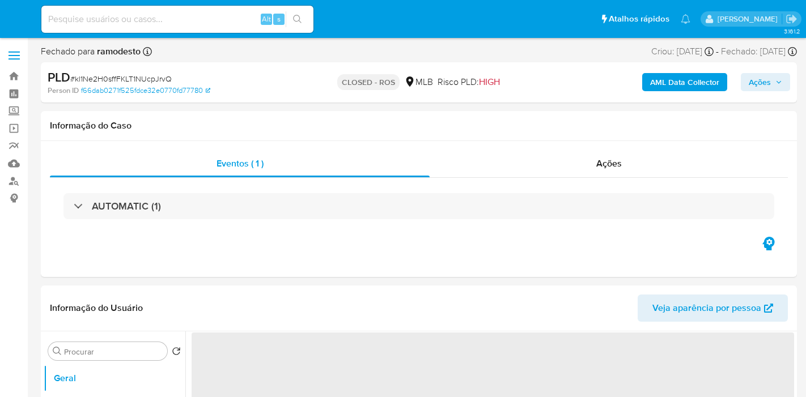
select select "10"
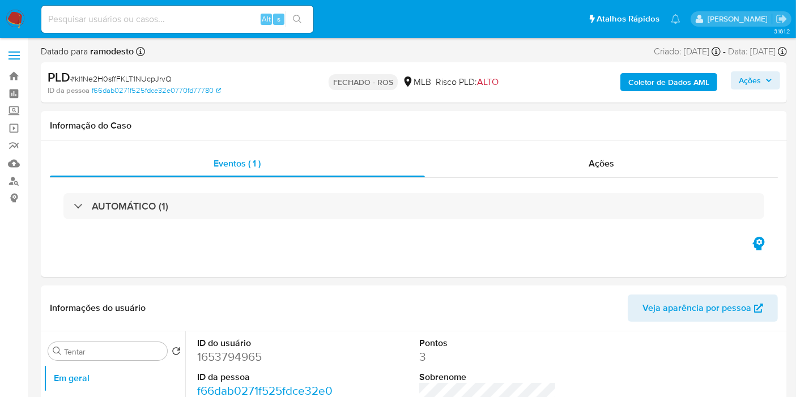
click at [155, 26] on input at bounding box center [177, 19] width 272 height 15
paste input "[DATE]"
click at [610, 171] on div "Ações" at bounding box center [602, 163] width 354 height 27
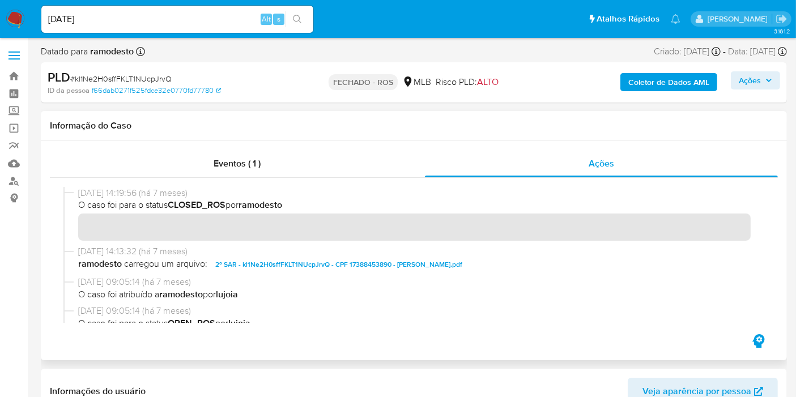
drag, startPoint x: 124, startPoint y: 193, endPoint x: 80, endPoint y: 185, distance: 44.9
click at [80, 185] on div at bounding box center [414, 255] width 728 height 154
click at [122, 18] on input "[DATE]" at bounding box center [177, 19] width 272 height 15
paste input "[DATE]"
type input "[DATE] e [DATE]"
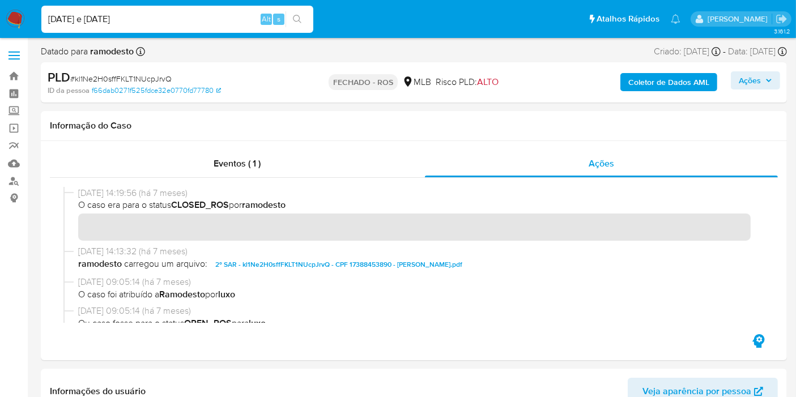
drag, startPoint x: 155, startPoint y: 19, endPoint x: 0, endPoint y: 11, distance: 154.9
click at [0, 11] on nav "Lento Ver notificações [DATE] e [DATE] Alt s Atalhos Rápidos Pressione as segui…" at bounding box center [398, 19] width 796 height 38
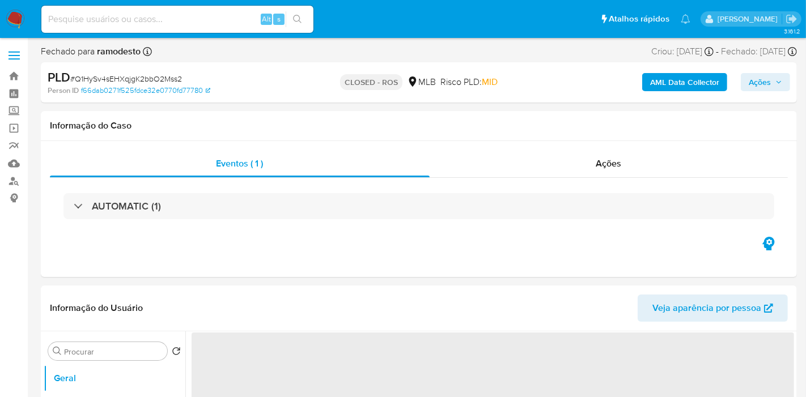
select select "10"
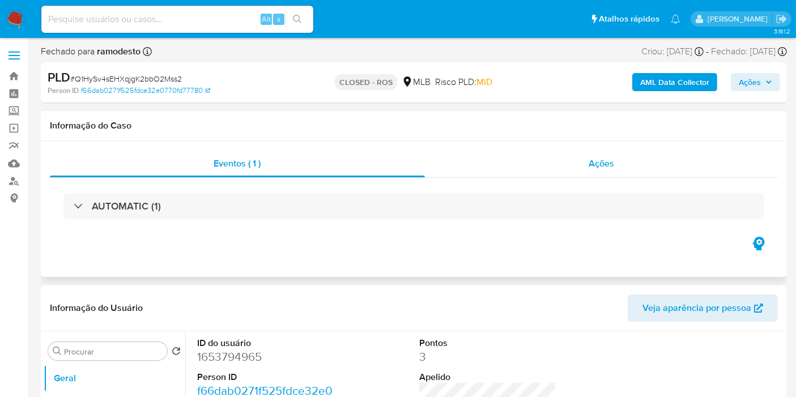
click at [607, 169] on span "Ações" at bounding box center [601, 163] width 25 height 13
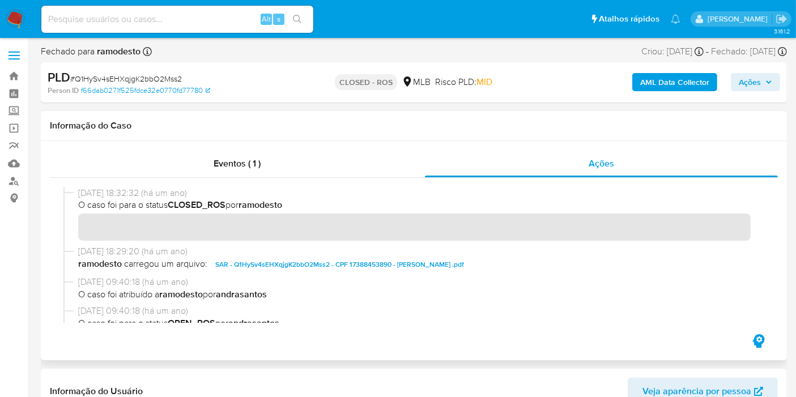
drag, startPoint x: 121, startPoint y: 193, endPoint x: 79, endPoint y: 193, distance: 41.9
click at [79, 193] on span "14/06/2024 18:32:32 (há um ano)" at bounding box center [419, 193] width 682 height 12
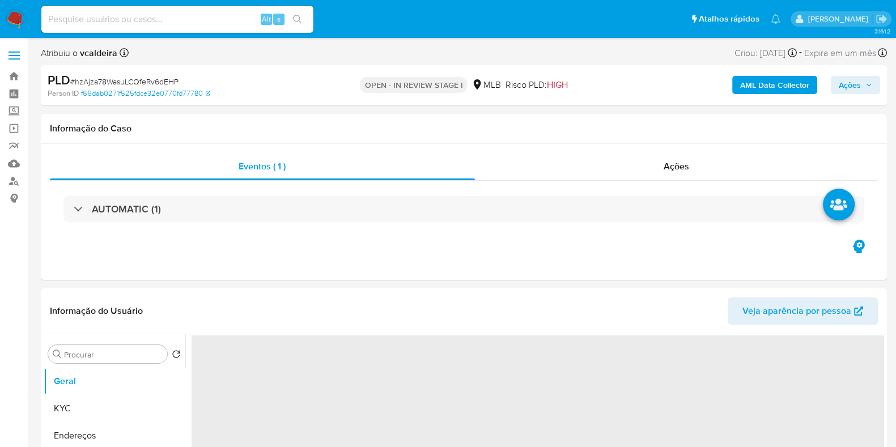
click at [179, 27] on div "Alt s" at bounding box center [177, 19] width 272 height 27
click at [177, 24] on input at bounding box center [177, 19] width 272 height 15
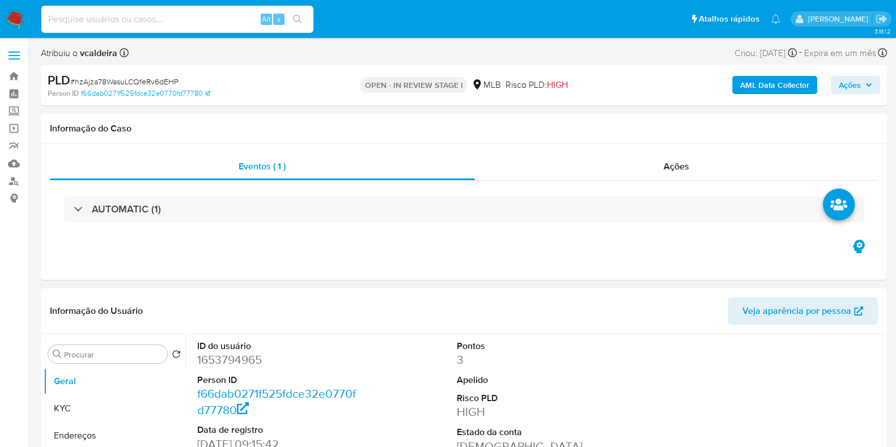
paste input "3CwZomGaiJihkFgadh1agSlB"
type input "3CwZomGaiJihkFgadh1agSlB"
select select "10"
type input "3CwZomGaiJihkFgadh1agSlB"
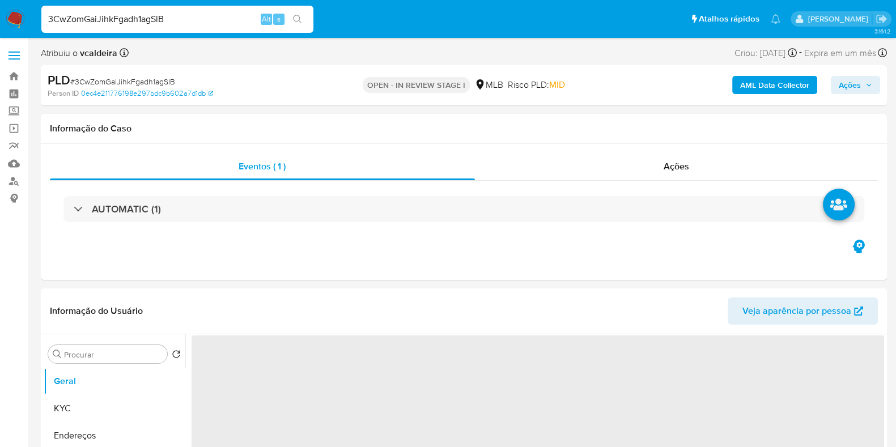
select select "10"
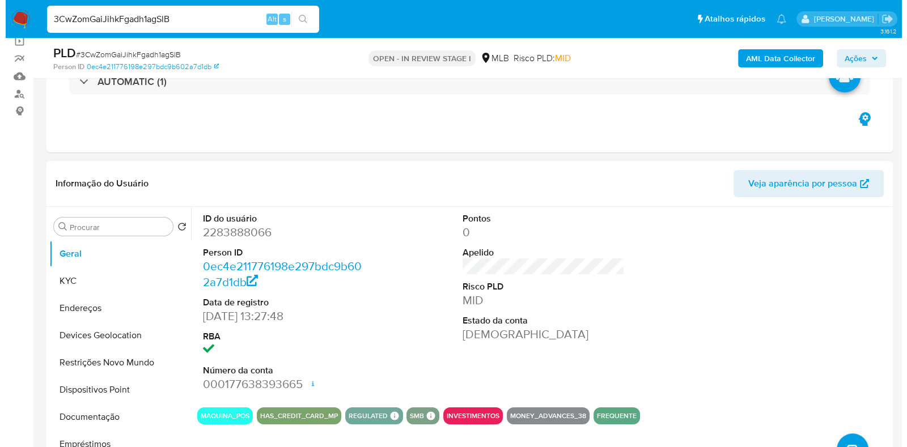
scroll to position [212, 0]
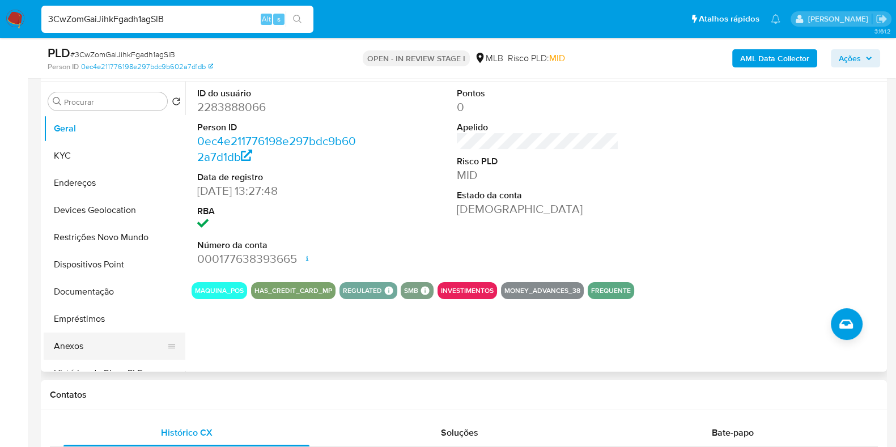
click at [71, 344] on button "Anexos" at bounding box center [110, 346] width 133 height 27
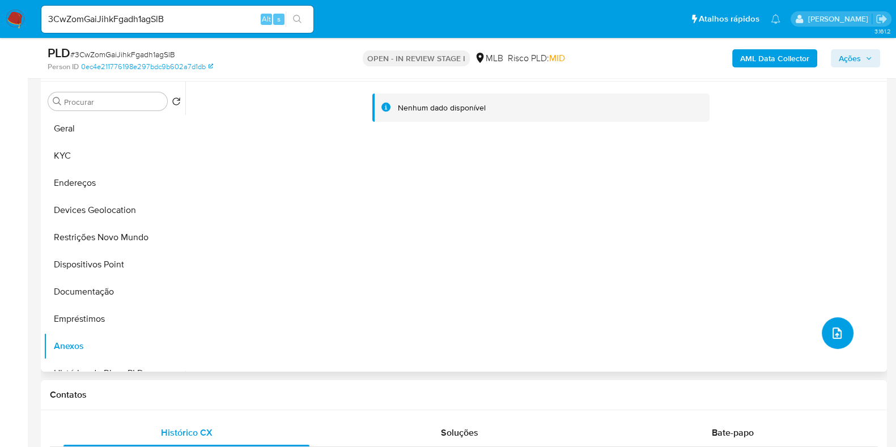
click at [840, 334] on button "upload-file" at bounding box center [838, 333] width 32 height 32
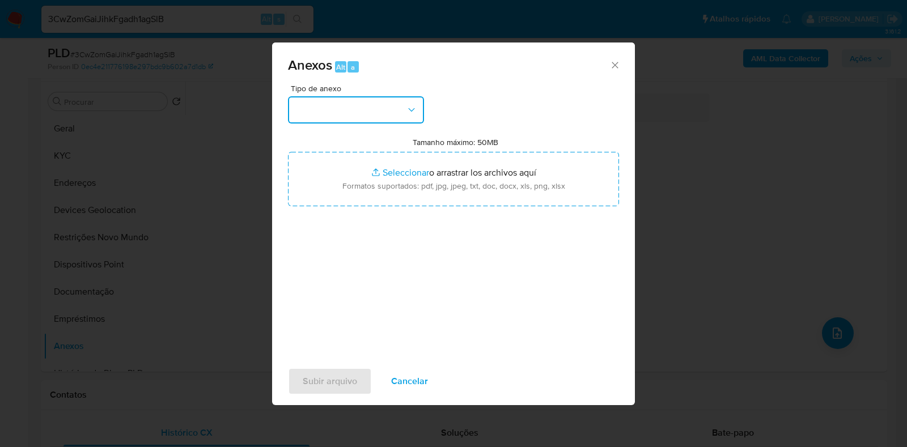
click at [385, 110] on button "button" at bounding box center [356, 109] width 136 height 27
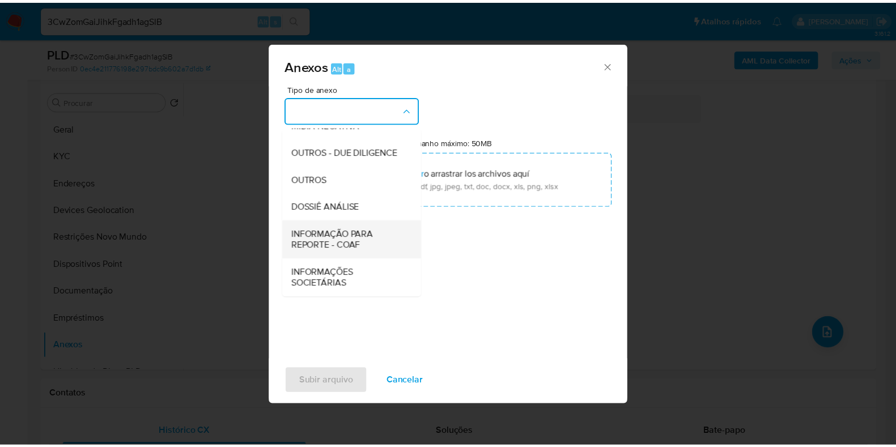
scroll to position [175, 0]
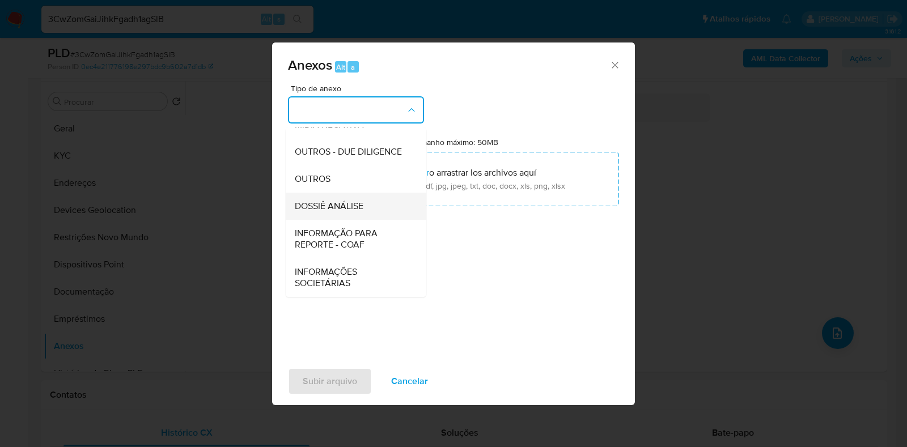
click at [340, 206] on span "DOSSIÊ ANÁLISE" at bounding box center [329, 206] width 69 height 11
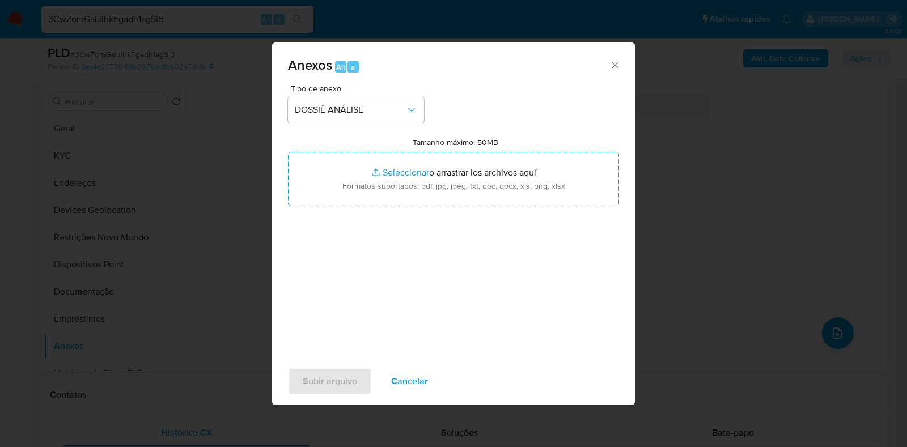
click at [614, 67] on icon "Cerrar" at bounding box center [614, 64] width 11 height 11
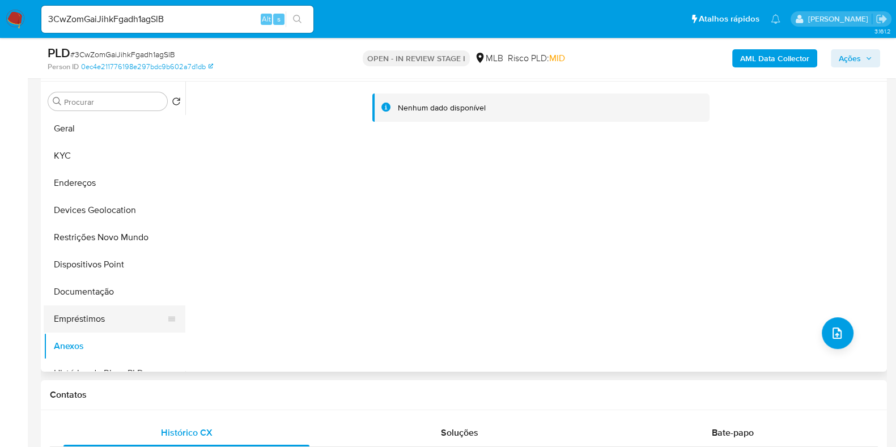
click at [91, 321] on button "Empréstimos" at bounding box center [110, 318] width 133 height 27
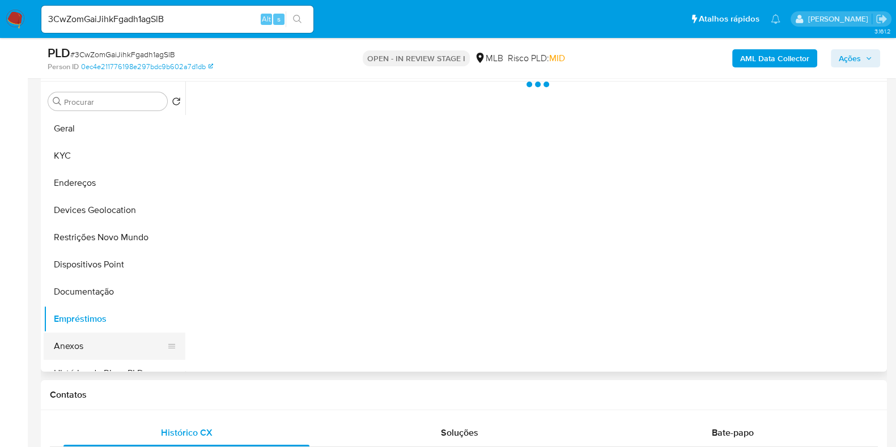
click at [69, 342] on button "Anexos" at bounding box center [110, 346] width 133 height 27
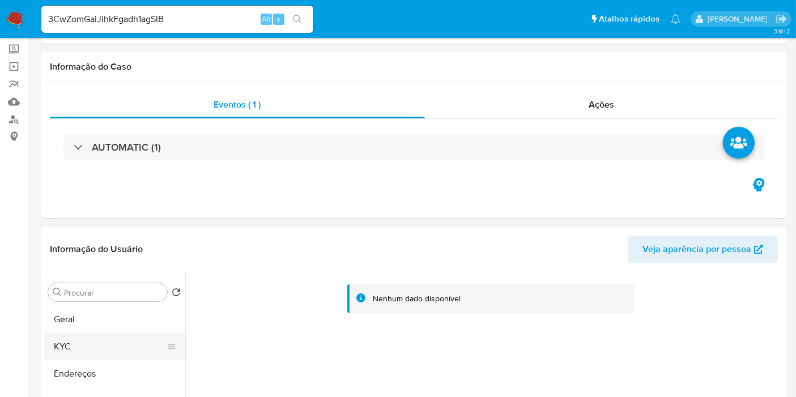
scroll to position [126, 0]
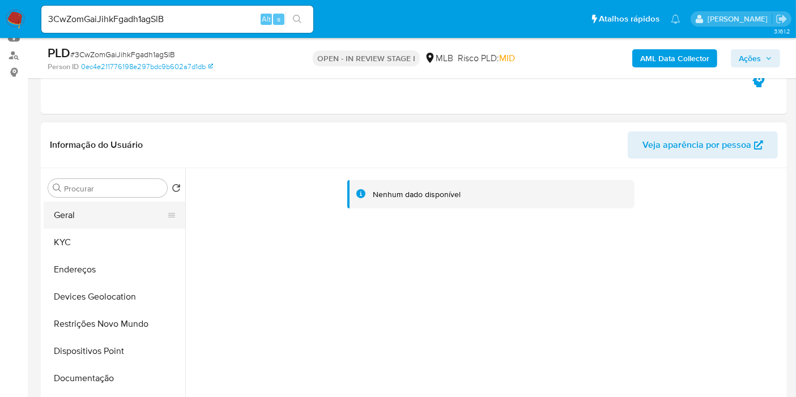
click at [84, 221] on button "Geral" at bounding box center [110, 215] width 133 height 27
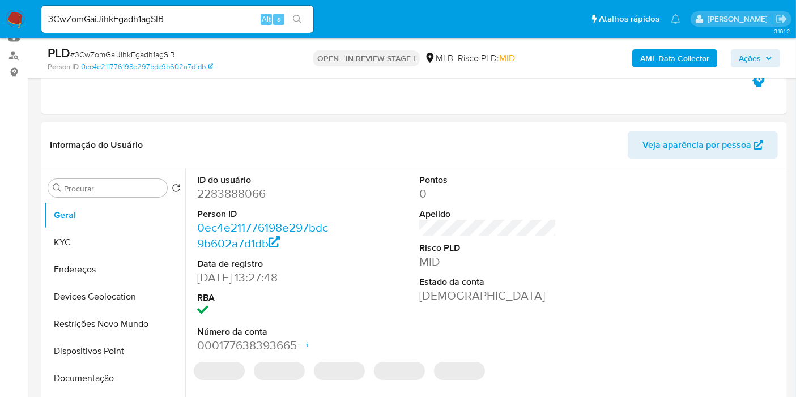
click at [245, 189] on dd "2283888066" at bounding box center [265, 194] width 137 height 16
copy dd "2283888066"
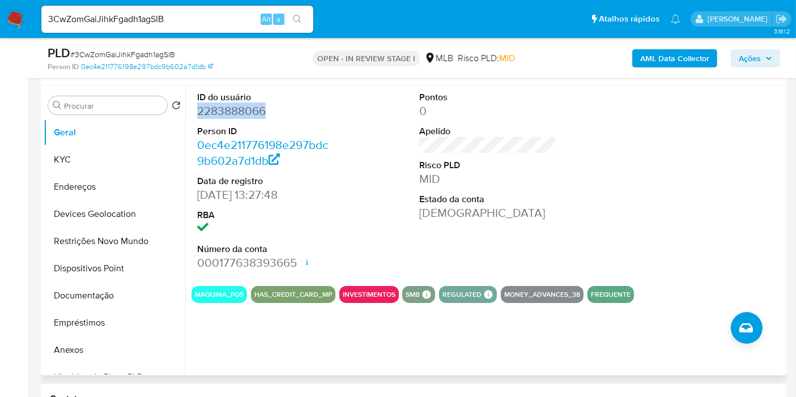
scroll to position [252, 0]
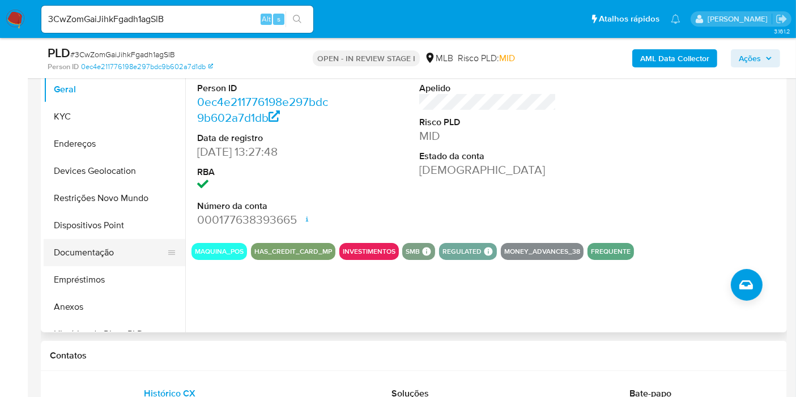
click at [96, 258] on button "Documentação" at bounding box center [110, 252] width 133 height 27
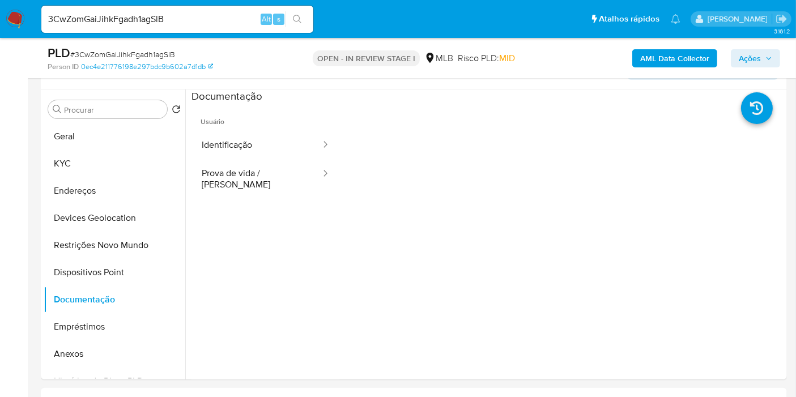
scroll to position [126, 0]
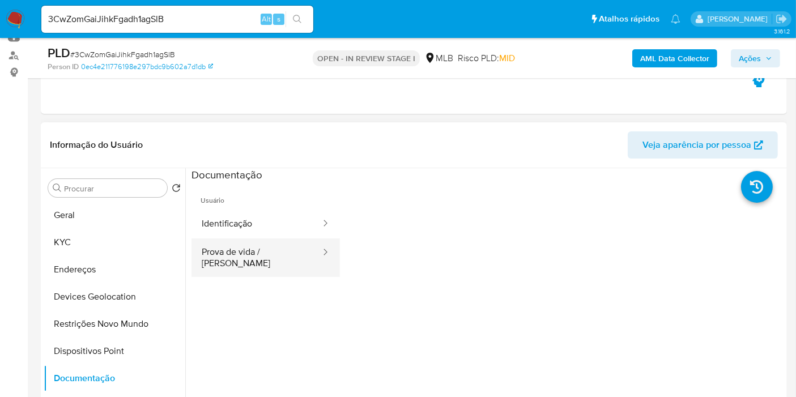
click at [224, 245] on button "Prova de vida / Selfie" at bounding box center [257, 258] width 130 height 39
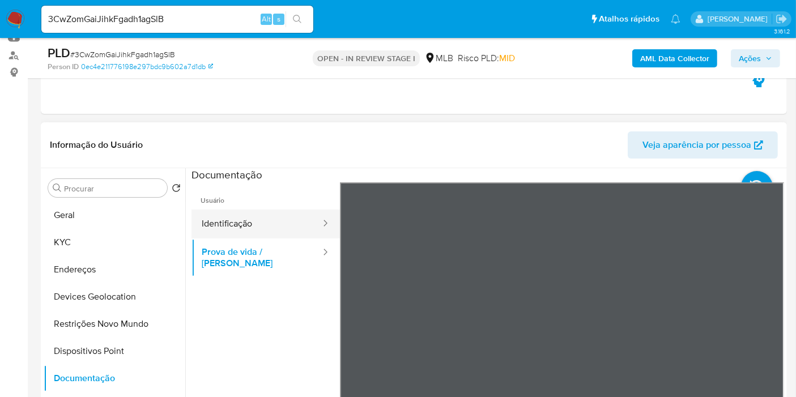
click at [239, 230] on button "Identificação" at bounding box center [257, 224] width 130 height 29
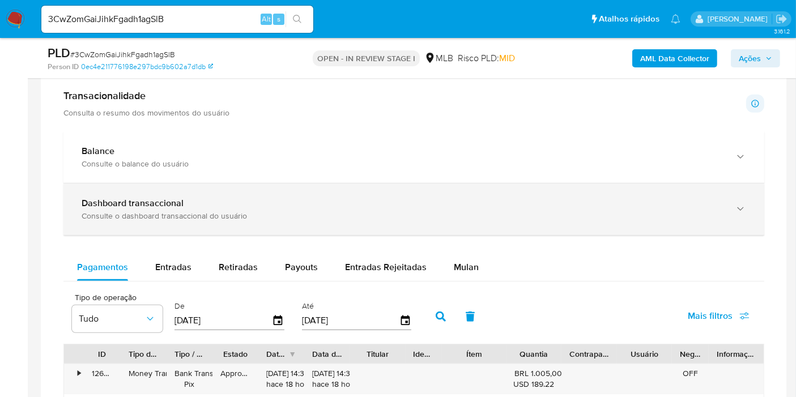
scroll to position [775, 0]
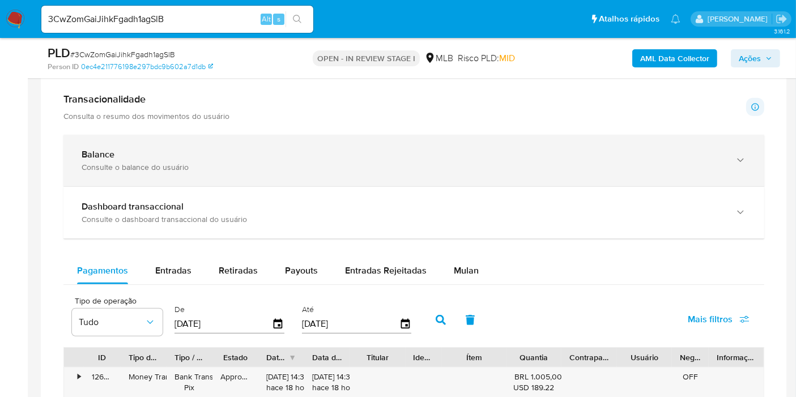
click at [195, 167] on div "Consulte o balance do usuário" at bounding box center [403, 167] width 642 height 10
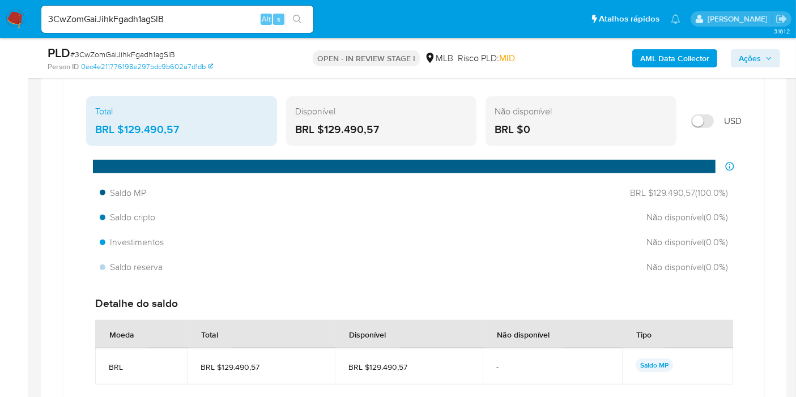
scroll to position [901, 0]
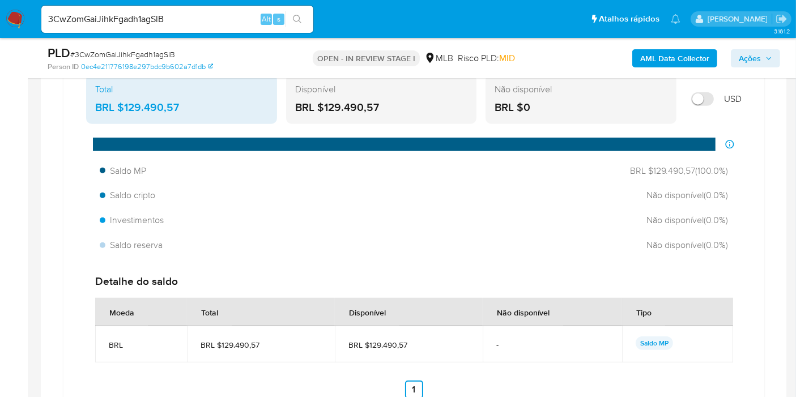
drag, startPoint x: 392, startPoint y: 107, endPoint x: 324, endPoint y: 113, distance: 68.3
click at [324, 113] on div "Disponível BRL $129.490,57" at bounding box center [381, 99] width 191 height 50
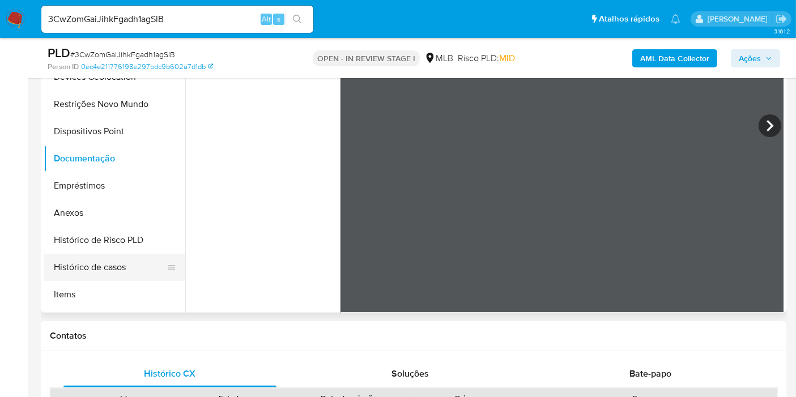
scroll to position [126, 0]
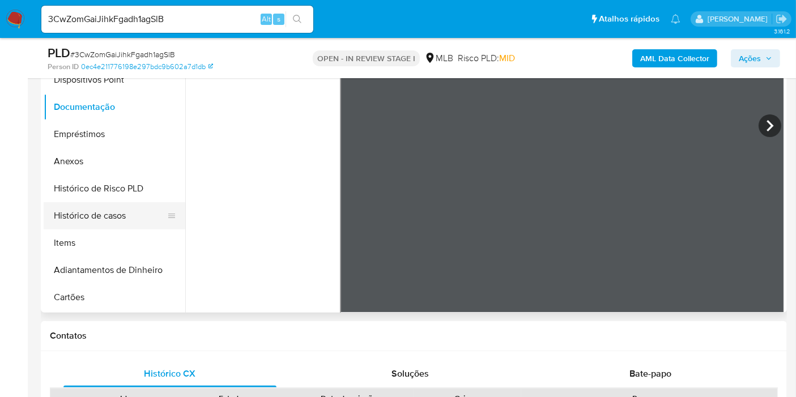
click at [116, 219] on button "Histórico de casos" at bounding box center [110, 215] width 133 height 27
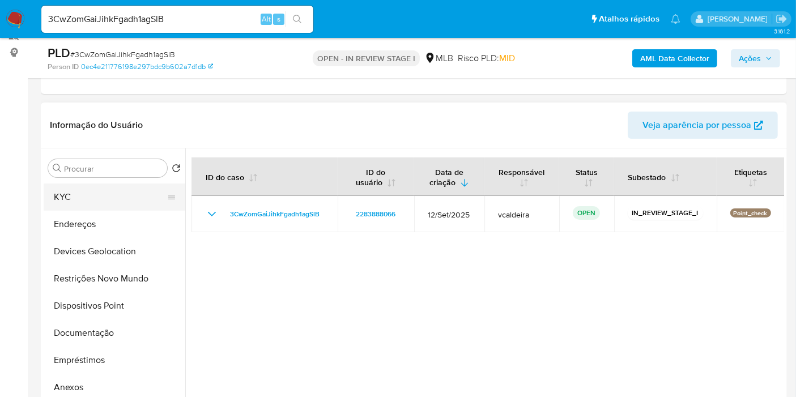
scroll to position [0, 0]
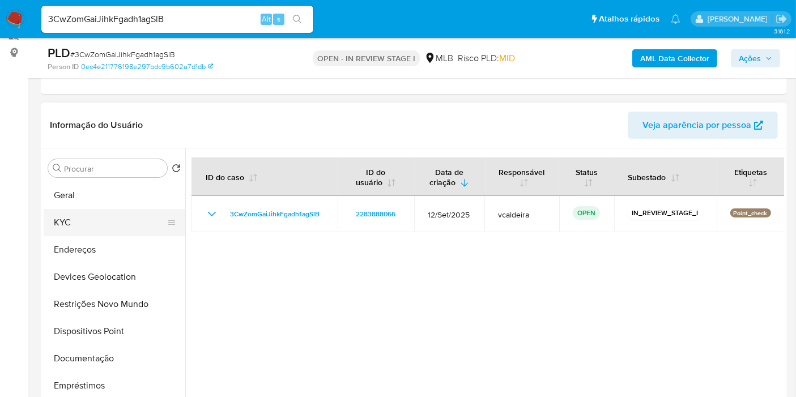
click at [65, 222] on button "KYC" at bounding box center [110, 222] width 133 height 27
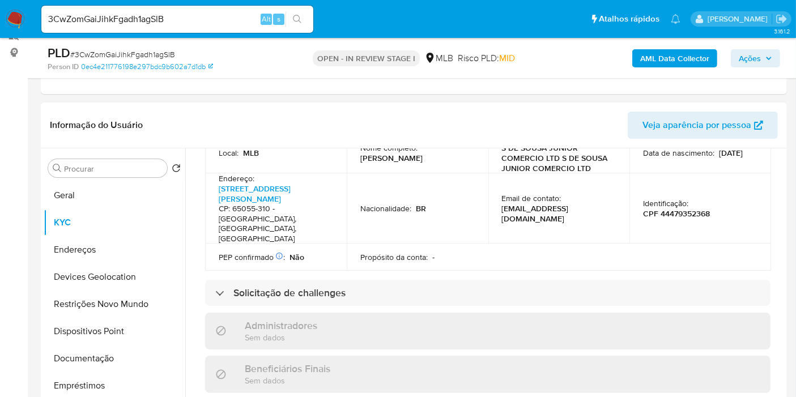
scroll to position [730, 0]
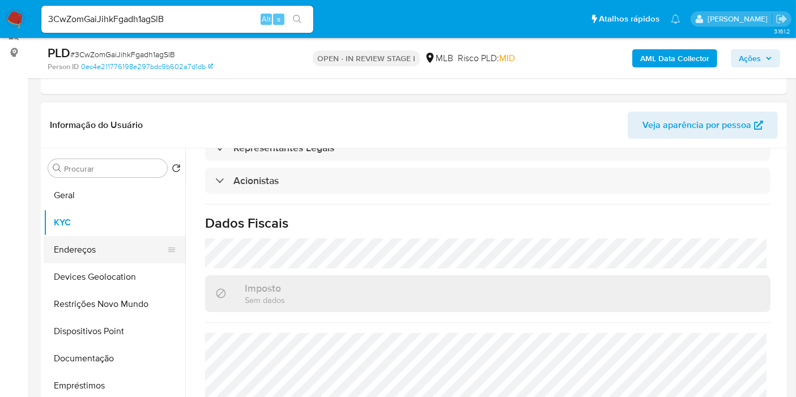
click at [69, 256] on button "Endereços" at bounding box center [110, 249] width 133 height 27
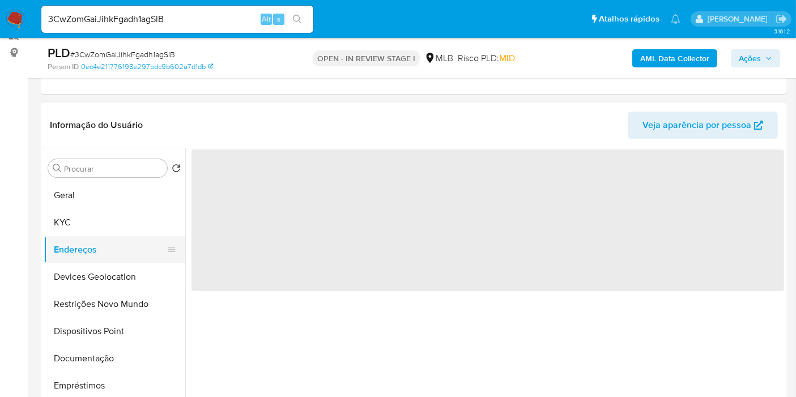
scroll to position [0, 0]
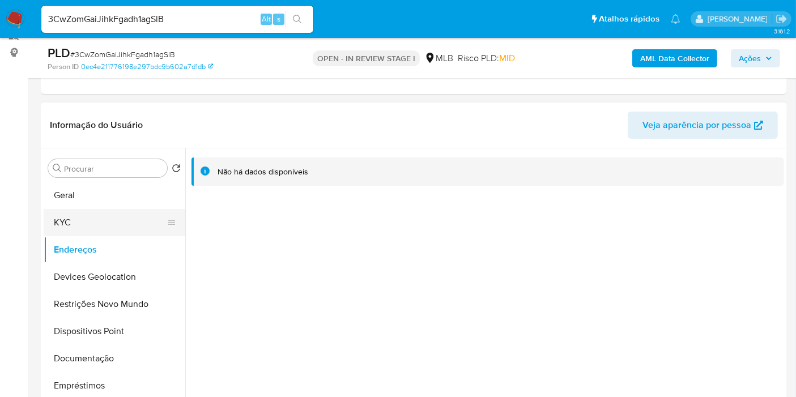
click at [95, 222] on button "KYC" at bounding box center [110, 222] width 133 height 27
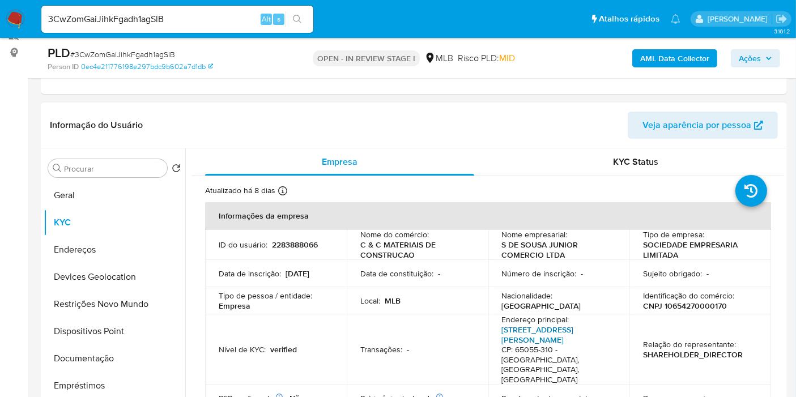
click at [539, 334] on link "Avenida Lourenço Vieira Da Silva 6, Jardim São Cristóvão" at bounding box center [538, 335] width 72 height 22
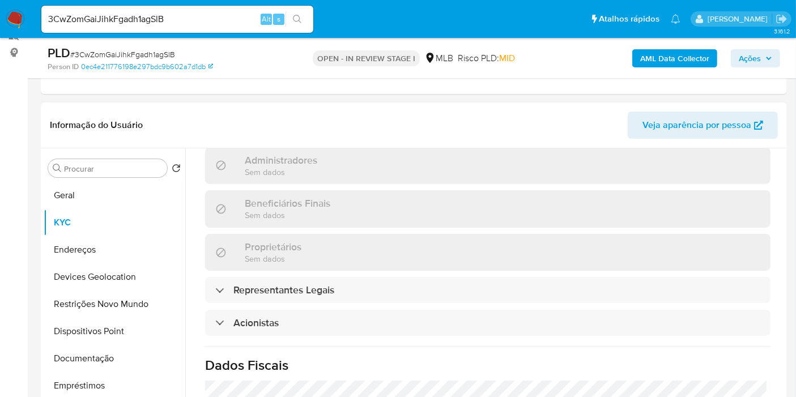
scroll to position [567, 0]
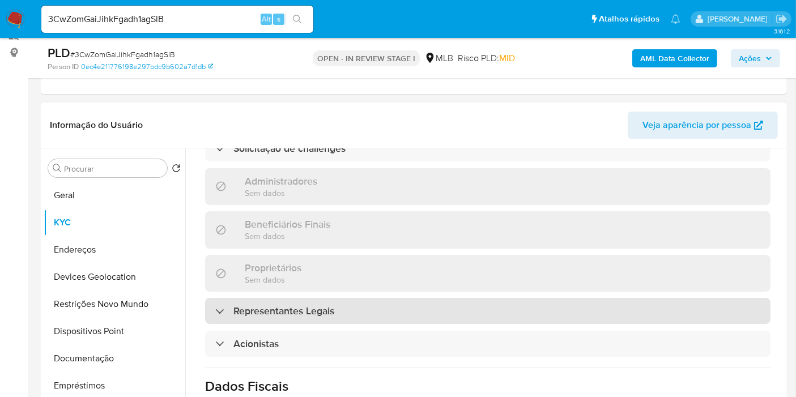
click at [210, 298] on div "Representantes Legais" at bounding box center [488, 311] width 566 height 26
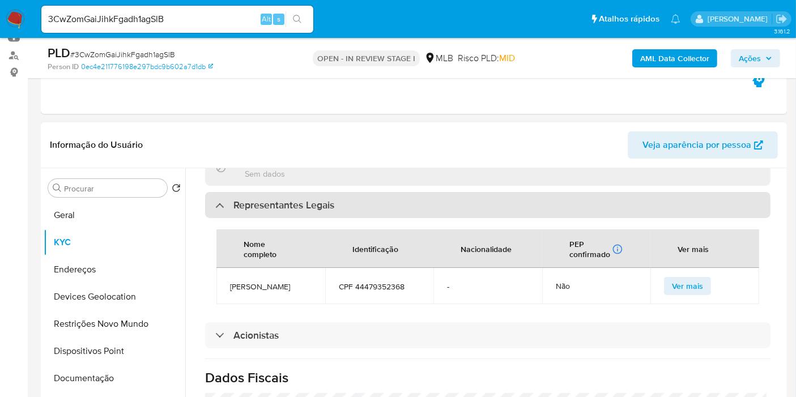
scroll to position [712, 0]
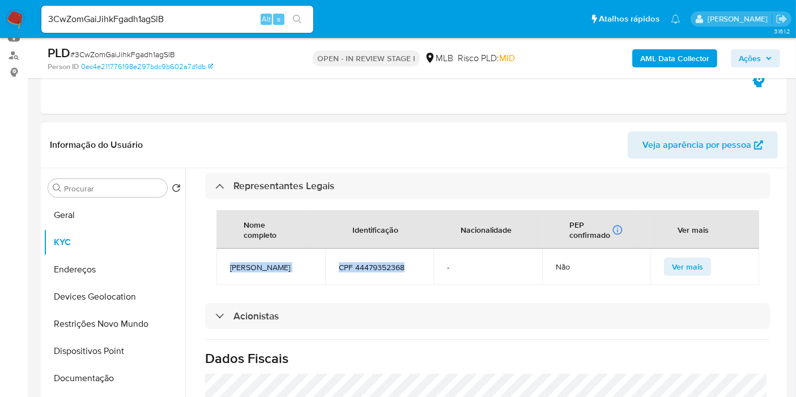
drag, startPoint x: 408, startPoint y: 227, endPoint x: 231, endPoint y: 225, distance: 177.4
click at [231, 249] on tr "SINVAL DE SOUSA JUNIOR CPF 44479352368 - Não Ver mais" at bounding box center [487, 267] width 543 height 36
copy tr "SINVAL DE SOUSA JUNIOR CPF 44479352368"
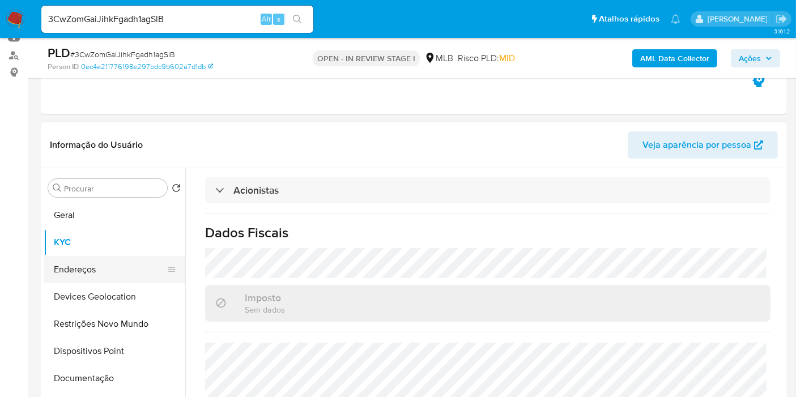
click at [58, 263] on button "Endereços" at bounding box center [110, 269] width 133 height 27
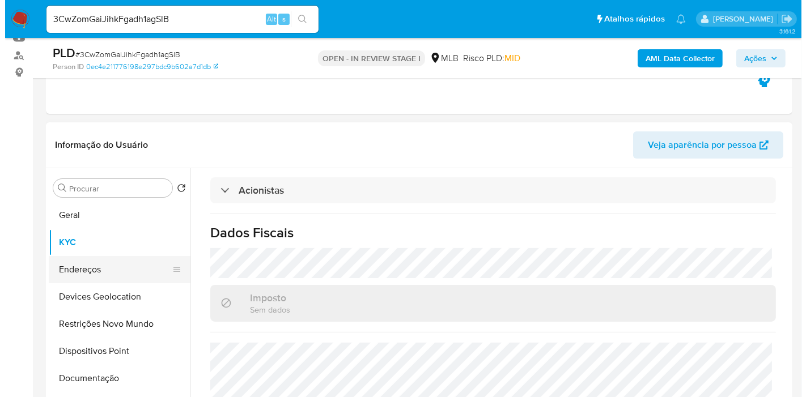
scroll to position [0, 0]
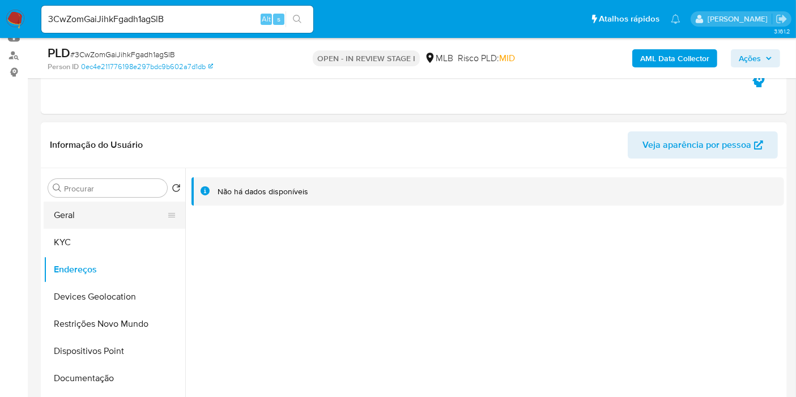
click at [79, 237] on button "KYC" at bounding box center [115, 242] width 142 height 27
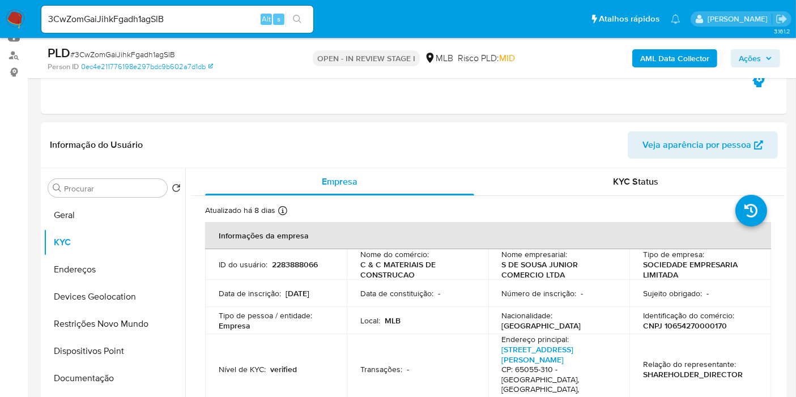
click at [675, 327] on p "CNPJ 10654270000170" at bounding box center [685, 326] width 84 height 10
copy p "10654270000170"
click at [680, 55] on b "AML Data Collector" at bounding box center [674, 58] width 69 height 18
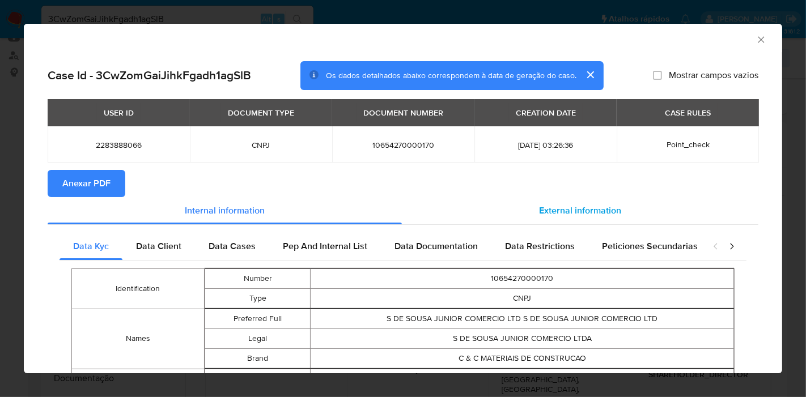
click at [539, 215] on span "External information" at bounding box center [580, 210] width 82 height 13
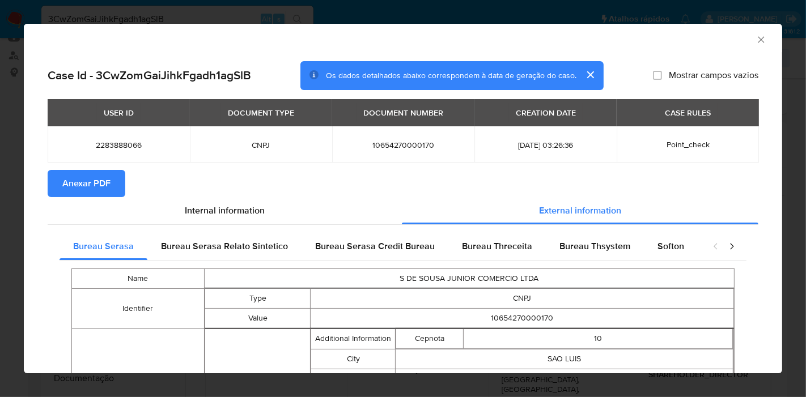
click at [91, 176] on span "Anexar PDF" at bounding box center [86, 183] width 48 height 25
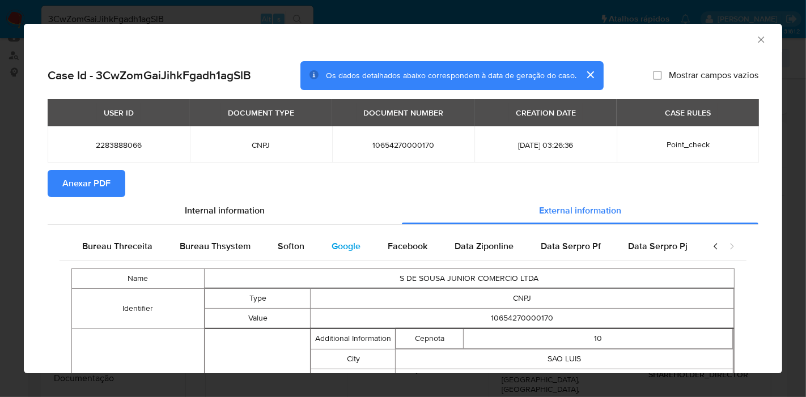
click at [341, 253] on div "Google" at bounding box center [346, 246] width 56 height 27
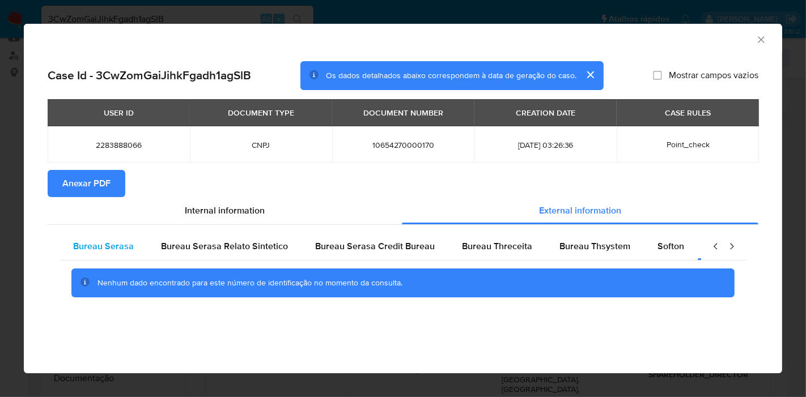
click at [98, 242] on span "Bureau Serasa" at bounding box center [103, 246] width 61 height 13
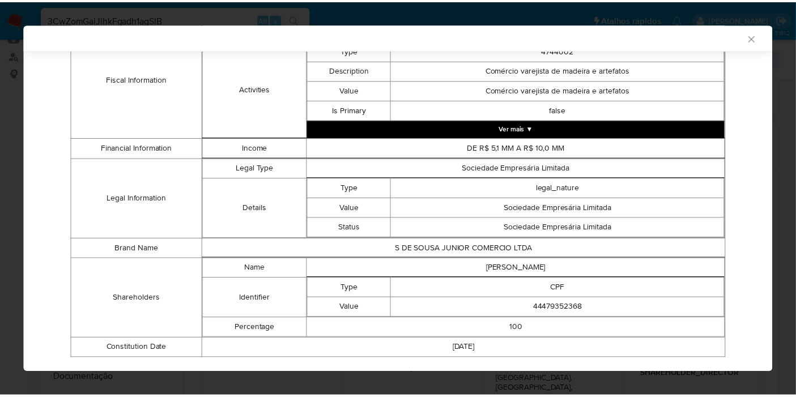
scroll to position [510, 0]
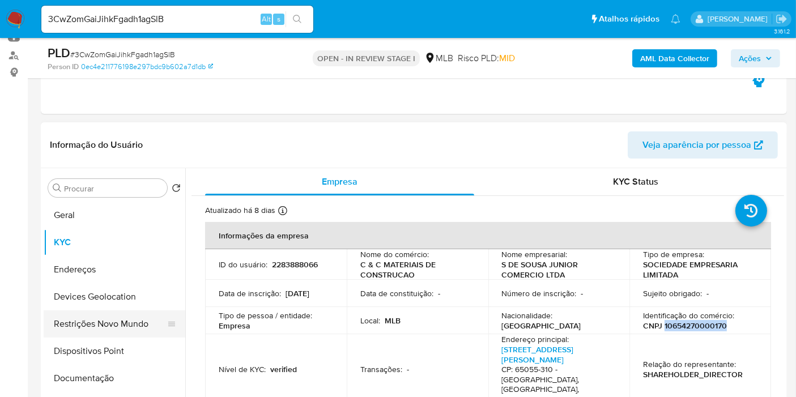
click at [67, 324] on button "Restrições Novo Mundo" at bounding box center [110, 324] width 133 height 27
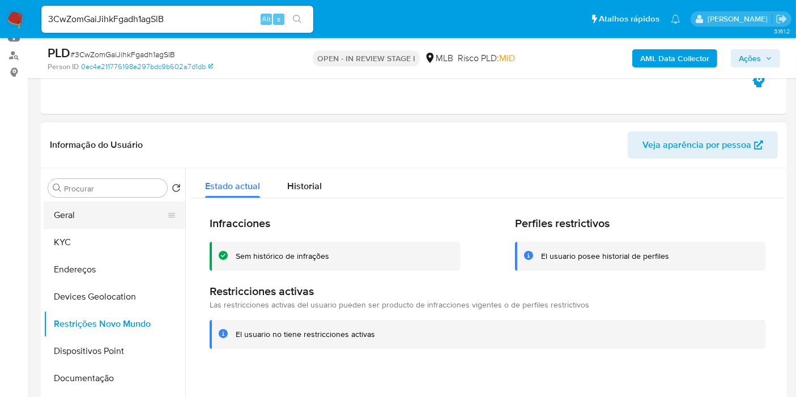
click at [92, 216] on button "Geral" at bounding box center [110, 215] width 133 height 27
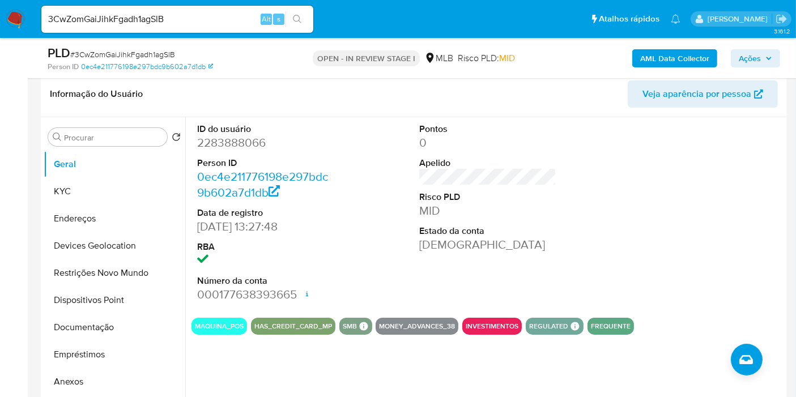
scroll to position [189, 0]
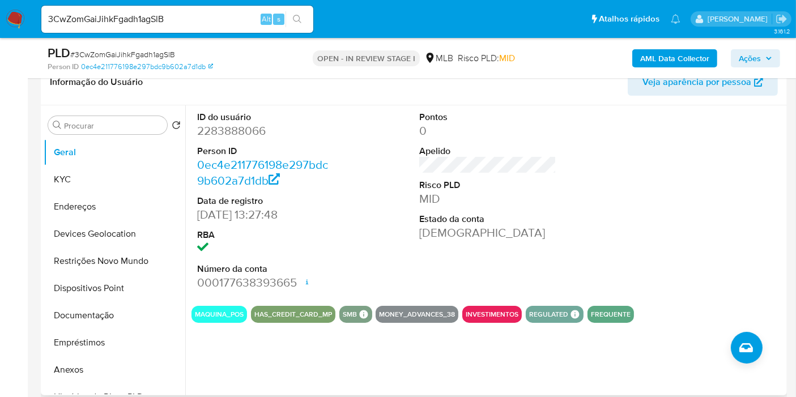
click at [577, 205] on div "ID do usuário 2283888066 Person ID 0ec4e211776198e297bdc9b602a7d1db Data de reg…" at bounding box center [488, 201] width 593 height 192
click at [62, 180] on button "KYC" at bounding box center [110, 179] width 133 height 27
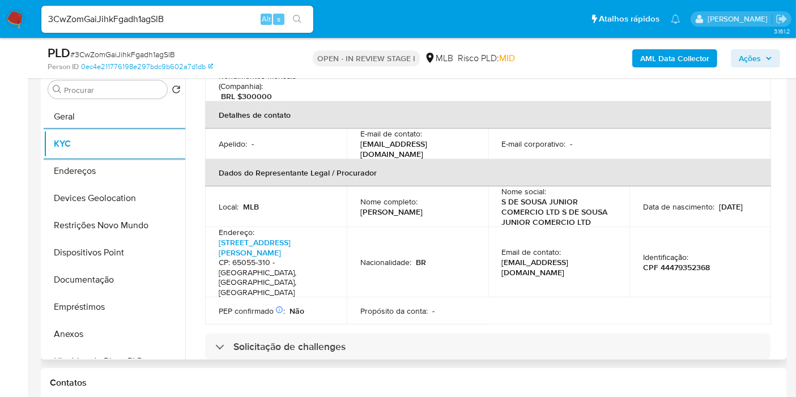
scroll to position [314, 0]
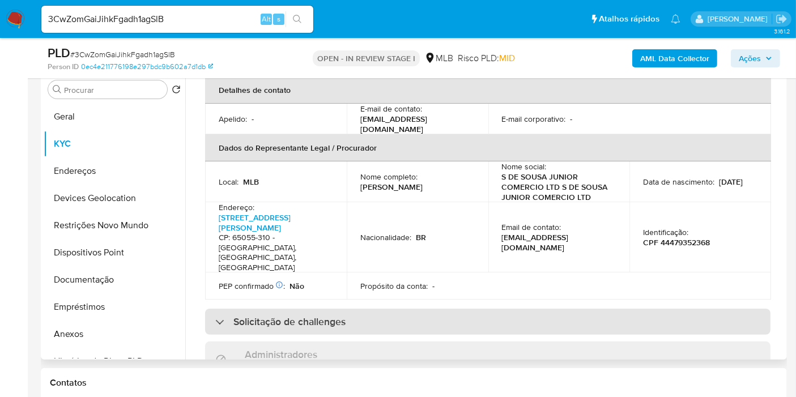
click at [308, 316] on h3 "Solicitação de challenges" at bounding box center [289, 322] width 112 height 12
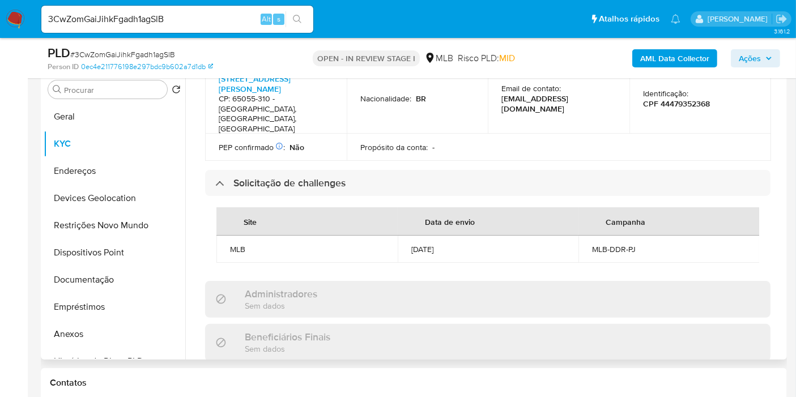
scroll to position [503, 0]
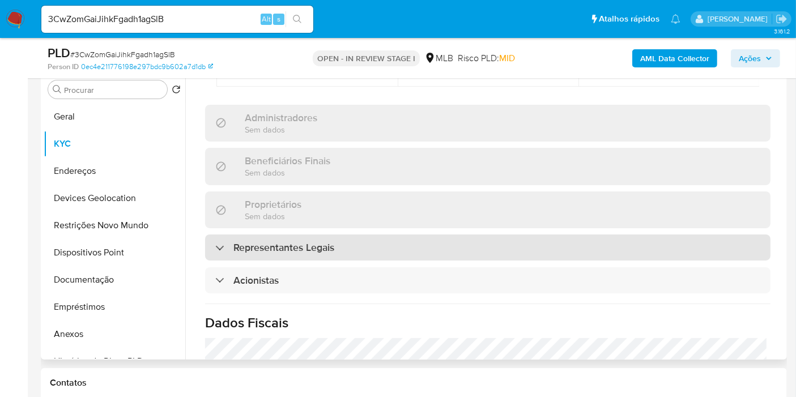
click at [330, 241] on h3 "Representantes Legais" at bounding box center [283, 247] width 101 height 12
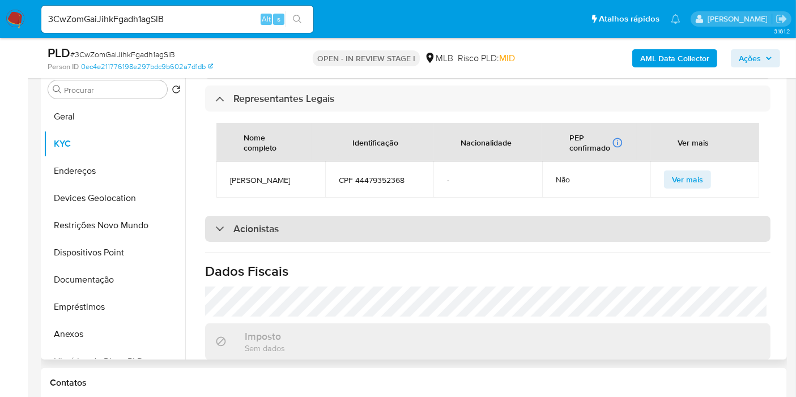
scroll to position [818, 0]
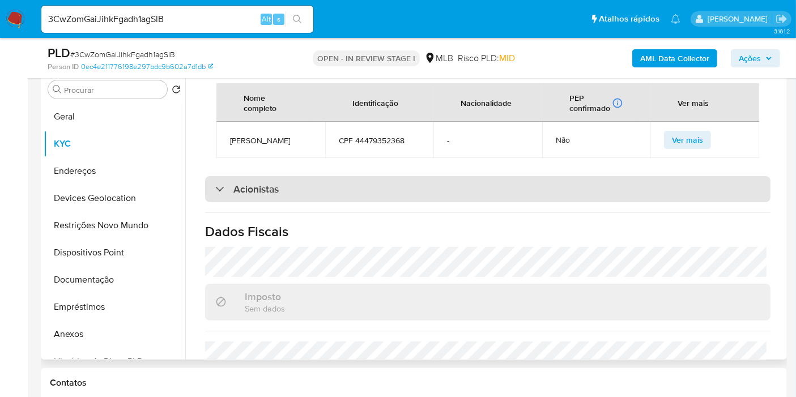
click at [291, 176] on div "Acionistas" at bounding box center [488, 189] width 566 height 26
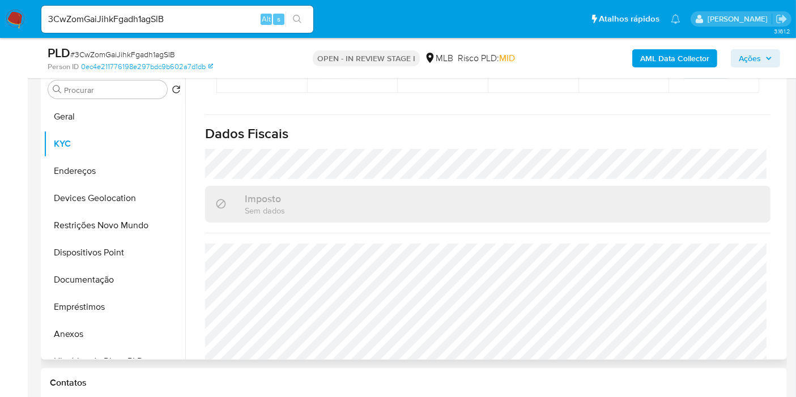
scroll to position [1033, 0]
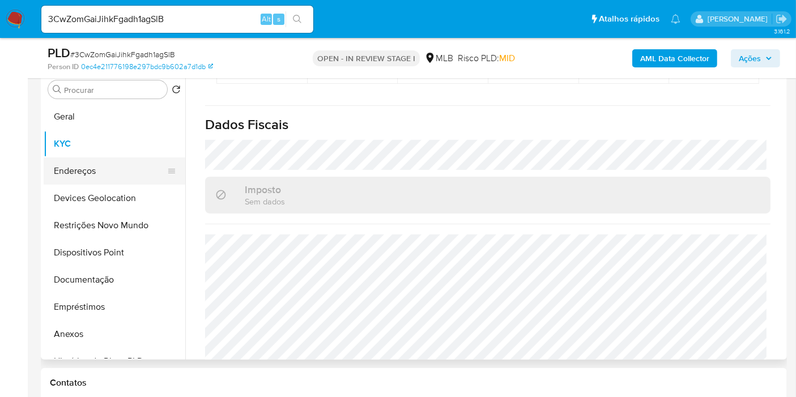
click at [79, 170] on button "Endereços" at bounding box center [110, 171] width 133 height 27
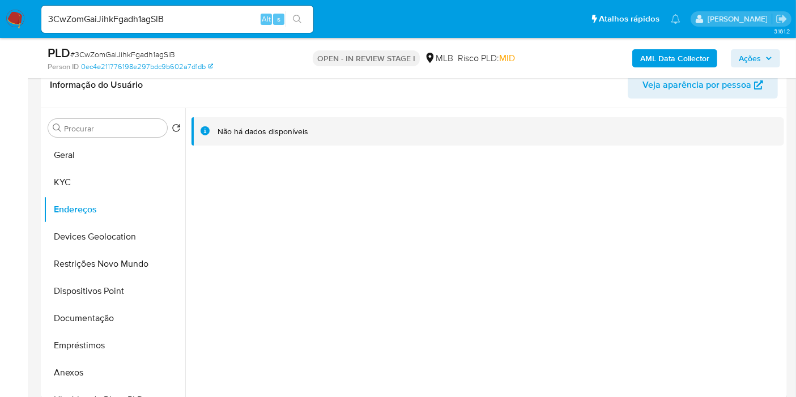
scroll to position [161, 0]
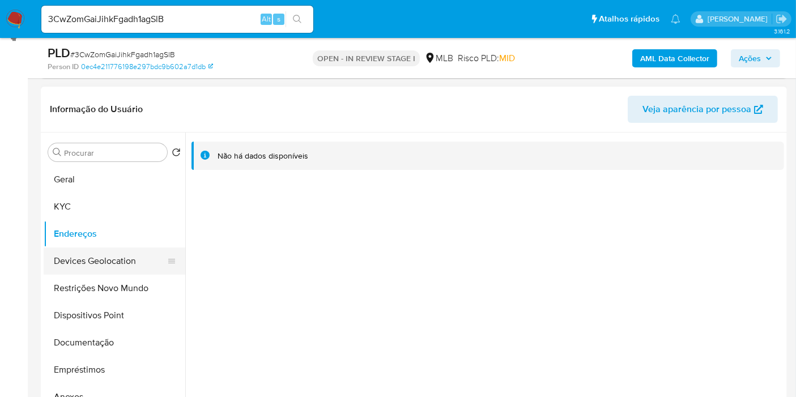
click at [102, 271] on button "Devices Geolocation" at bounding box center [110, 261] width 133 height 27
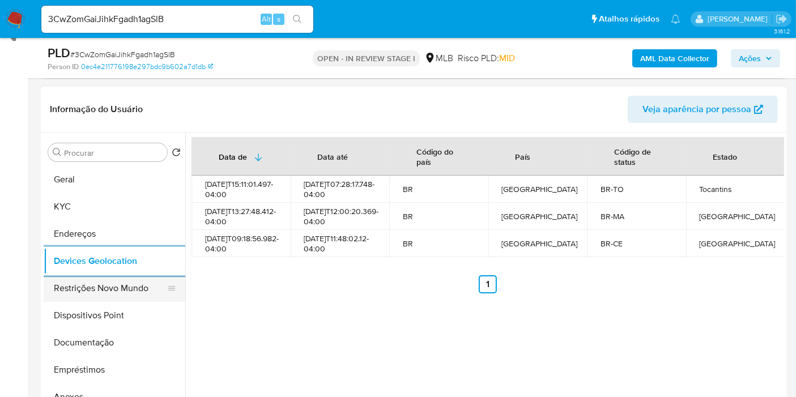
click at [57, 298] on button "Restrições Novo Mundo" at bounding box center [110, 288] width 133 height 27
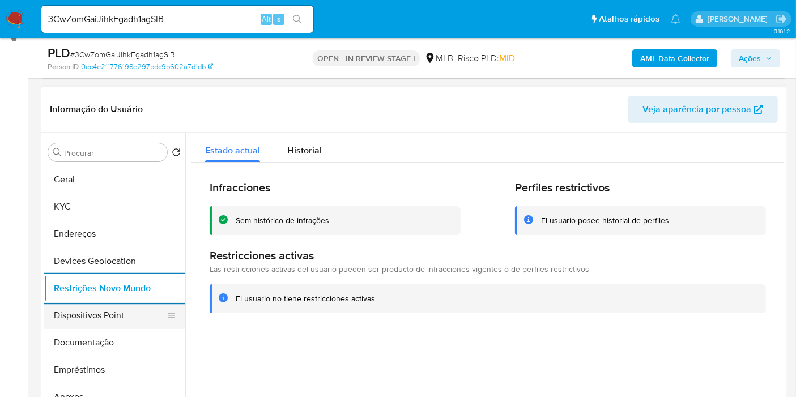
click at [133, 305] on button "Dispositivos Point" at bounding box center [110, 315] width 133 height 27
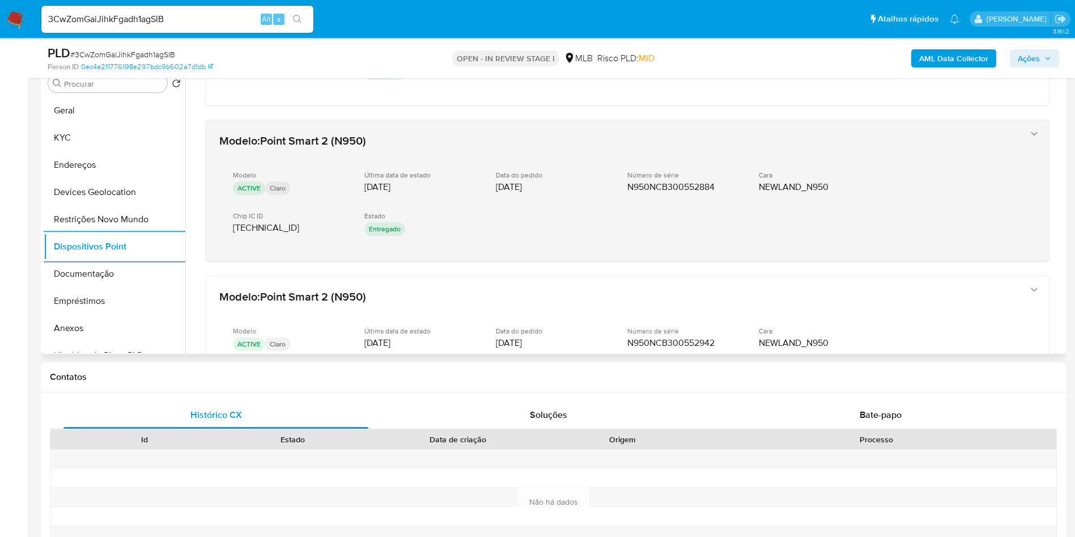
scroll to position [510, 0]
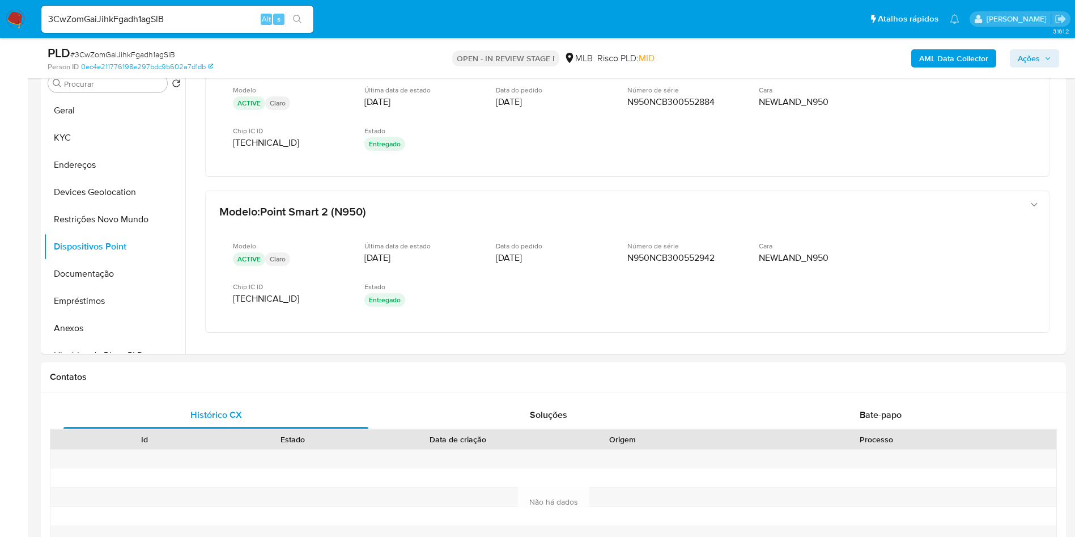
drag, startPoint x: 1063, startPoint y: 295, endPoint x: 1082, endPoint y: 279, distance: 24.5
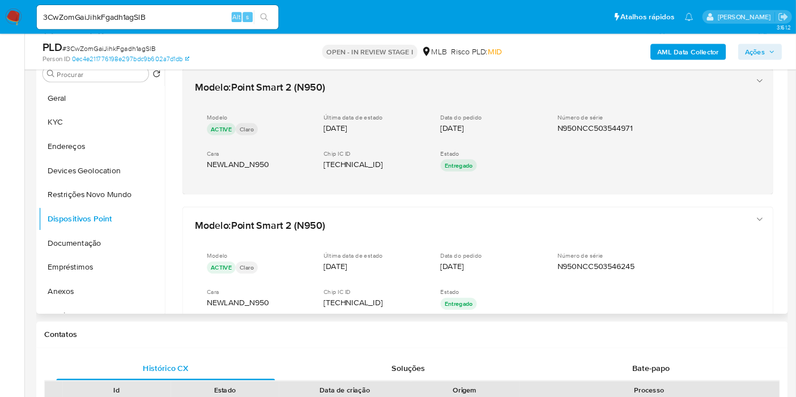
scroll to position [231, 0]
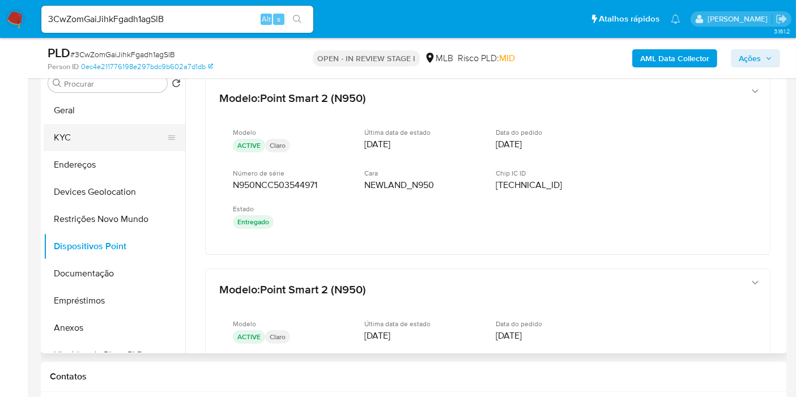
click at [53, 140] on button "KYC" at bounding box center [110, 137] width 133 height 27
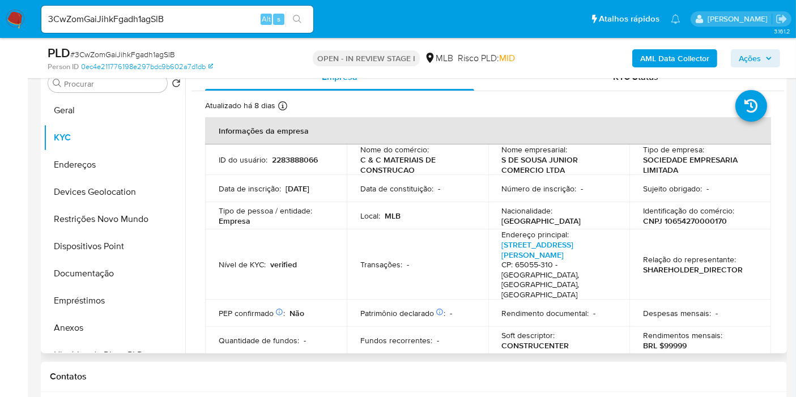
click at [673, 216] on p "CNPJ 10654270000170" at bounding box center [685, 221] width 84 height 10
copy p "10654270000170"
click at [748, 55] on span "Ações" at bounding box center [750, 58] width 22 height 18
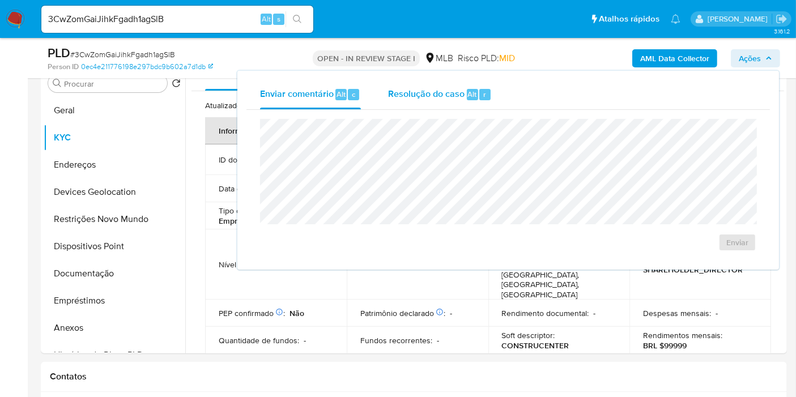
click at [413, 90] on span "Resolução do caso" at bounding box center [426, 93] width 76 height 13
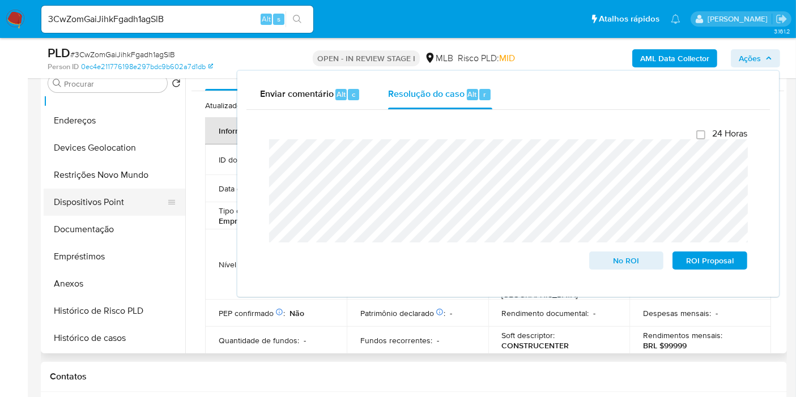
scroll to position [126, 0]
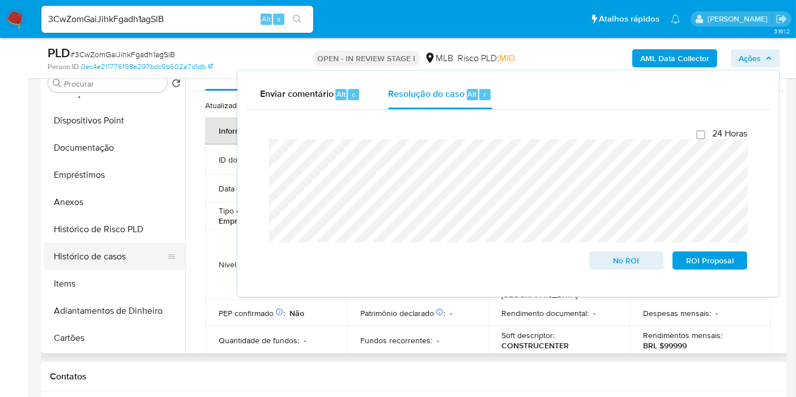
click at [112, 248] on button "Histórico de casos" at bounding box center [110, 256] width 133 height 27
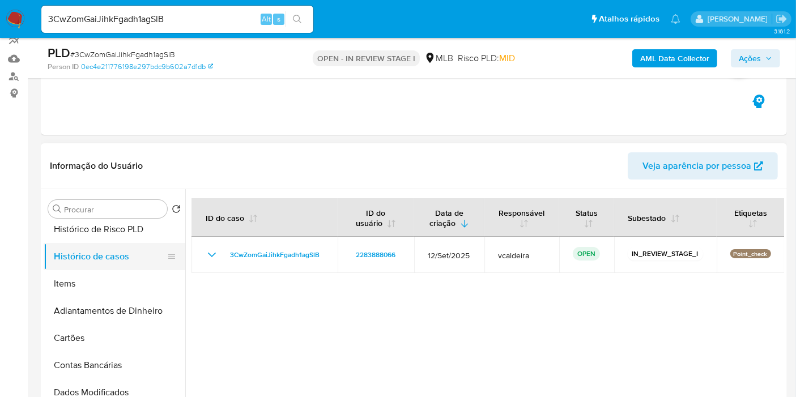
scroll to position [189, 0]
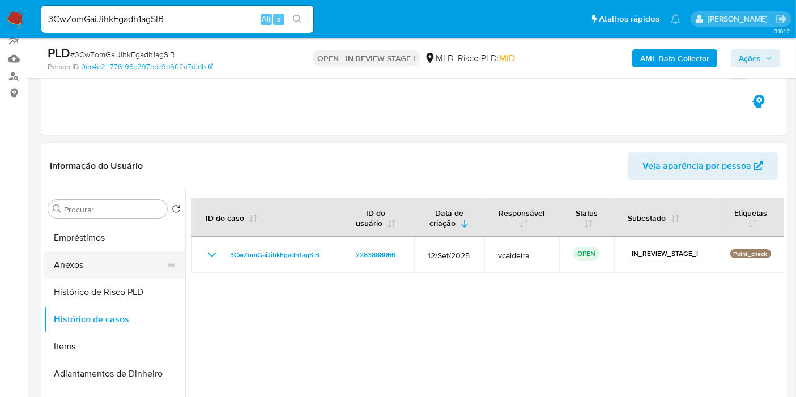
click at [93, 260] on button "Anexos" at bounding box center [110, 265] width 133 height 27
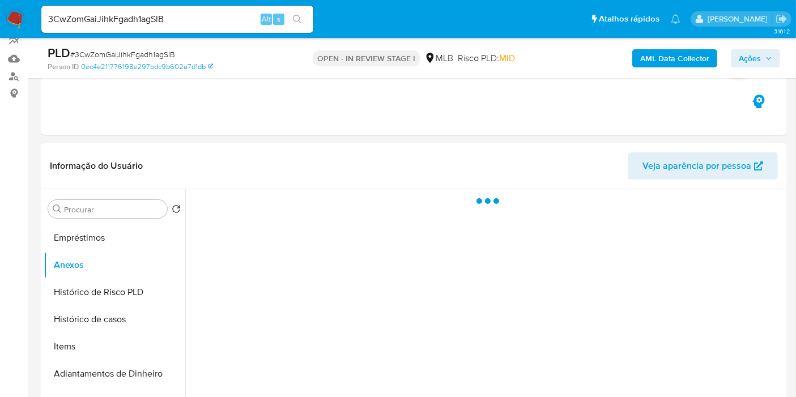
click at [764, 55] on span "Ações" at bounding box center [755, 58] width 33 height 16
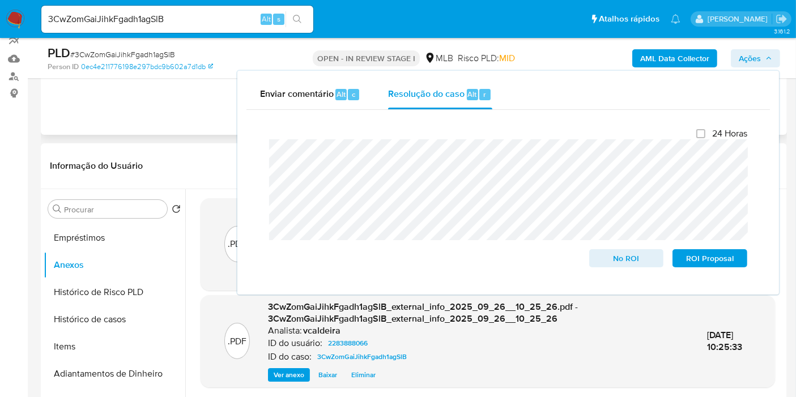
drag, startPoint x: 197, startPoint y: 104, endPoint x: 207, endPoint y: 99, distance: 11.7
click at [199, 101] on div "Eventos ( 1 ) Ações AUTOMATIC (1)" at bounding box center [414, 67] width 746 height 136
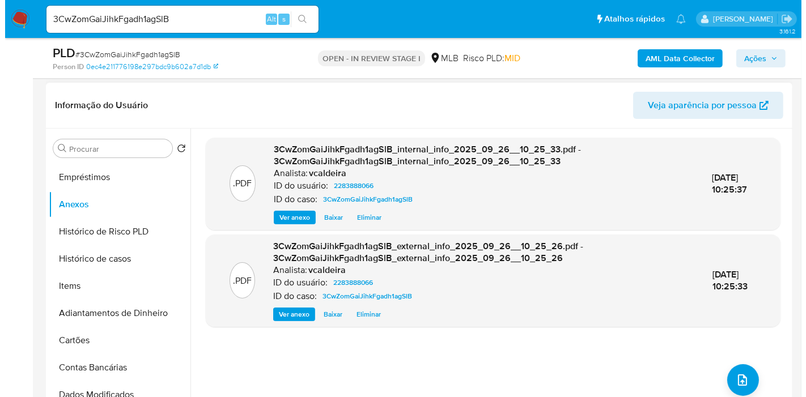
scroll to position [356, 0]
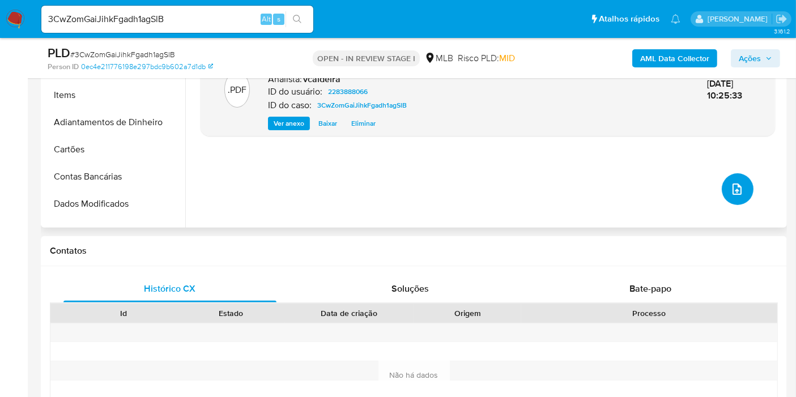
click at [730, 188] on icon "upload-file" at bounding box center [737, 189] width 14 height 14
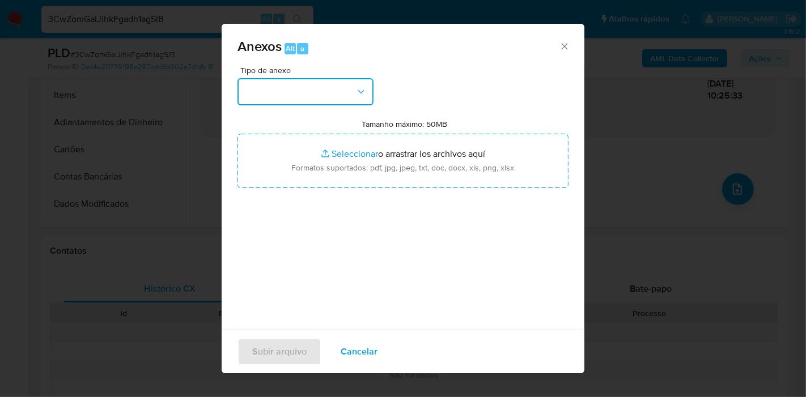
click at [304, 90] on button "button" at bounding box center [305, 91] width 136 height 27
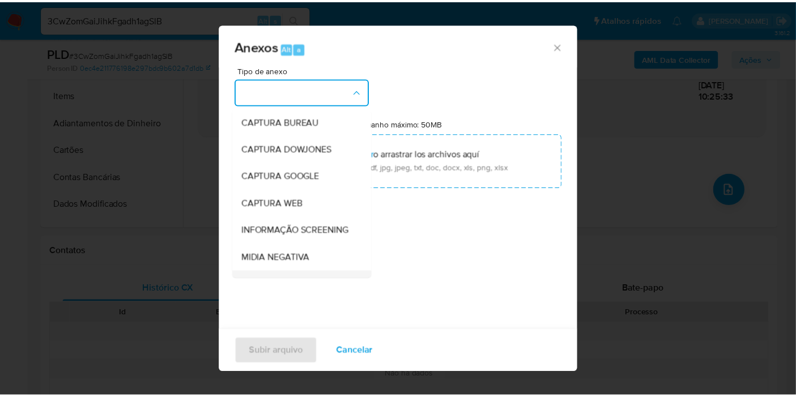
scroll to position [174, 0]
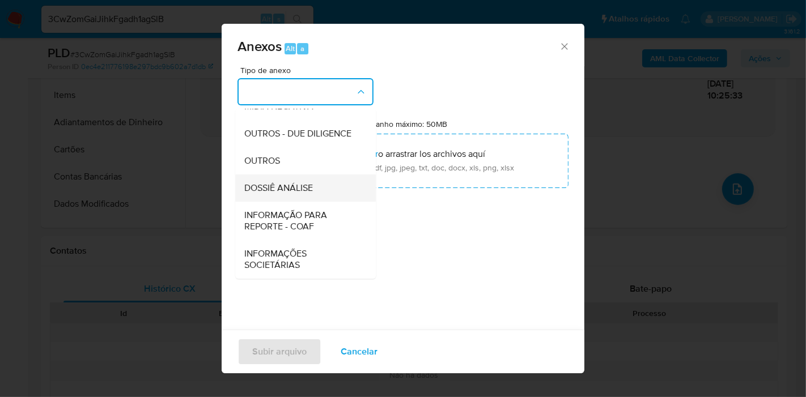
click at [273, 182] on span "DOSSIÊ ANÁLISE" at bounding box center [278, 187] width 69 height 11
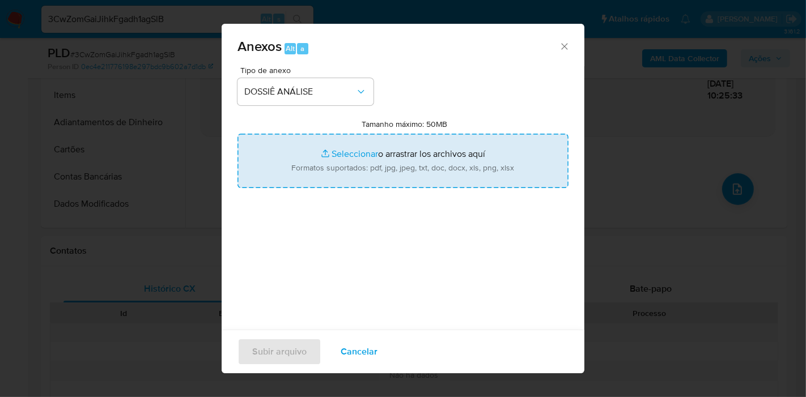
type input "C:\fakepath\Mulan 2283888066_2025_09_25_08_30_48.pdf"
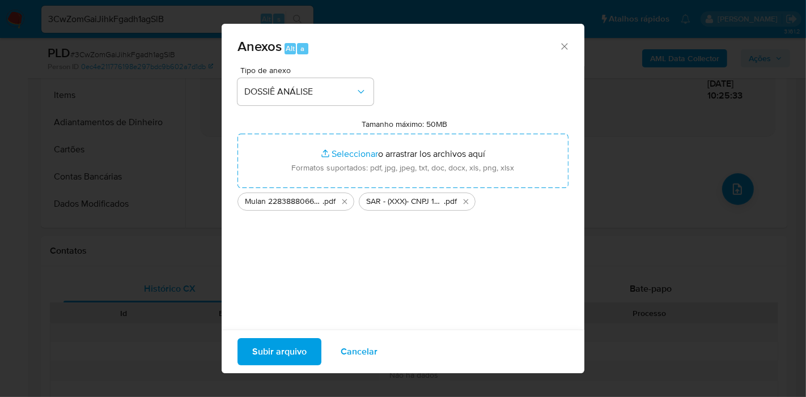
click at [262, 346] on span "Subir arquivo" at bounding box center [279, 351] width 54 height 25
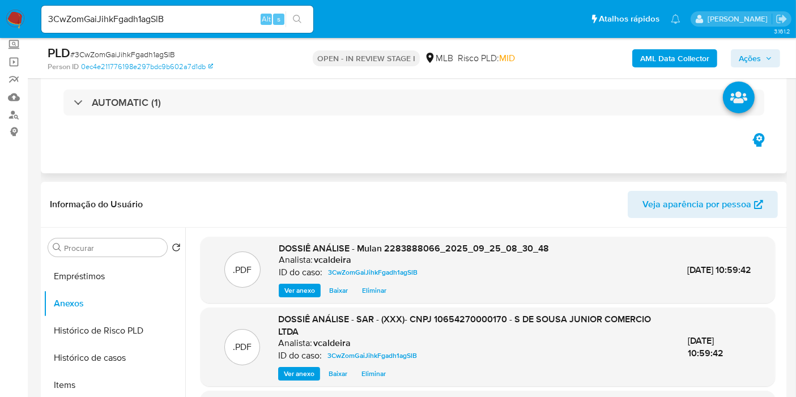
scroll to position [63, 0]
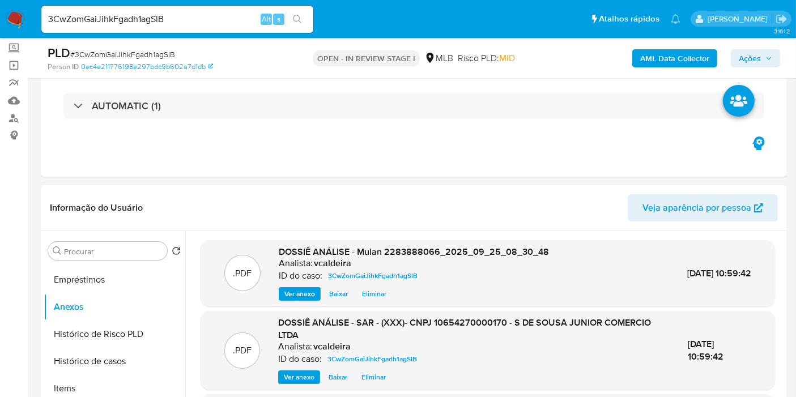
click at [755, 57] on span "Ações" at bounding box center [750, 58] width 22 height 18
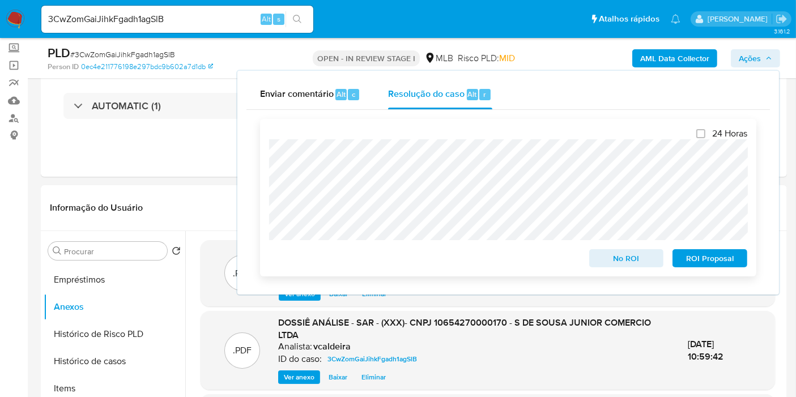
click at [717, 262] on span "ROI Proposal" at bounding box center [710, 258] width 59 height 16
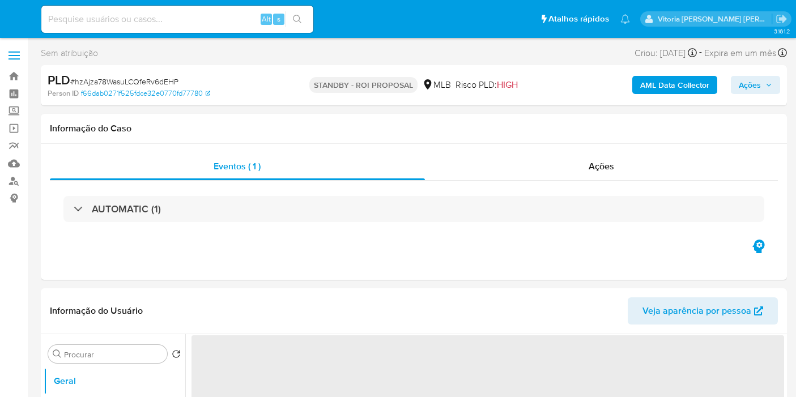
select select "10"
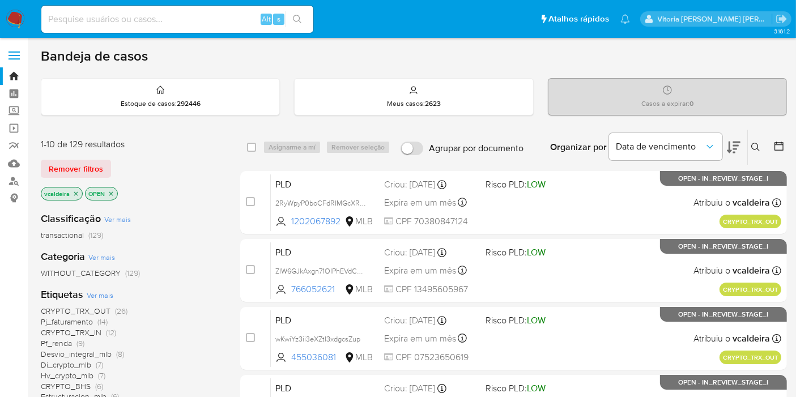
click at [129, 22] on input at bounding box center [177, 19] width 272 height 15
paste input "6MmR3Msx0p3slNB1SZAWb9R7"
type input "6MmR3Msx0p3slNB1SZAWb9R7"
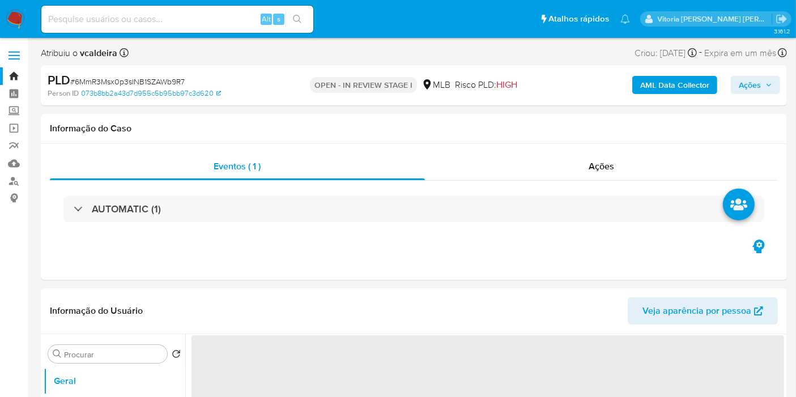
select select "10"
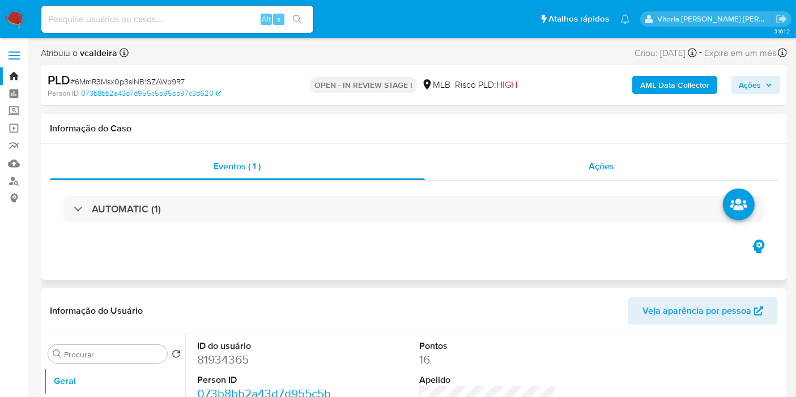
click at [618, 167] on div "Ações" at bounding box center [602, 166] width 354 height 27
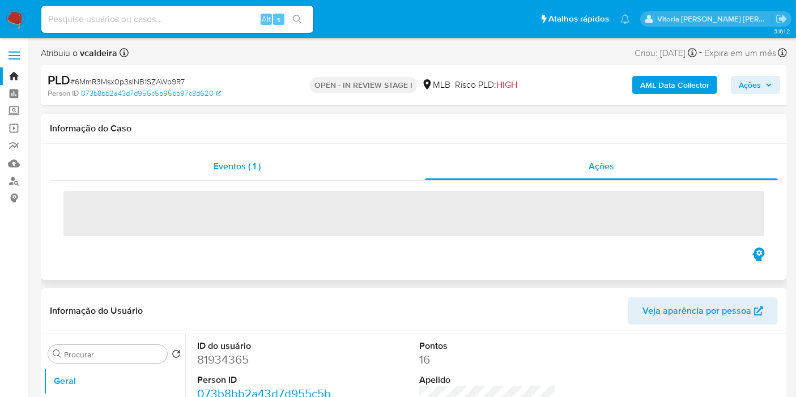
click at [250, 172] on div "Eventos ( 1 )" at bounding box center [237, 166] width 375 height 27
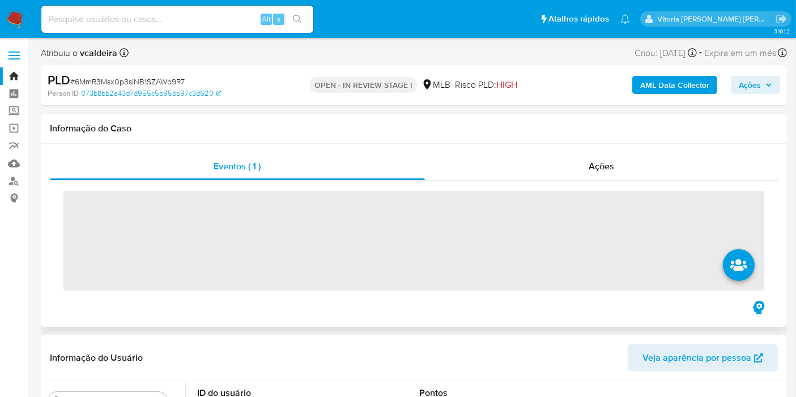
drag, startPoint x: 610, startPoint y: 169, endPoint x: 590, endPoint y: 188, distance: 28.1
click at [611, 169] on span "Ações" at bounding box center [601, 166] width 25 height 13
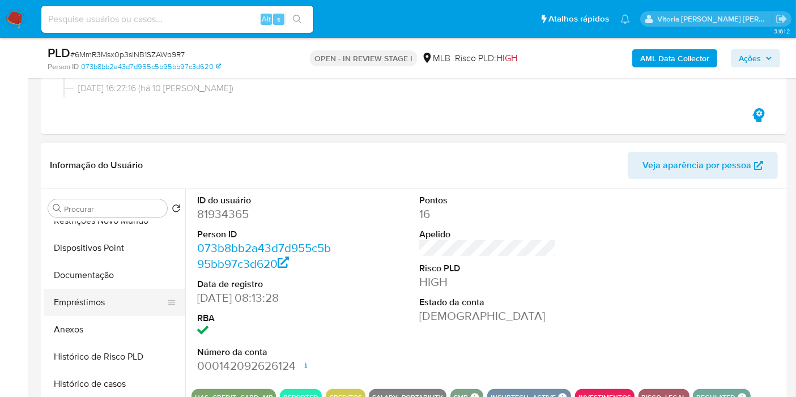
scroll to position [126, 0]
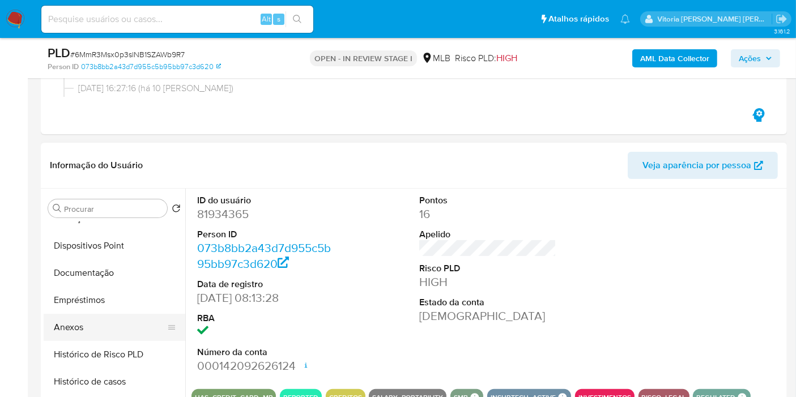
click at [67, 334] on button "Anexos" at bounding box center [110, 327] width 133 height 27
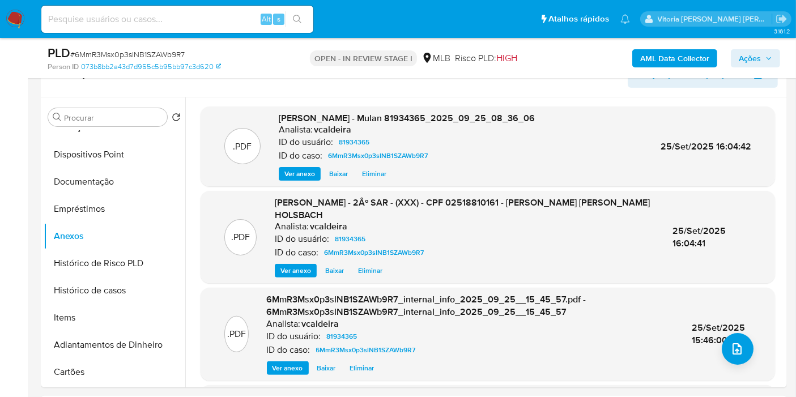
scroll to position [252, 0]
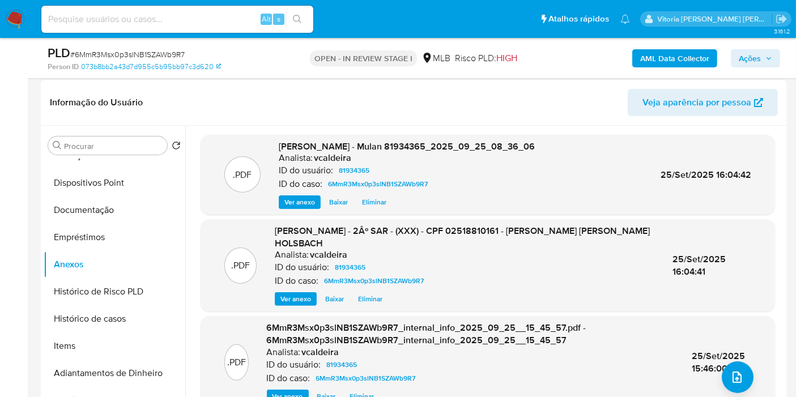
click at [309, 202] on span "Ver anexo" at bounding box center [299, 202] width 31 height 11
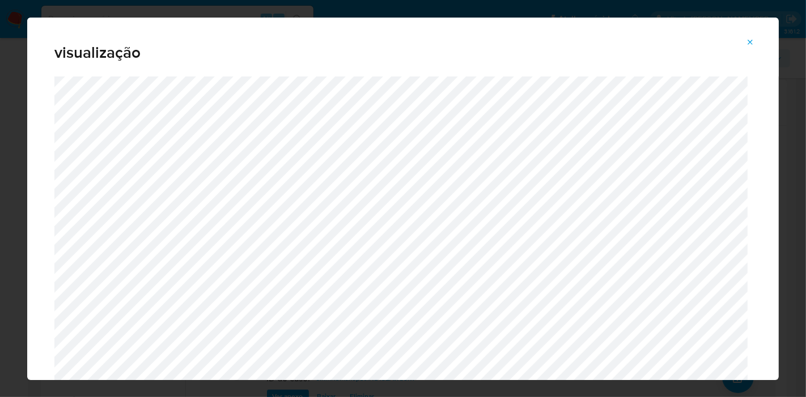
click at [750, 42] on icon "Attachment preview" at bounding box center [750, 42] width 5 height 5
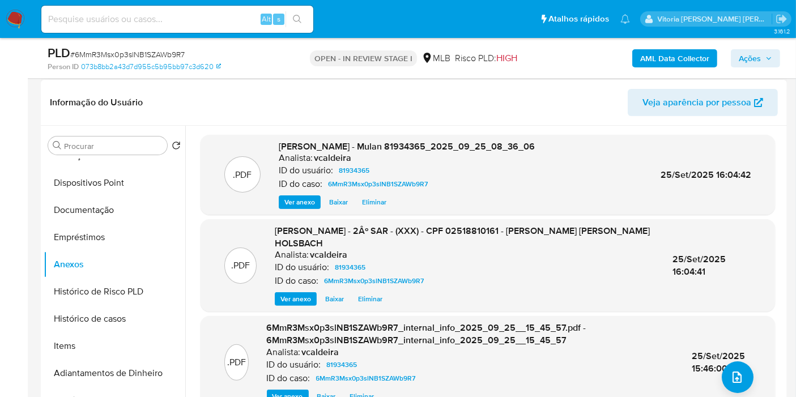
click at [298, 302] on span "Ver anexo" at bounding box center [295, 299] width 31 height 11
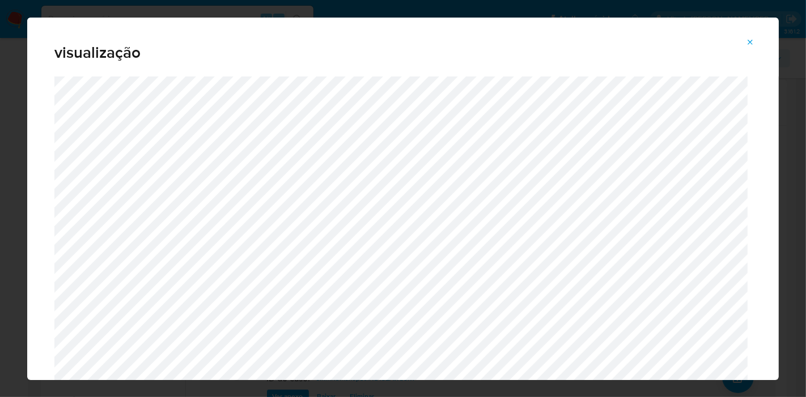
click at [748, 45] on icon "Attachment preview" at bounding box center [750, 42] width 9 height 9
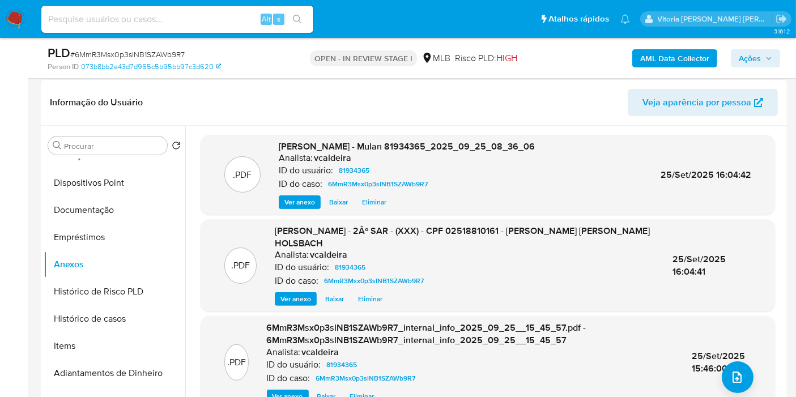
click at [751, 59] on span "Ações" at bounding box center [750, 58] width 22 height 18
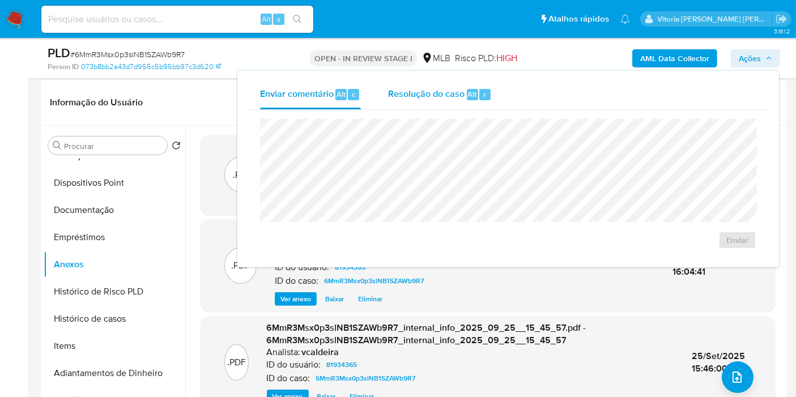
click at [422, 100] on div "Resolução do caso Alt r" at bounding box center [440, 94] width 104 height 29
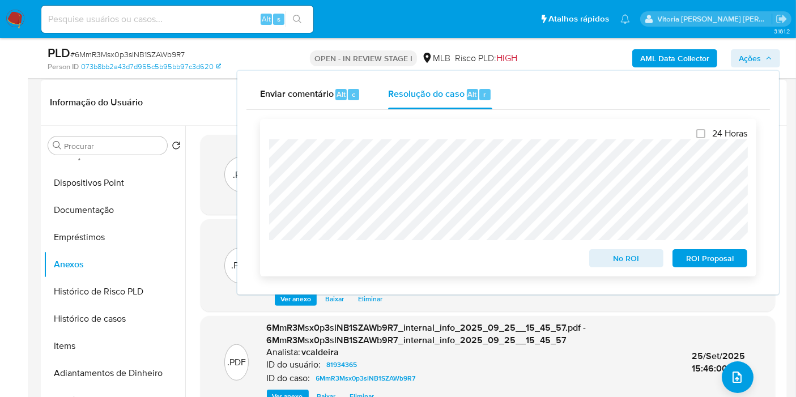
click at [702, 258] on span "ROI Proposal" at bounding box center [710, 258] width 59 height 16
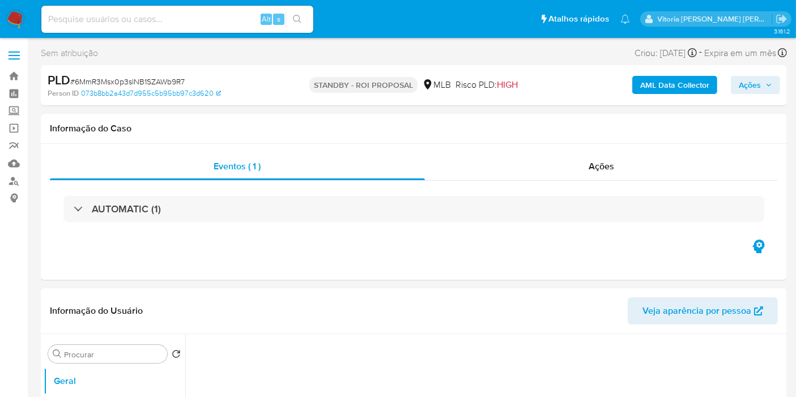
select select "10"
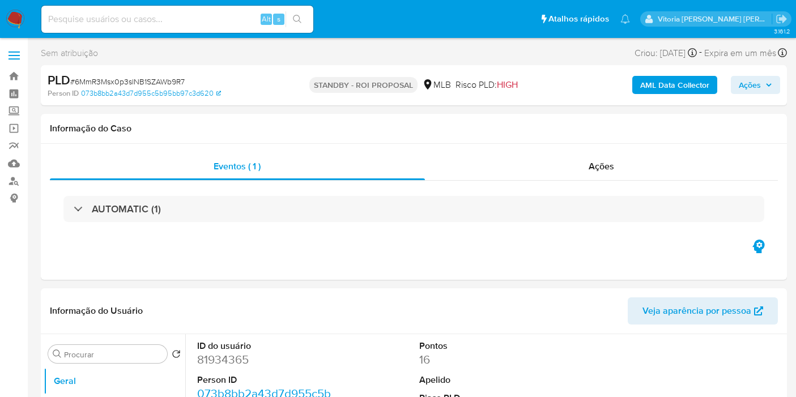
select select "10"
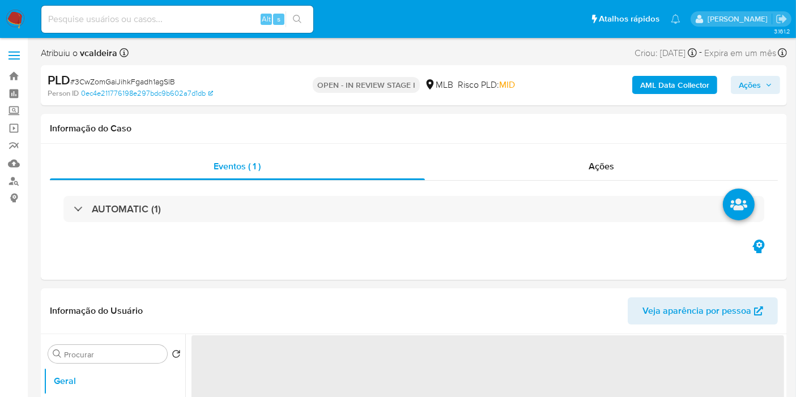
select select "10"
click at [146, 28] on div "Alt s" at bounding box center [177, 19] width 272 height 27
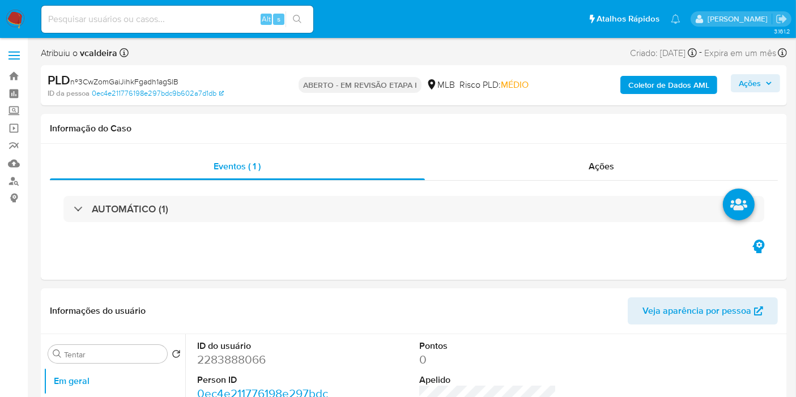
click at [146, 24] on input at bounding box center [177, 19] width 272 height 15
paste input "QBGOTfR0IKKlGjs1HtlmeOty"
type input "QBGOTfR0IKKlGjs1HtlmeOty"
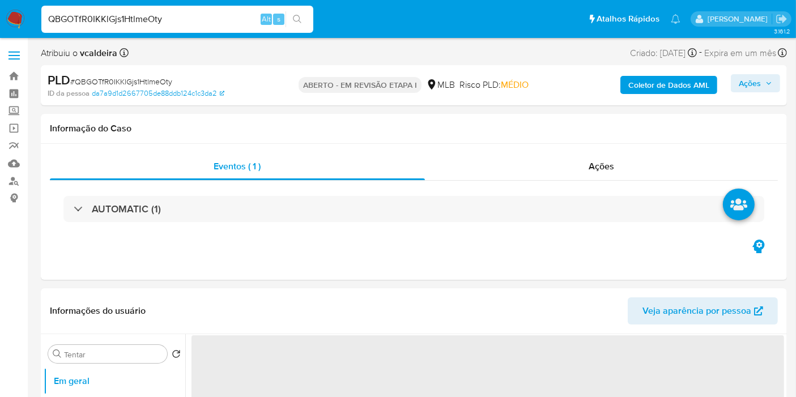
select select "10"
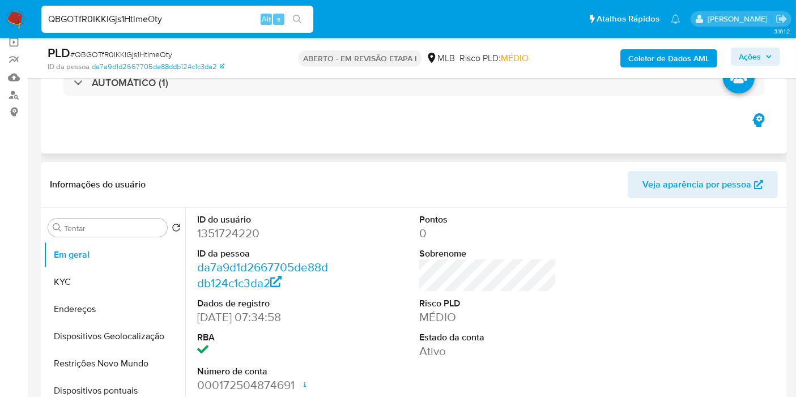
scroll to position [126, 0]
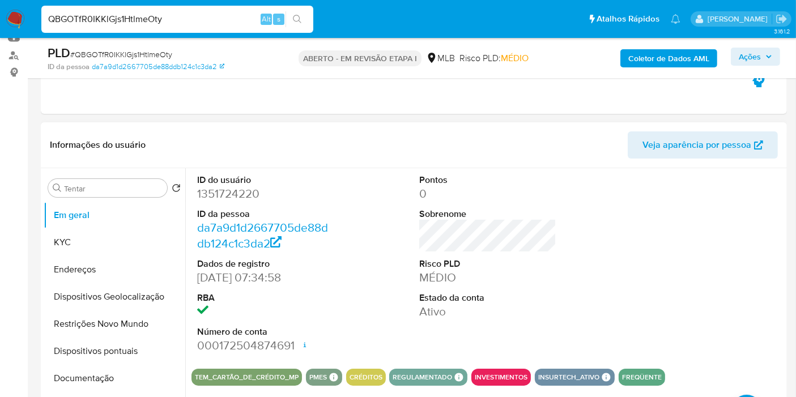
click at [239, 203] on dl "ID do usuário 1351724220 ID da pessoa da7a9d1d2667705de88ddb124c1c3da2 Dados de…" at bounding box center [265, 264] width 137 height 180
click at [238, 198] on font "1351724220" at bounding box center [228, 193] width 62 height 16
copy font "1351724220"
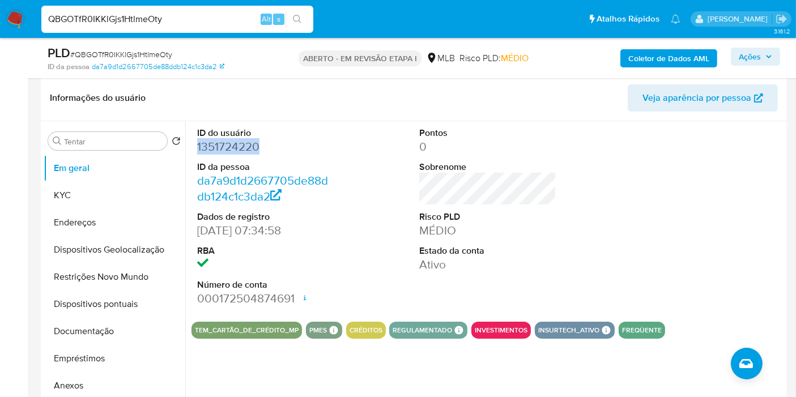
scroll to position [189, 0]
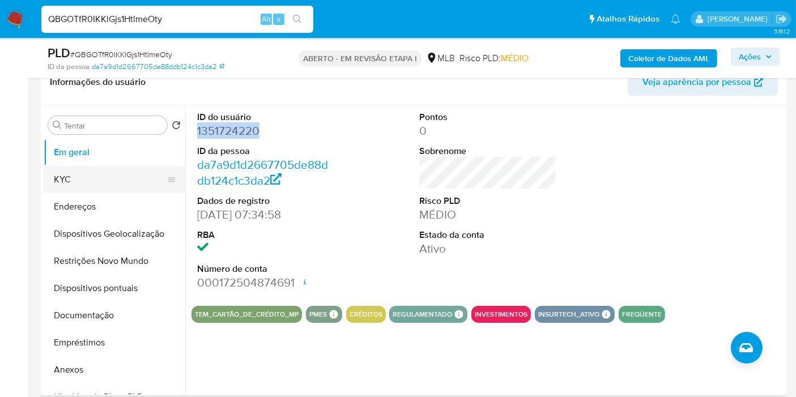
click at [71, 176] on button "KYC" at bounding box center [110, 179] width 133 height 27
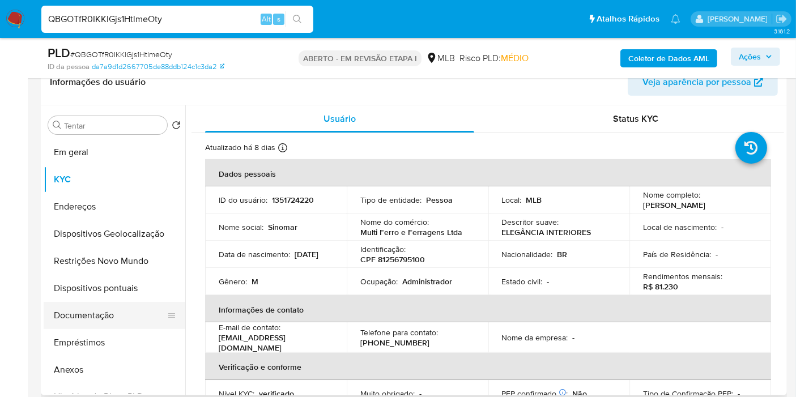
click at [84, 318] on button "Documentação" at bounding box center [110, 315] width 133 height 27
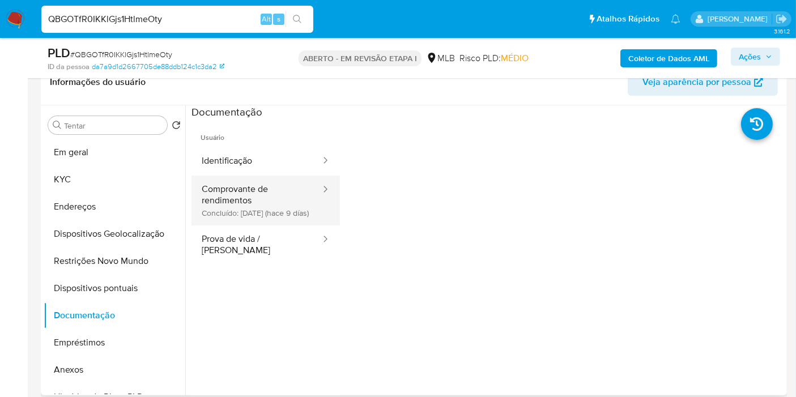
click at [220, 217] on button "Comprovante de rendimentos Concluído: [DATE] (hace 9 días)" at bounding box center [257, 201] width 130 height 50
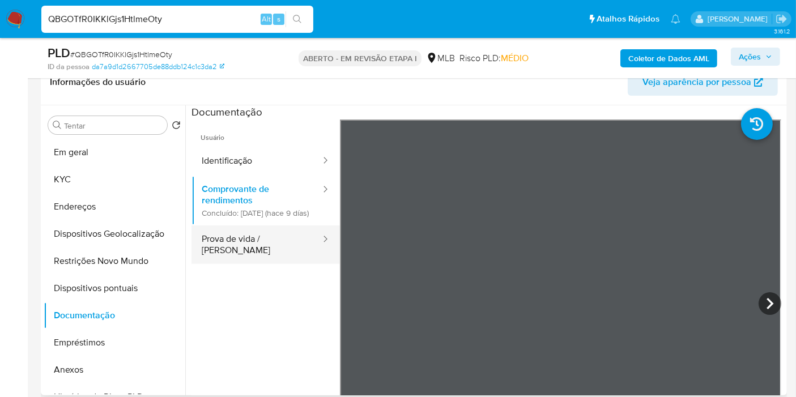
click at [221, 238] on button "Prova de vida / [PERSON_NAME]" at bounding box center [257, 245] width 130 height 39
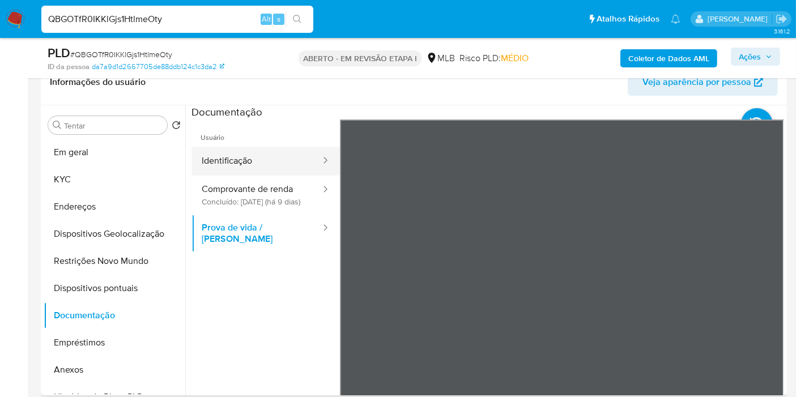
click at [230, 165] on button "Identificação" at bounding box center [257, 161] width 130 height 29
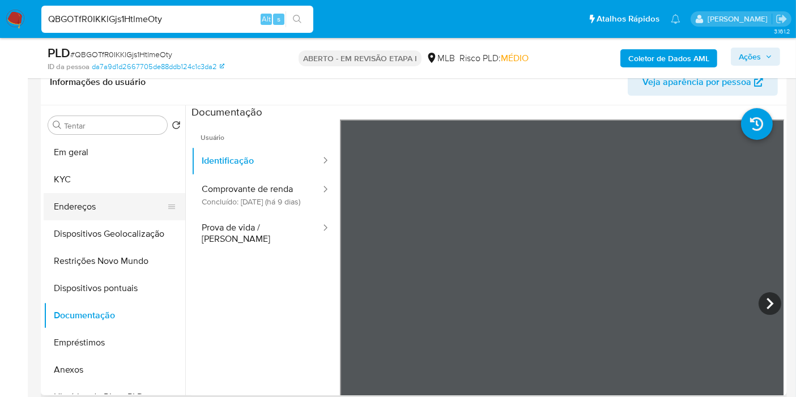
click at [64, 193] on button "Endereços" at bounding box center [110, 206] width 133 height 27
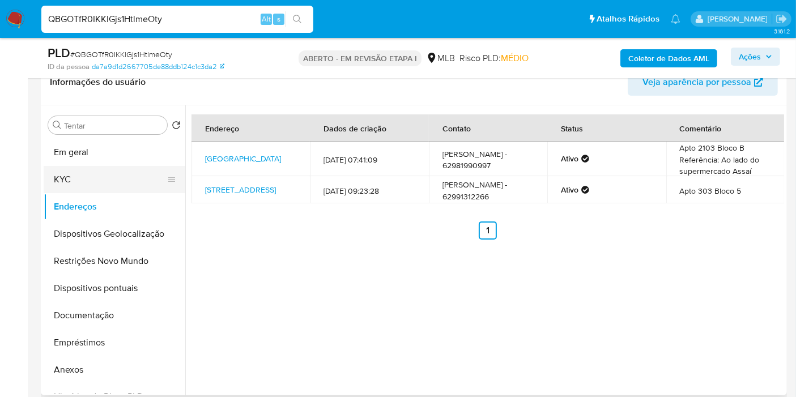
click at [71, 179] on button "KYC" at bounding box center [110, 179] width 133 height 27
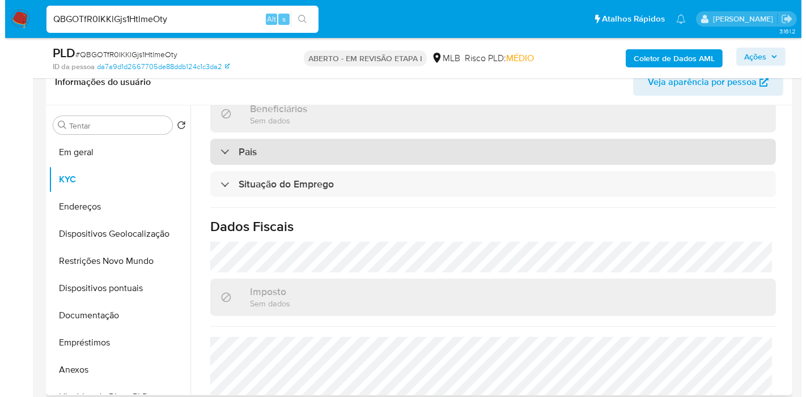
scroll to position [525, 0]
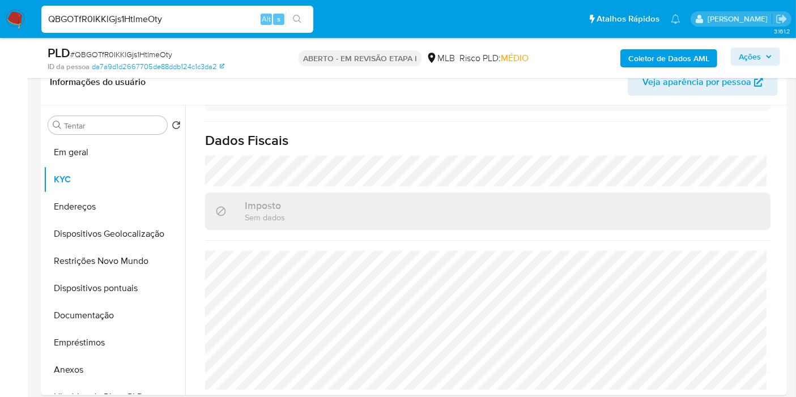
click at [688, 56] on font "Coletor de Dados AML" at bounding box center [668, 58] width 81 height 18
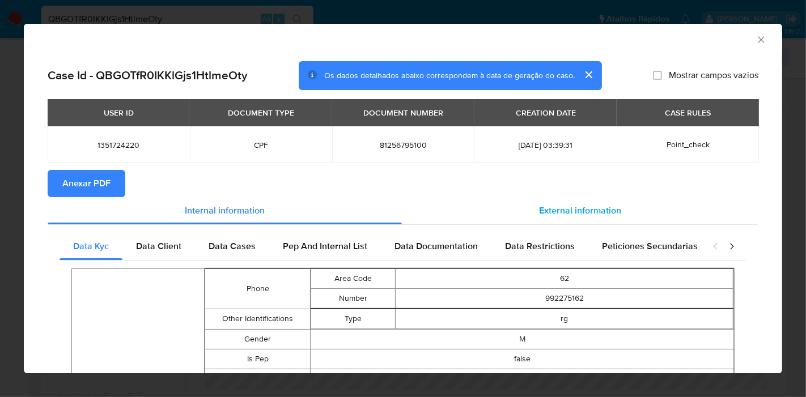
click at [589, 216] on span "External information" at bounding box center [580, 210] width 82 height 13
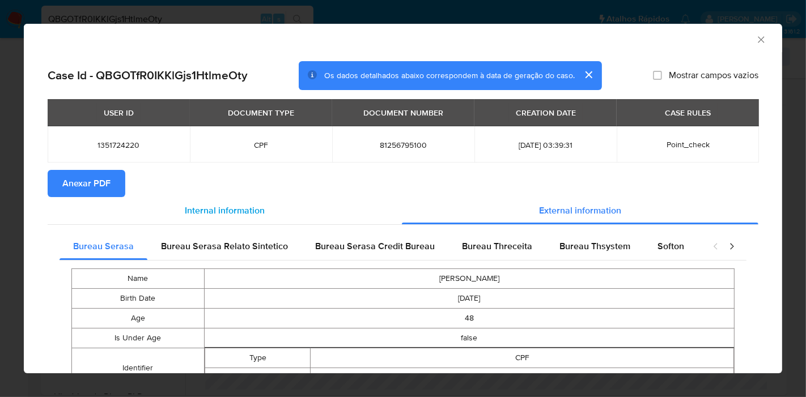
click at [103, 197] on div "Internal information" at bounding box center [225, 210] width 354 height 27
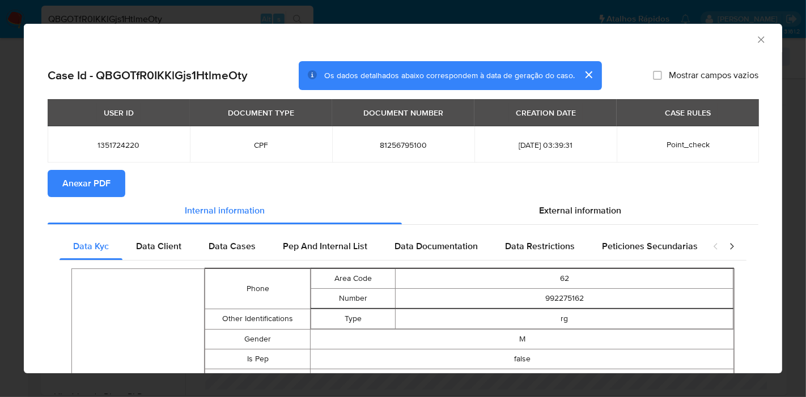
click at [99, 187] on span "Anexar PDF" at bounding box center [86, 183] width 48 height 25
click at [539, 212] on span "External information" at bounding box center [580, 210] width 82 height 13
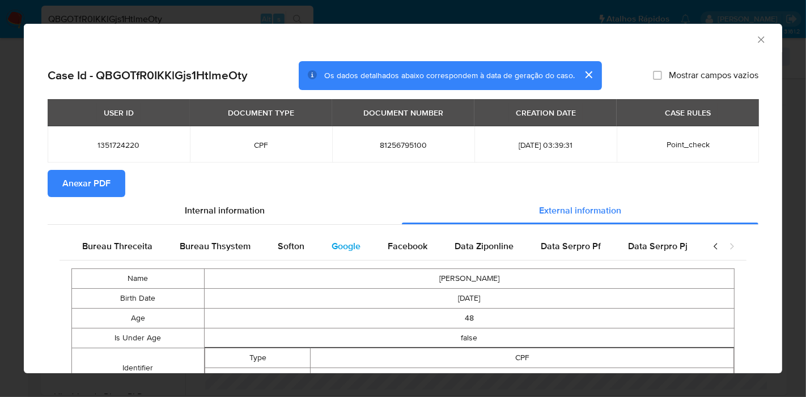
click at [340, 244] on span "Google" at bounding box center [345, 246] width 29 height 13
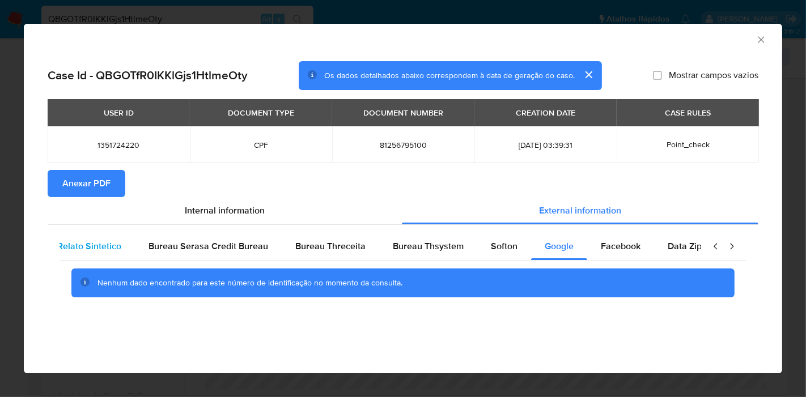
scroll to position [0, 0]
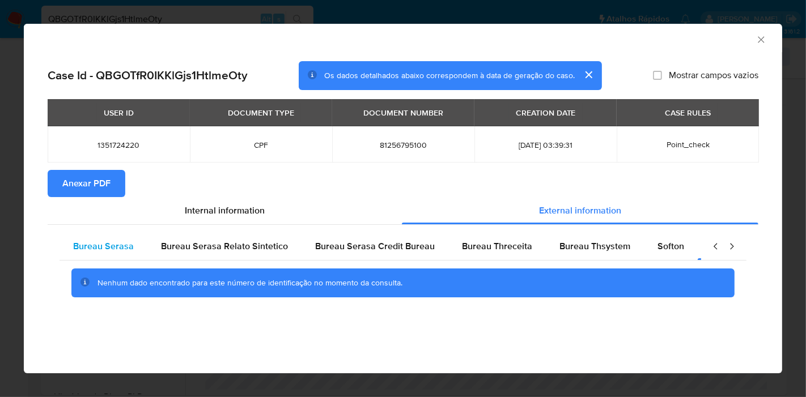
click at [89, 238] on div "Bureau Serasa" at bounding box center [103, 246] width 88 height 27
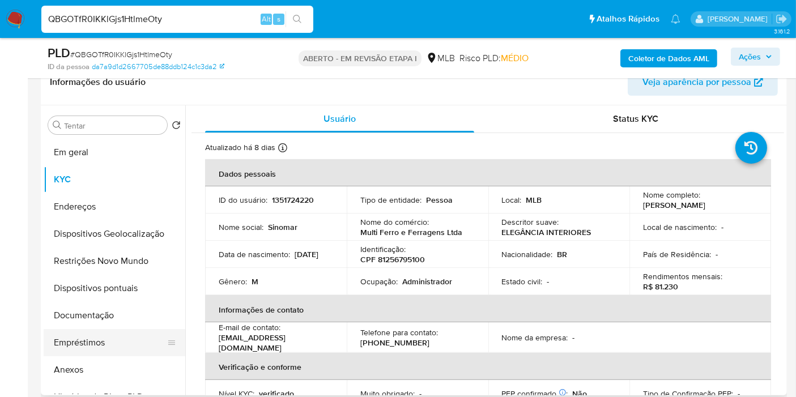
scroll to position [189, 0]
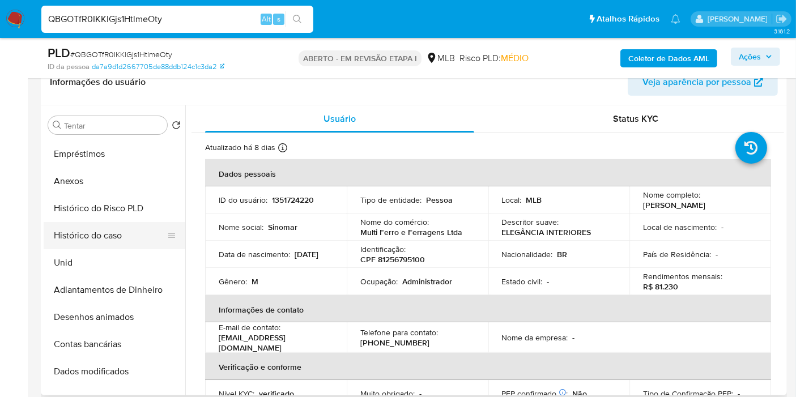
click at [91, 227] on button "Histórico do caso" at bounding box center [110, 235] width 133 height 27
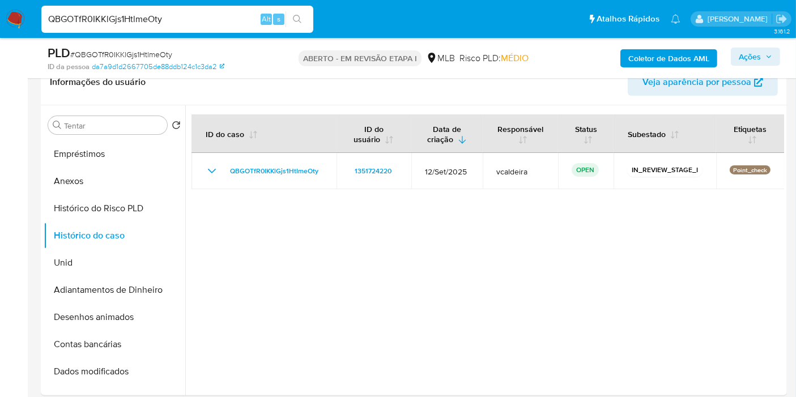
click at [130, 24] on input "QBGOTfR0IKKlGjs1HtlmeOty" at bounding box center [177, 19] width 272 height 15
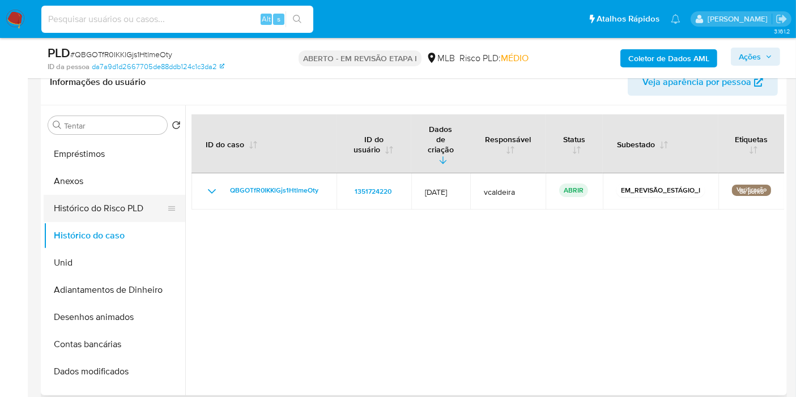
scroll to position [63, 0]
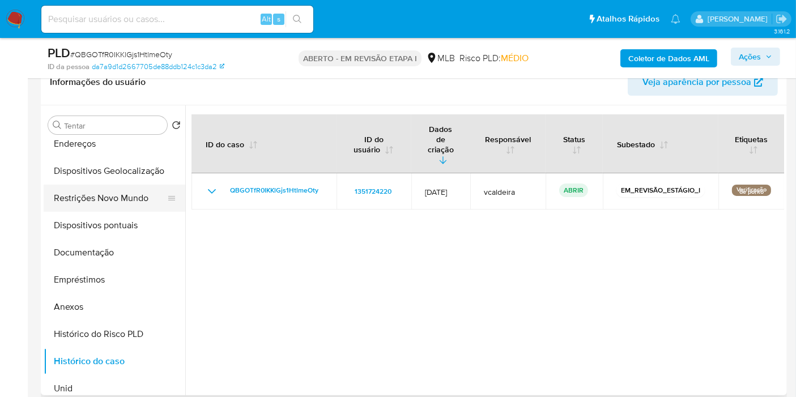
click at [84, 199] on button "Restrições Novo Mundo" at bounding box center [110, 198] width 133 height 27
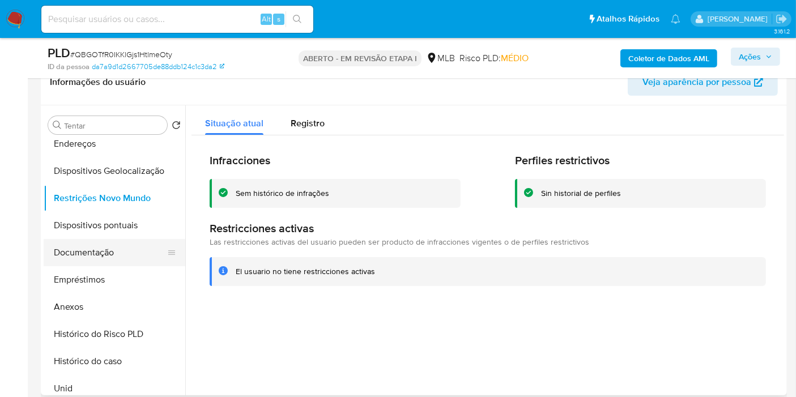
click at [102, 251] on button "Documentação" at bounding box center [110, 252] width 133 height 27
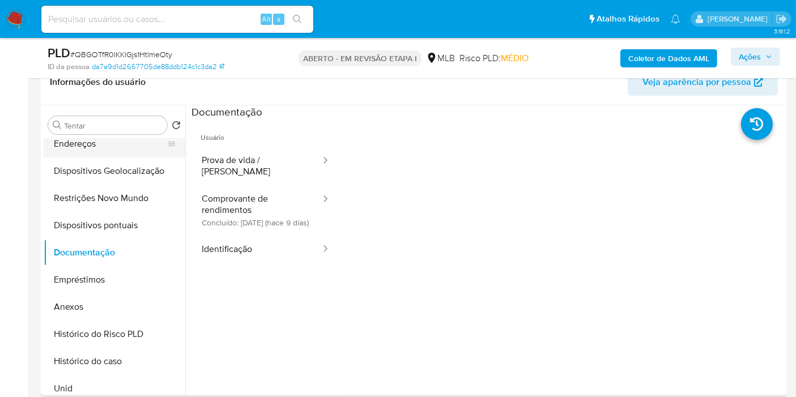
scroll to position [0, 0]
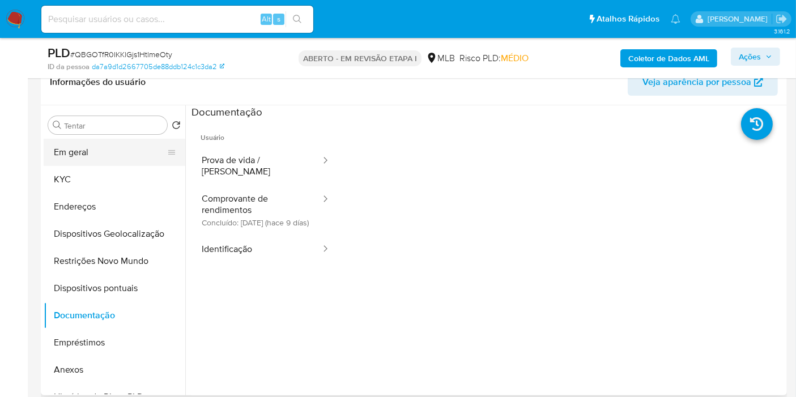
click at [84, 146] on button "Em geral" at bounding box center [110, 152] width 133 height 27
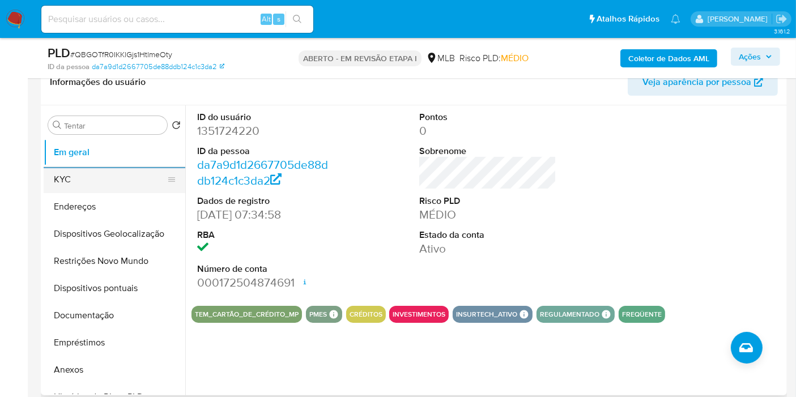
click at [104, 178] on button "KYC" at bounding box center [110, 179] width 133 height 27
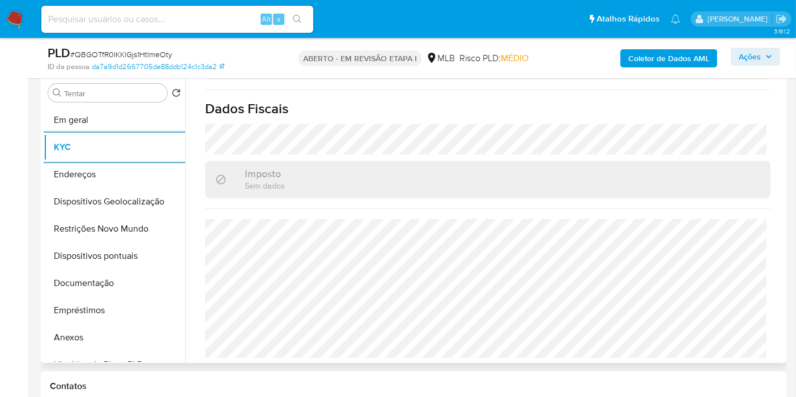
scroll to position [525, 0]
click at [70, 170] on button "Endereços" at bounding box center [110, 174] width 133 height 27
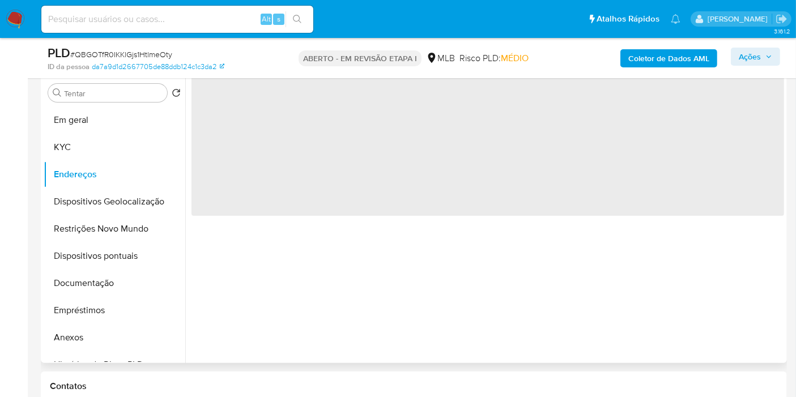
scroll to position [0, 0]
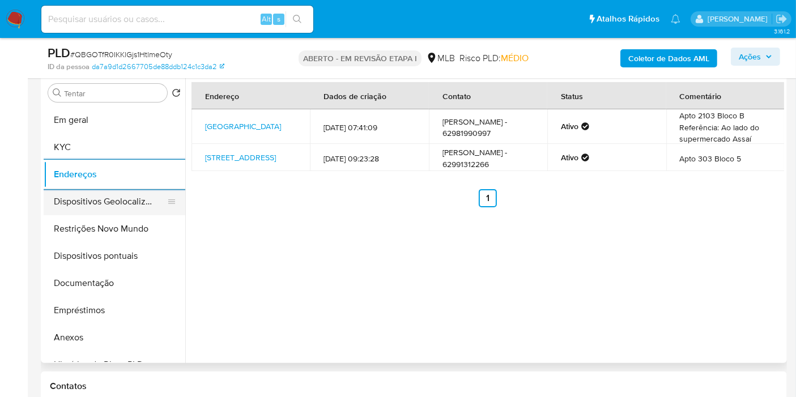
click at [108, 188] on button "Dispositivos Geolocalização" at bounding box center [110, 201] width 133 height 27
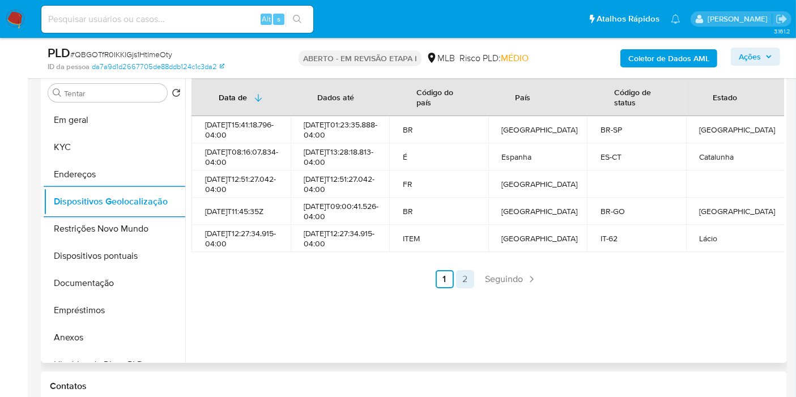
click at [456, 288] on link "2" at bounding box center [465, 279] width 18 height 18
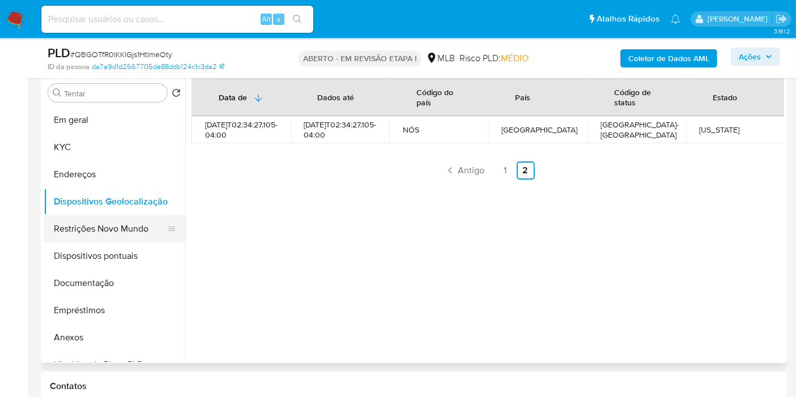
click at [110, 224] on button "Restrições Novo Mundo" at bounding box center [110, 228] width 133 height 27
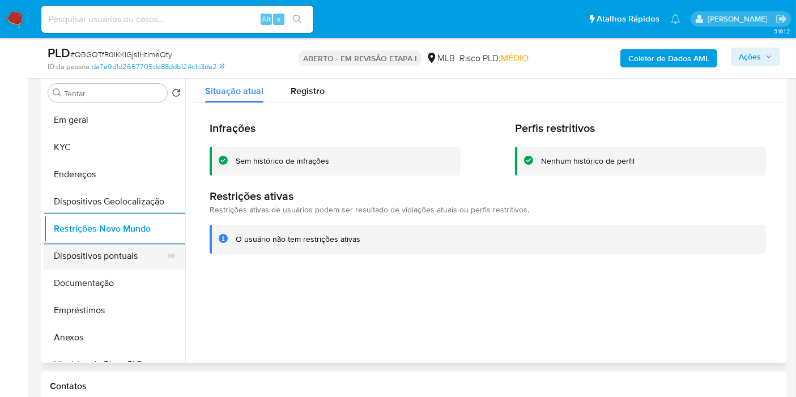
click at [127, 246] on button "Dispositivos pontuais" at bounding box center [110, 256] width 133 height 27
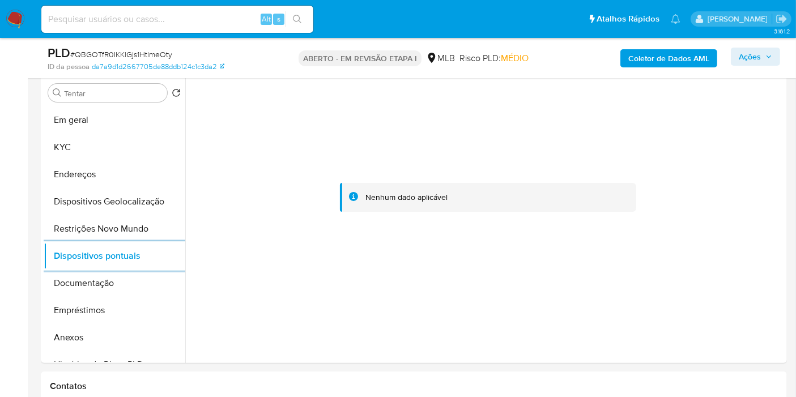
click at [761, 63] on font "Ações" at bounding box center [750, 57] width 22 height 18
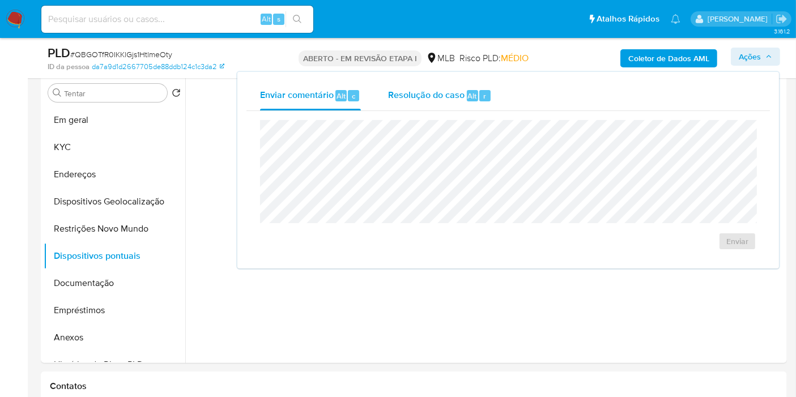
click at [437, 90] on font "Resolução do caso" at bounding box center [426, 95] width 76 height 13
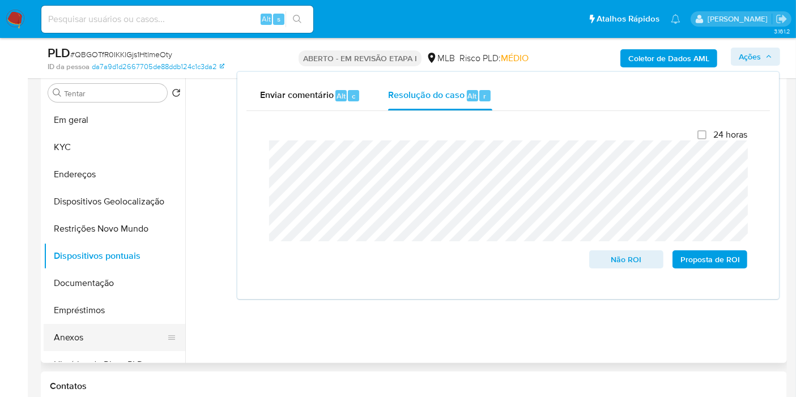
click at [76, 331] on button "Anexos" at bounding box center [110, 337] width 133 height 27
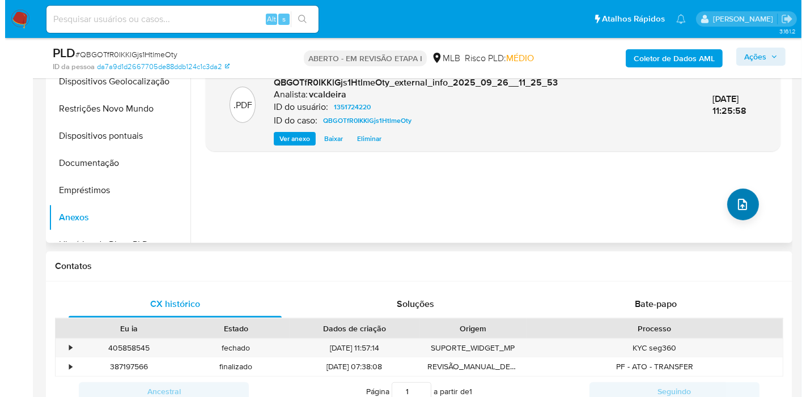
scroll to position [347, 0]
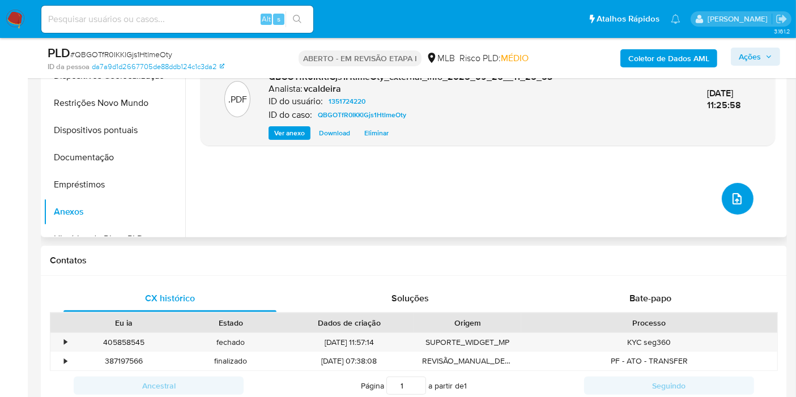
click at [739, 199] on button "upload de arquivo" at bounding box center [738, 199] width 32 height 32
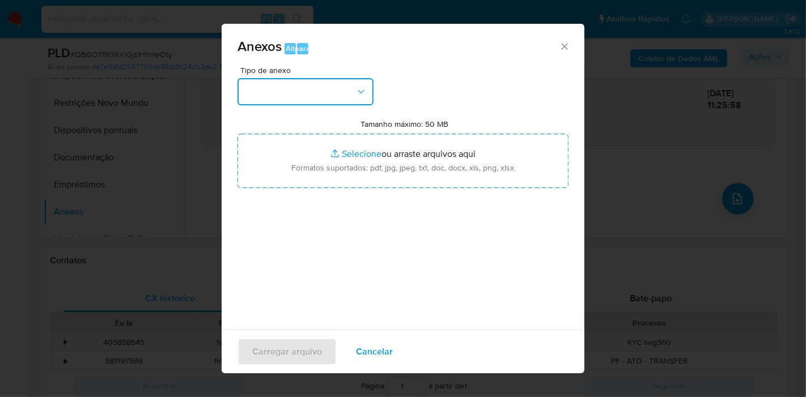
click at [347, 95] on button "button" at bounding box center [305, 91] width 136 height 27
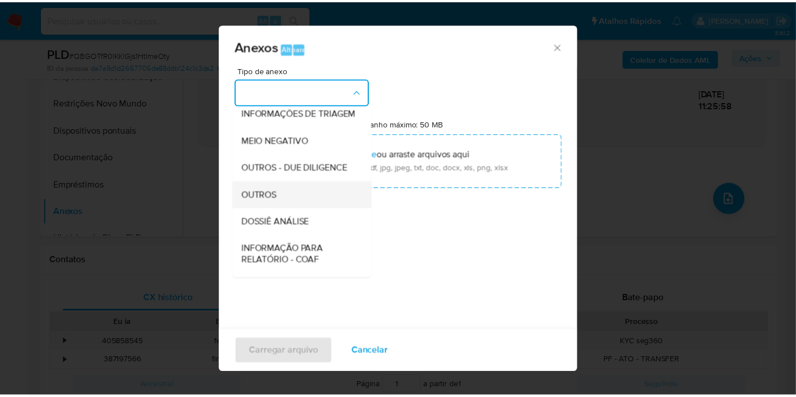
scroll to position [126, 0]
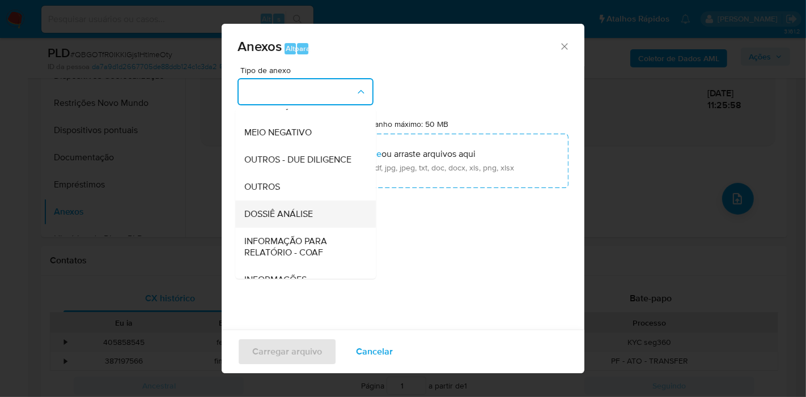
click at [296, 220] on font "DOSSIÊ ANÁLISE" at bounding box center [278, 213] width 69 height 13
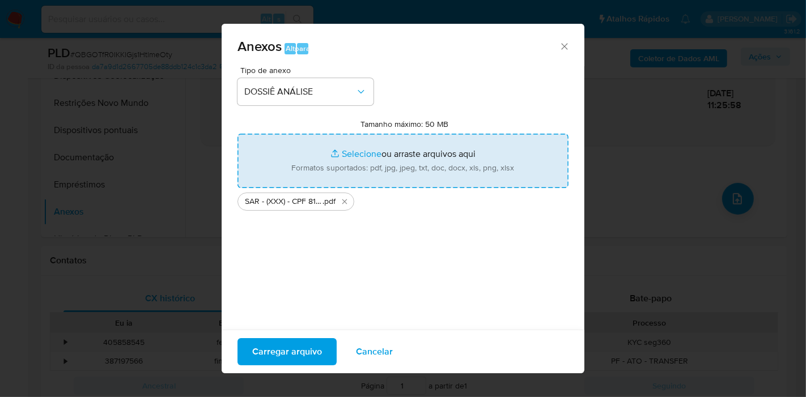
type input "C:\fakepath\Mulan 1351724220_2025_09_25_08_30_17.pdf"
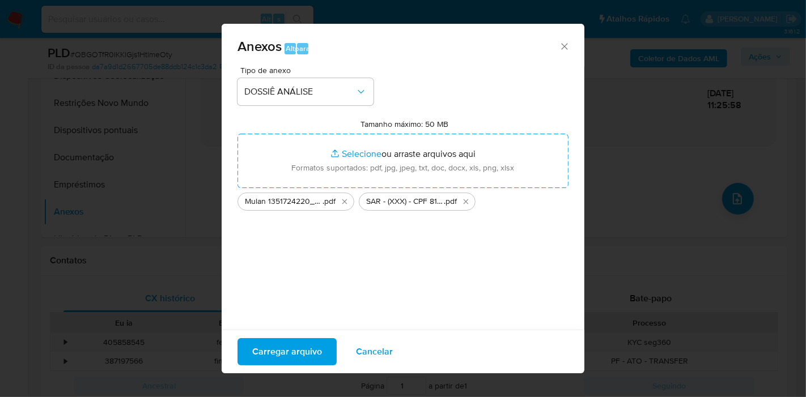
click at [280, 356] on font "Carregar arquivo" at bounding box center [287, 351] width 70 height 27
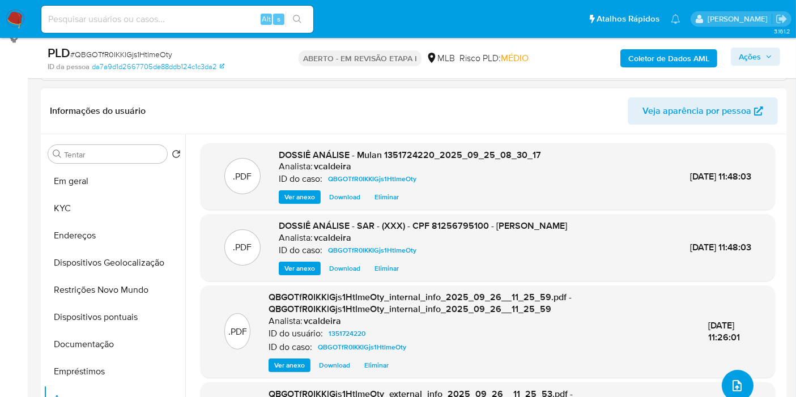
scroll to position [158, 0]
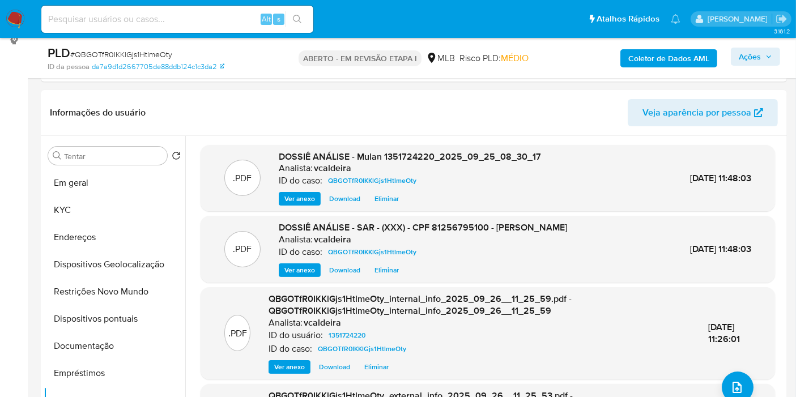
click at [744, 51] on font "Ações" at bounding box center [750, 57] width 22 height 18
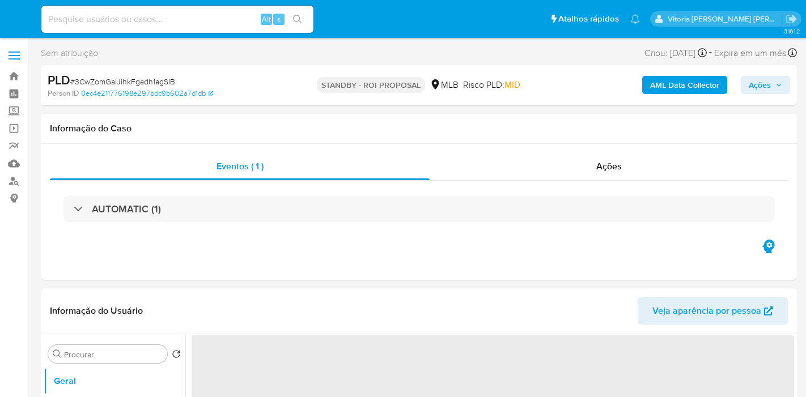
select select "10"
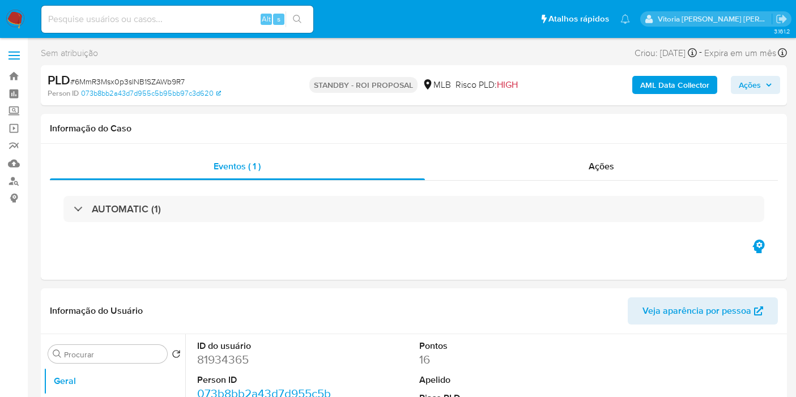
select select "10"
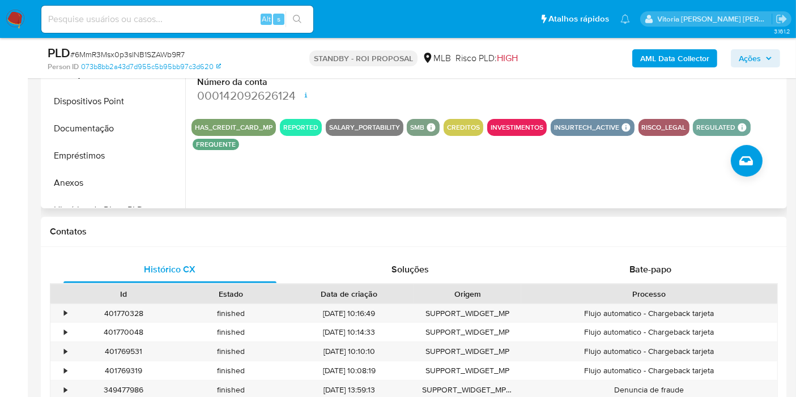
scroll to position [377, 0]
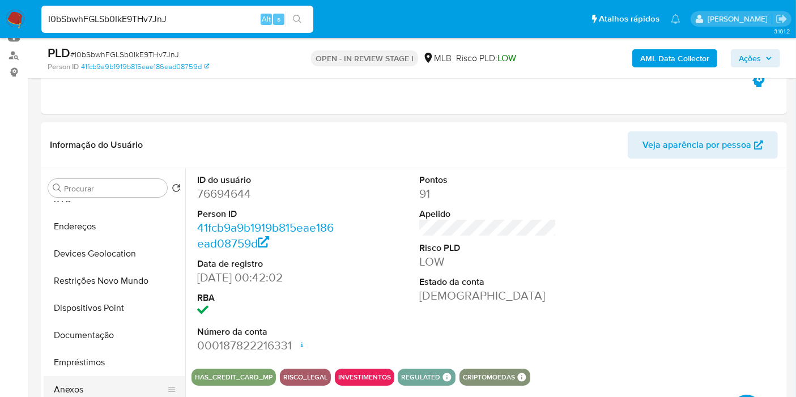
scroll to position [63, 0]
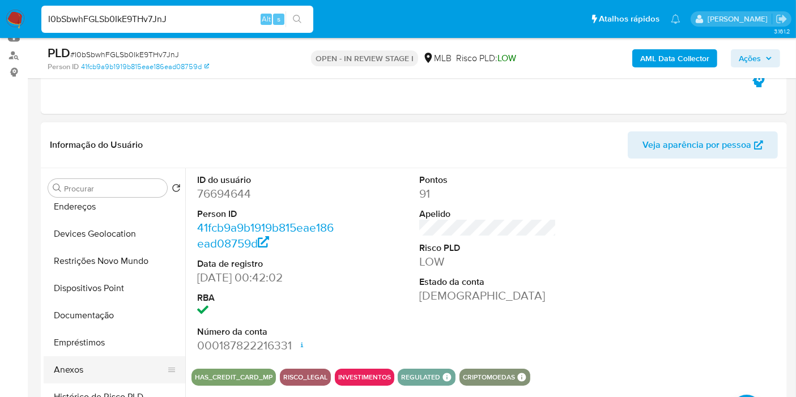
click at [80, 367] on button "Anexos" at bounding box center [110, 369] width 133 height 27
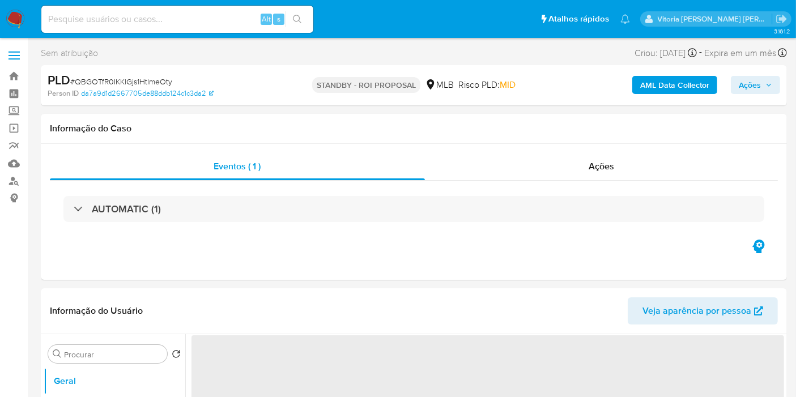
select select "10"
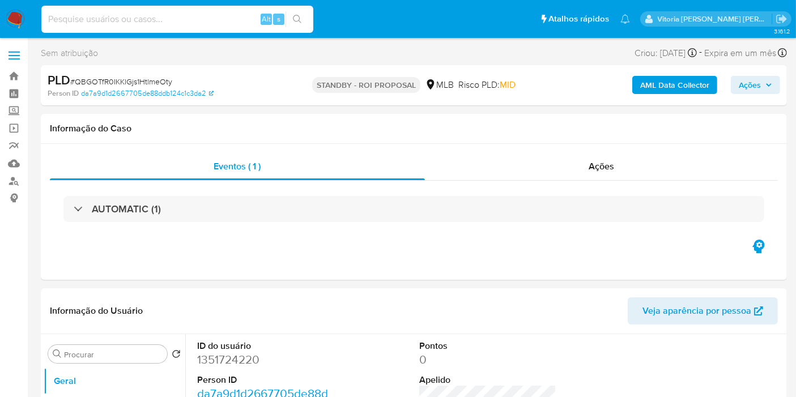
click at [195, 23] on input at bounding box center [177, 19] width 272 height 15
paste input "lPkX9srDzVNq0pFU6vex3s3Z"
type input "lPkX9srDzVNq0pFU6vex3s3Z"
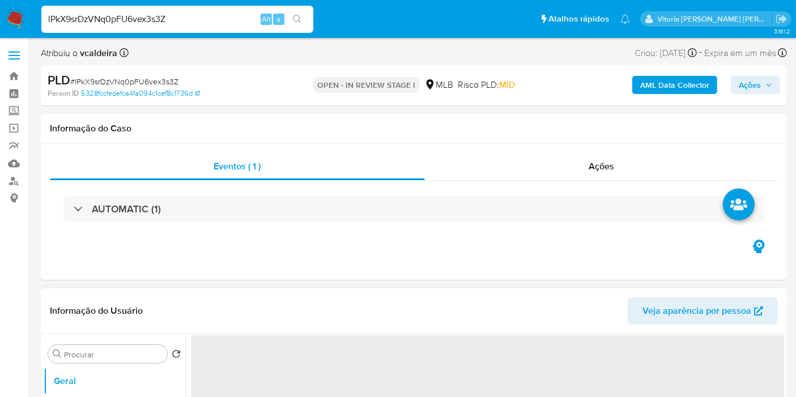
select select "10"
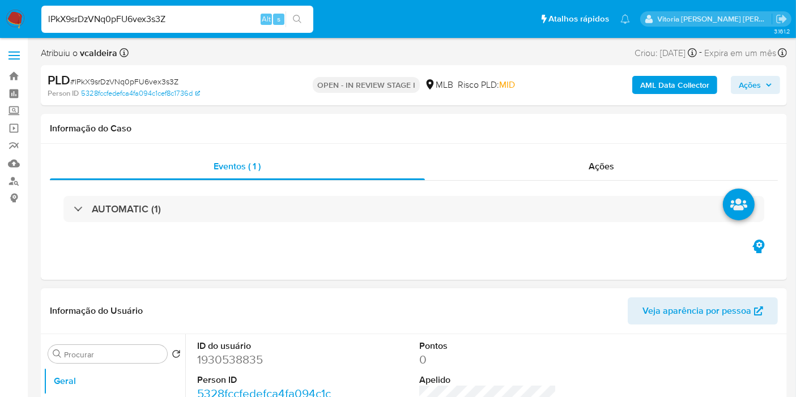
scroll to position [63, 0]
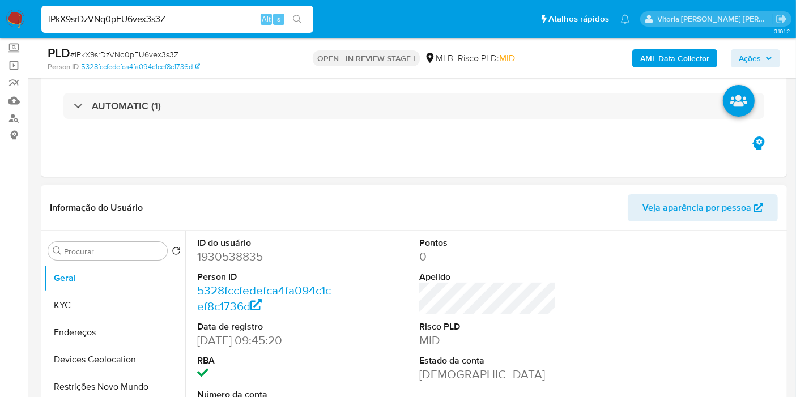
click at [222, 260] on dd "1930538835" at bounding box center [265, 257] width 137 height 16
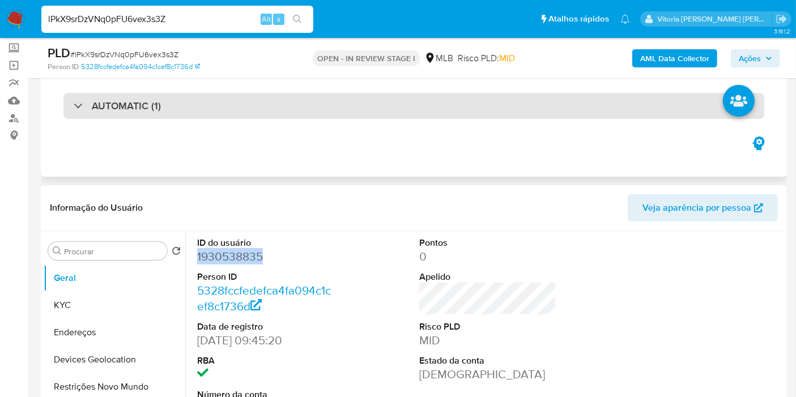
copy dd "1930538835"
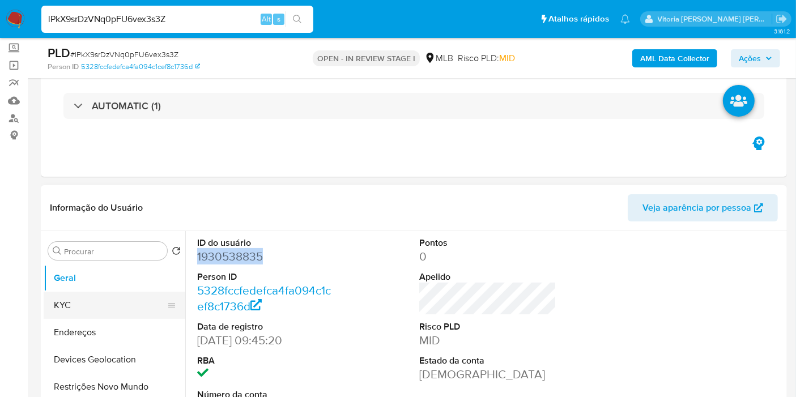
click at [65, 304] on button "KYC" at bounding box center [110, 305] width 133 height 27
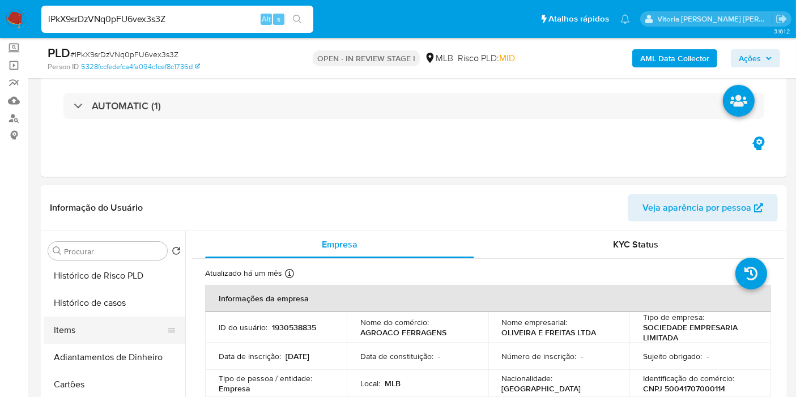
scroll to position [252, 0]
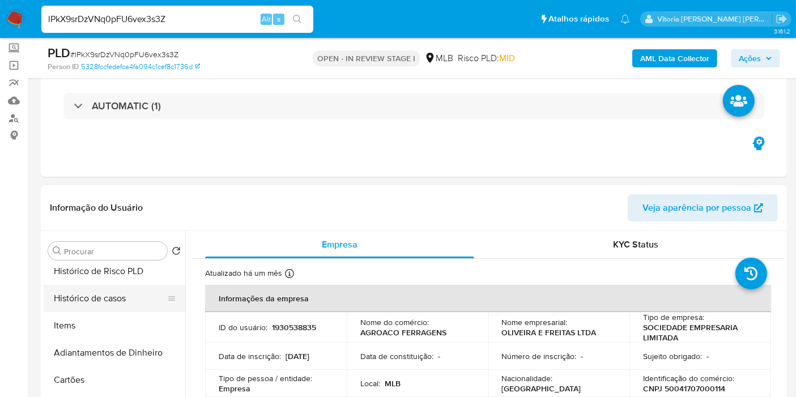
click at [100, 287] on button "Histórico de casos" at bounding box center [110, 298] width 133 height 27
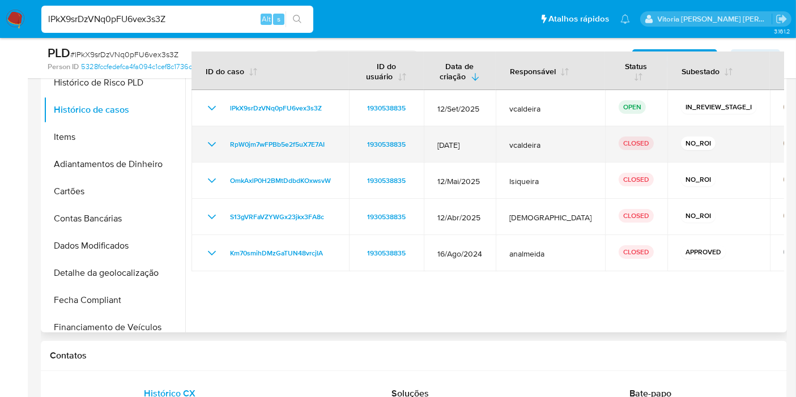
click at [209, 142] on icon "Mostrar/Ocultar" at bounding box center [212, 145] width 14 height 14
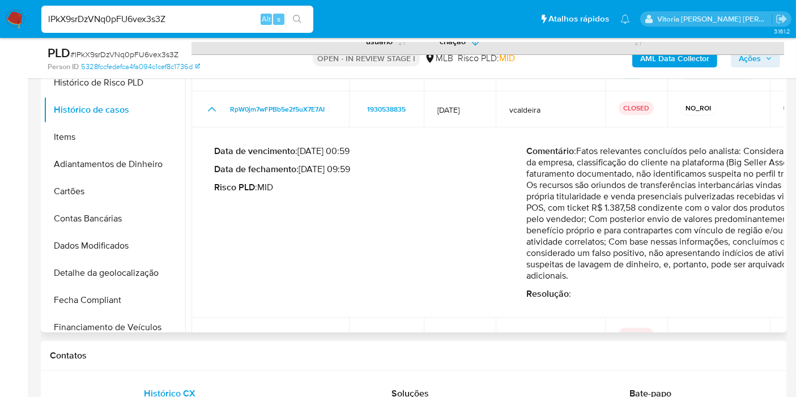
scroll to position [63, 0]
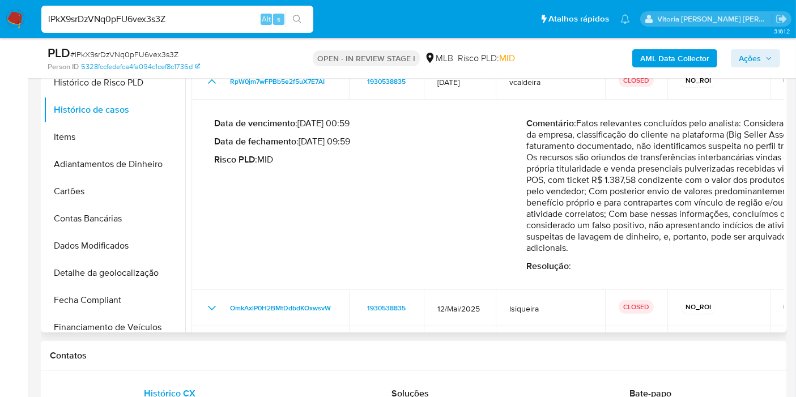
drag, startPoint x: 588, startPoint y: 260, endPoint x: 563, endPoint y: 124, distance: 138.2
click at [563, 124] on p "Comentário : Fatos relevantes concluídos pelo analista: Considerando o porte da…" at bounding box center [683, 186] width 313 height 136
click at [743, 61] on span "Ações" at bounding box center [750, 58] width 22 height 18
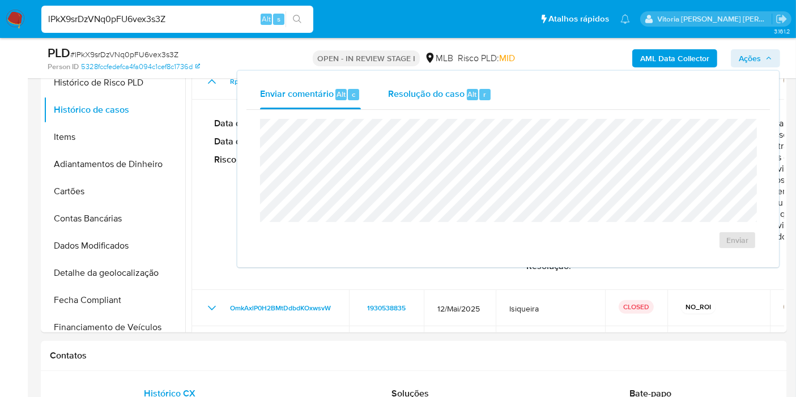
click at [435, 89] on span "Resolução do caso" at bounding box center [426, 93] width 76 height 13
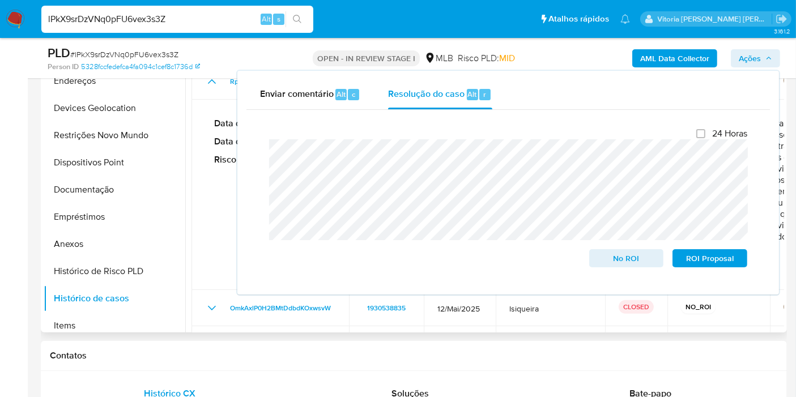
drag, startPoint x: 83, startPoint y: 241, endPoint x: 456, endPoint y: 235, distance: 372.9
click at [83, 241] on button "Anexos" at bounding box center [115, 244] width 142 height 27
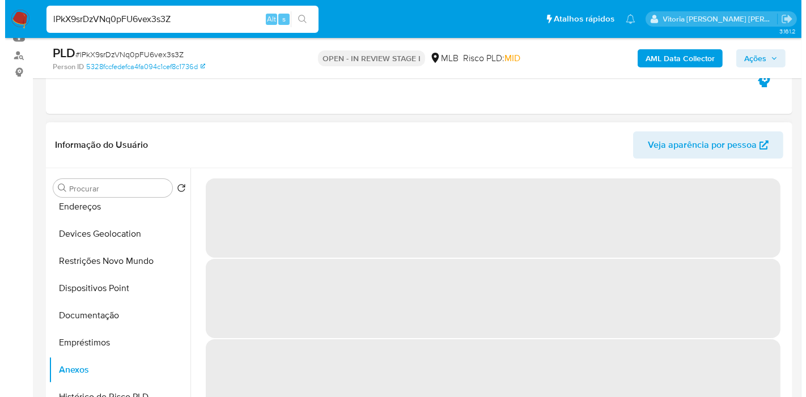
scroll to position [48, 0]
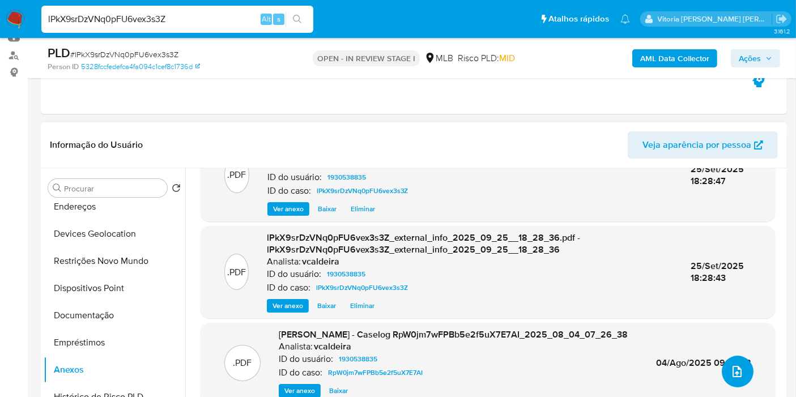
click at [735, 359] on button "upload-file" at bounding box center [738, 372] width 32 height 32
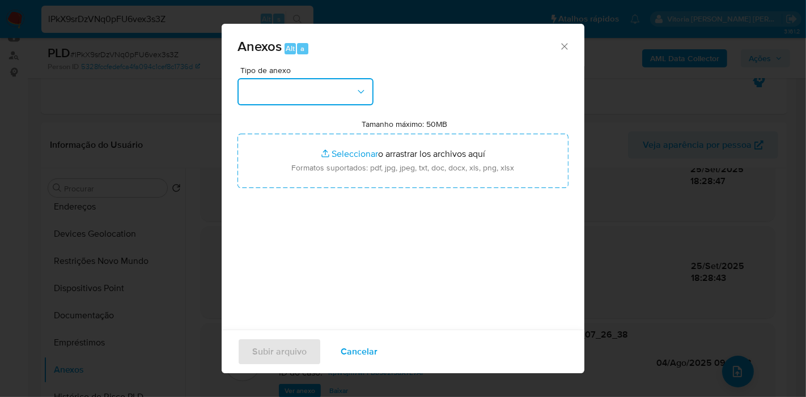
click at [340, 97] on button "button" at bounding box center [305, 91] width 136 height 27
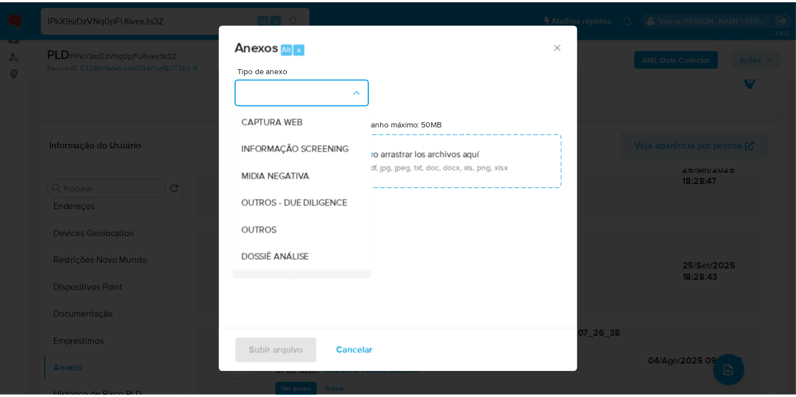
scroll to position [174, 0]
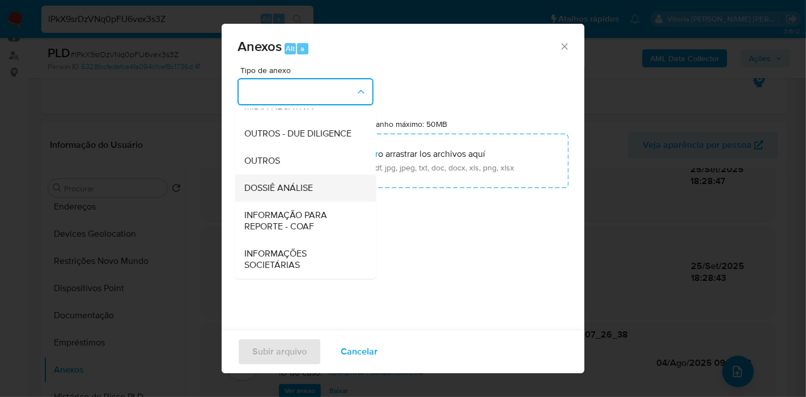
click at [288, 192] on span "DOSSIÊ ANÁLISE" at bounding box center [278, 187] width 69 height 11
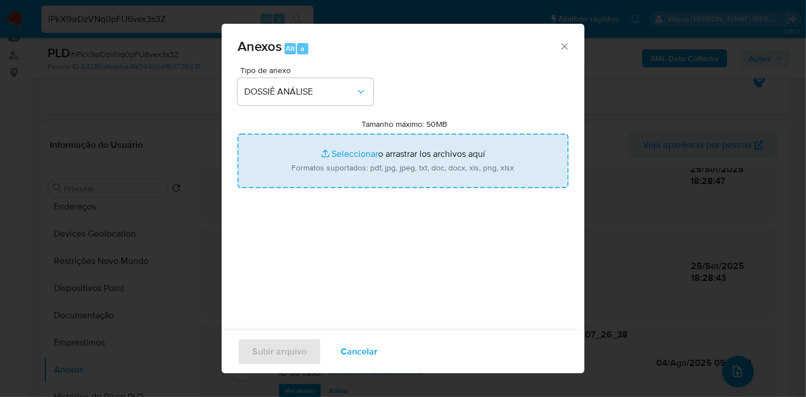
type input "C:\fakepath\DECLÍNIO - Caselog lPkX9srDzVNq0pFU6vex3s3Z_2025_09_25_08_35_01.pdf"
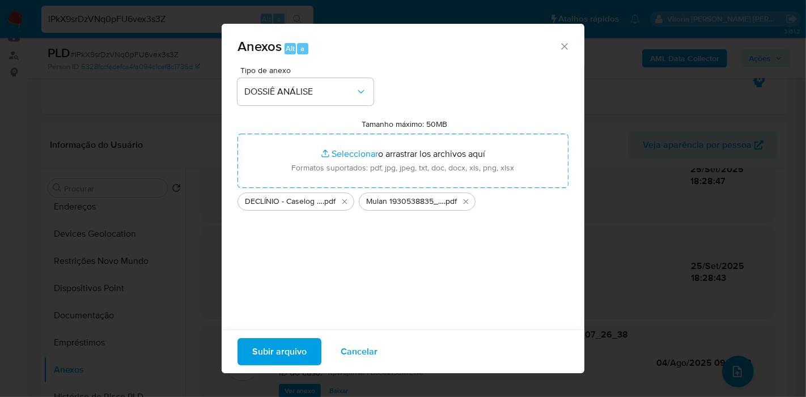
drag, startPoint x: 288, startPoint y: 171, endPoint x: 297, endPoint y: 352, distance: 181.6
click at [297, 352] on span "Subir arquivo" at bounding box center [279, 351] width 54 height 25
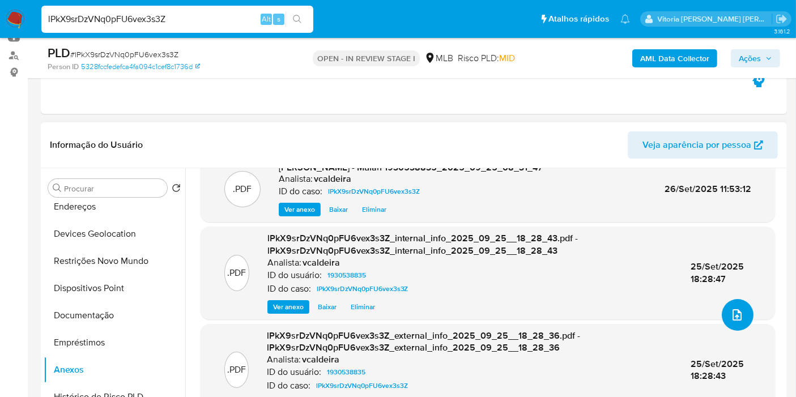
scroll to position [0, 0]
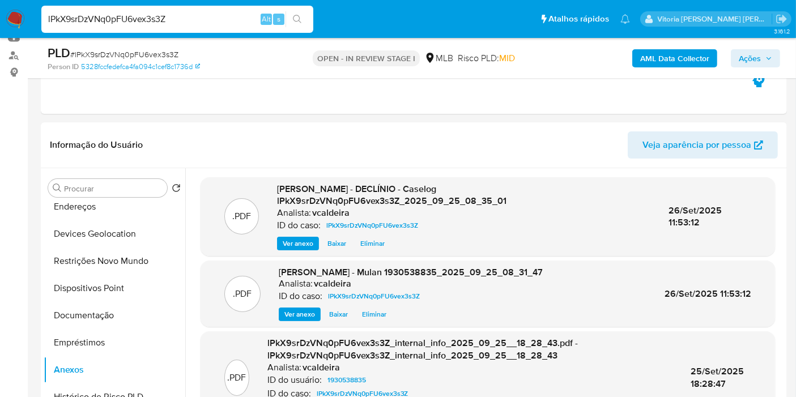
click at [752, 57] on span "Ações" at bounding box center [750, 58] width 22 height 18
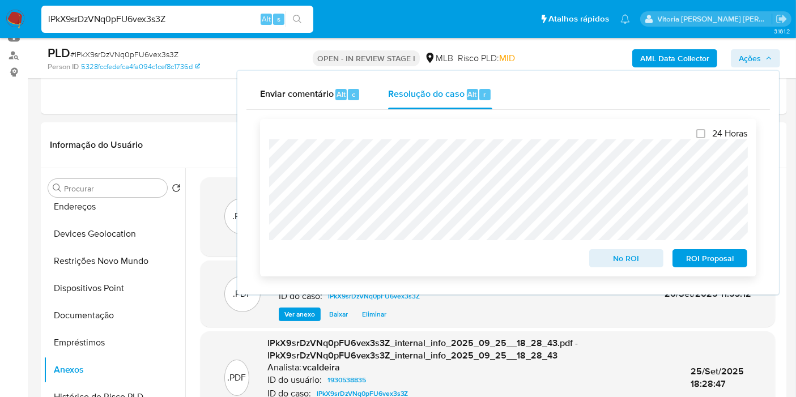
click at [644, 254] on span "No ROI" at bounding box center [626, 258] width 59 height 16
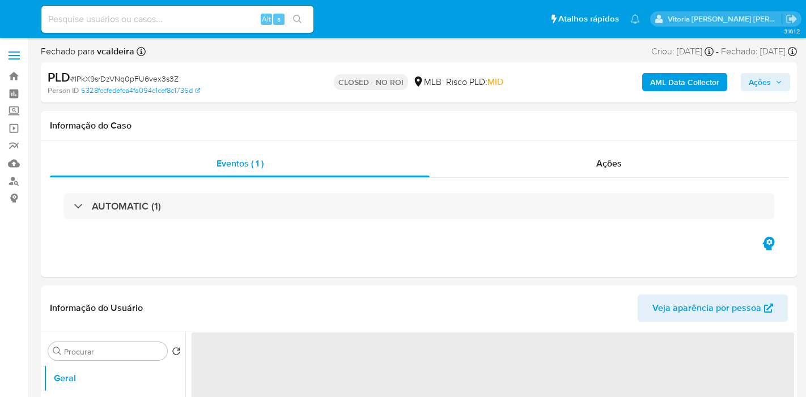
select select "10"
